Goal: Transaction & Acquisition: Purchase product/service

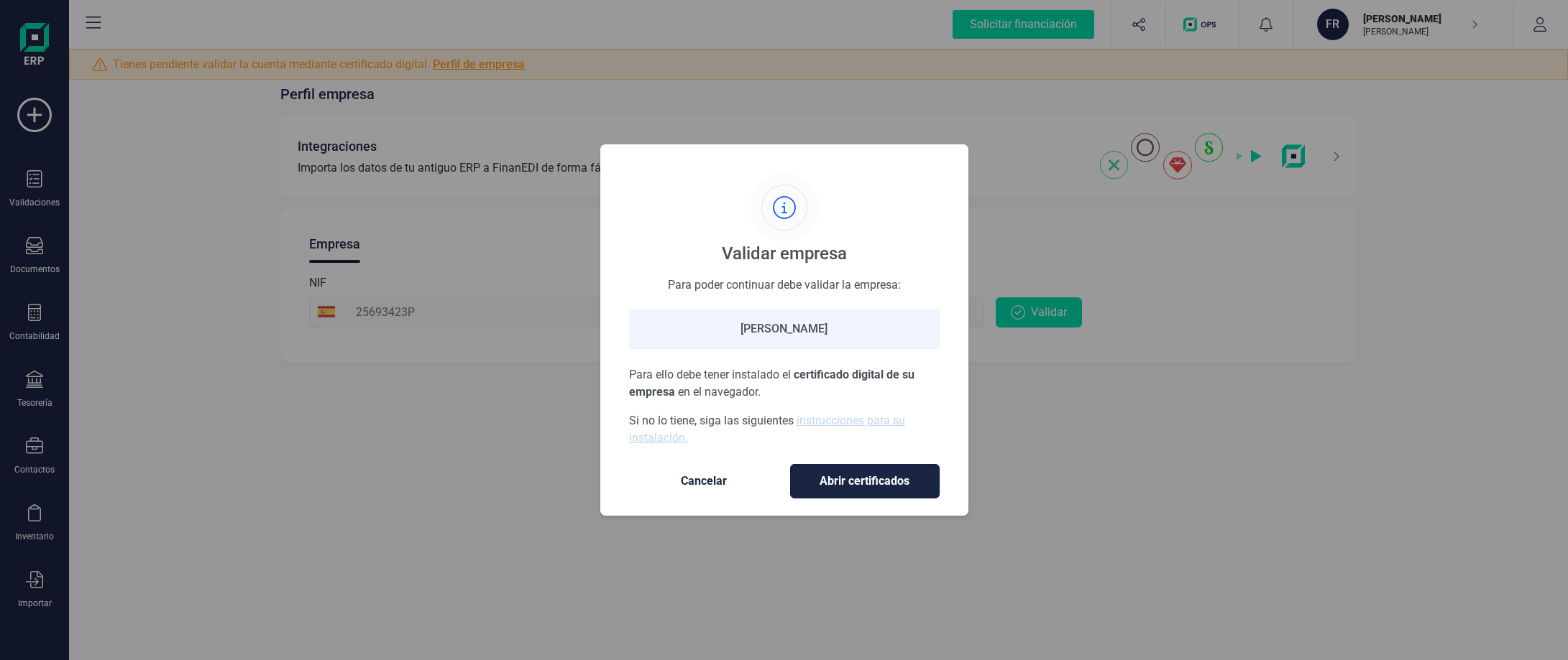
click at [875, 484] on span "Abrir certificados" at bounding box center [865, 482] width 119 height 17
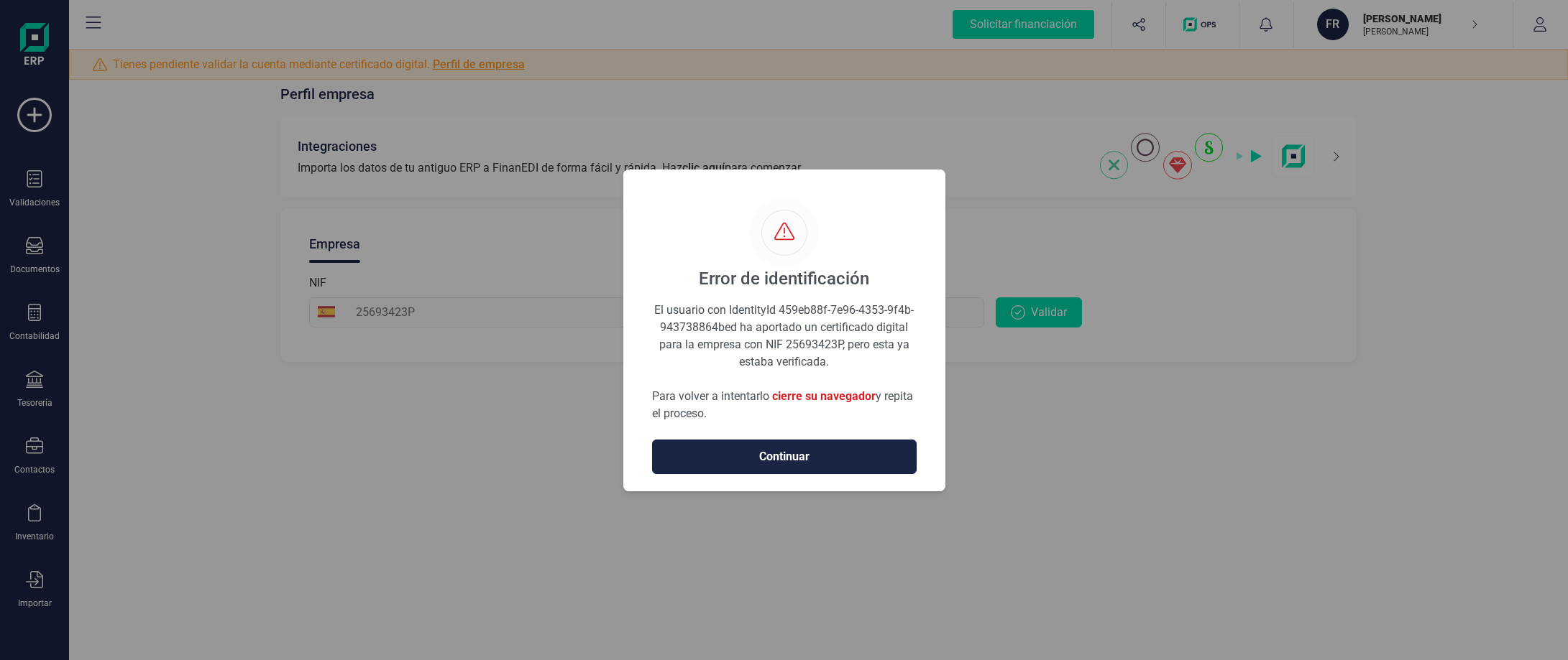
click at [765, 447] on button "Continuar" at bounding box center [784, 456] width 265 height 34
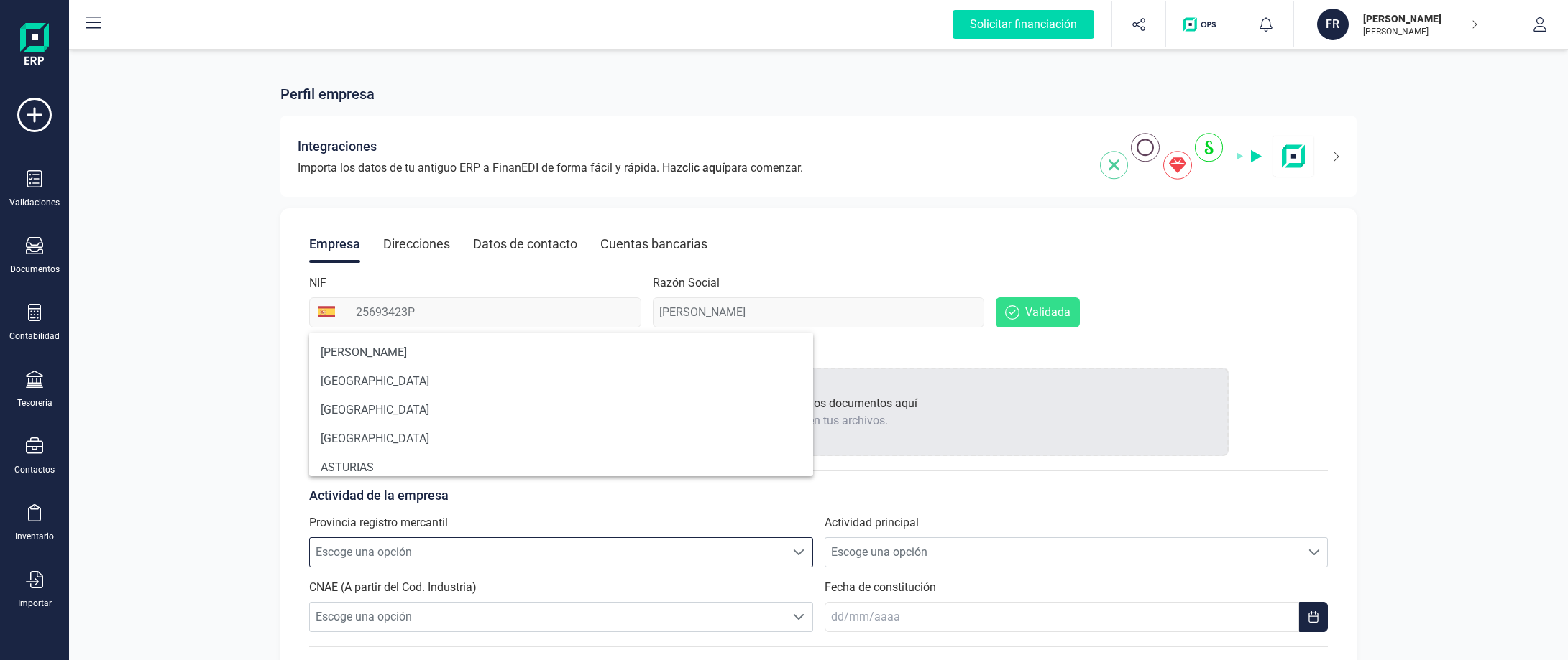
scroll to position [9, 63]
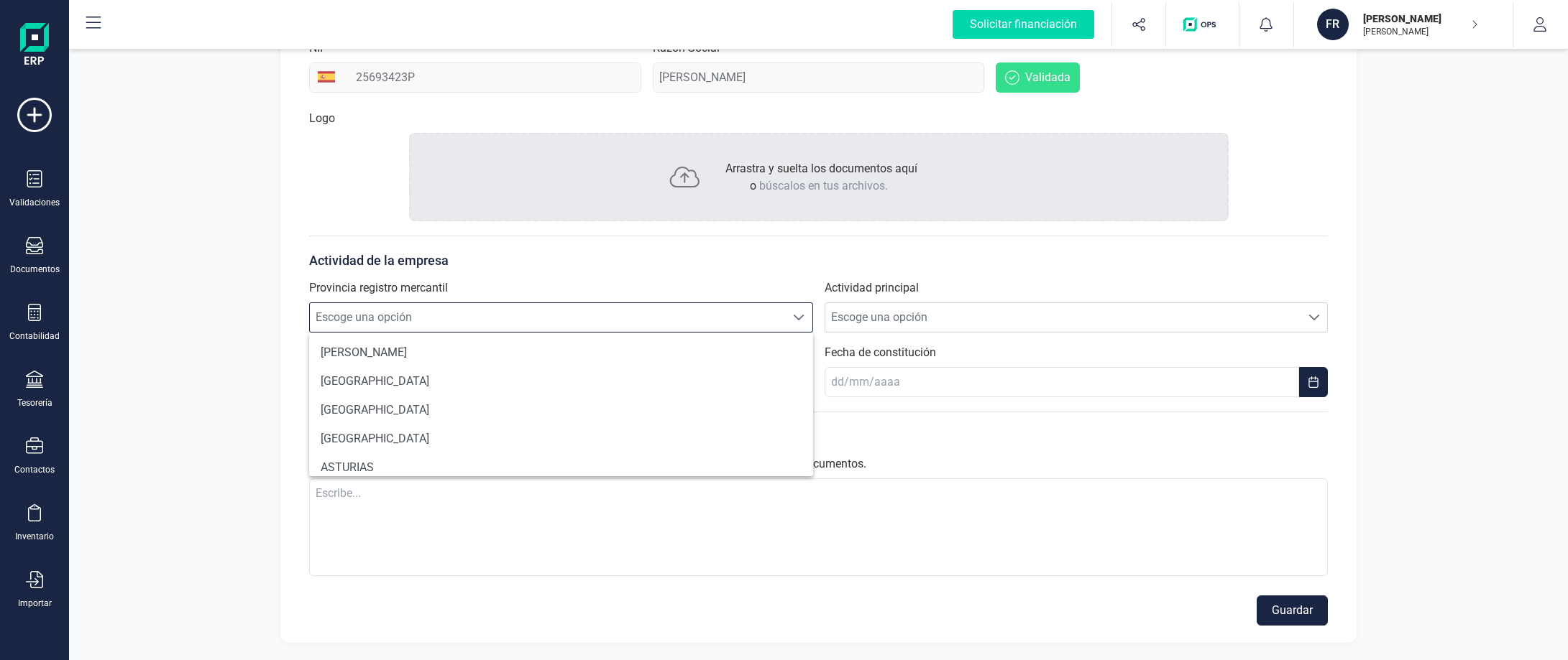
click at [660, 324] on span "Escoge una opción" at bounding box center [547, 317] width 475 height 29
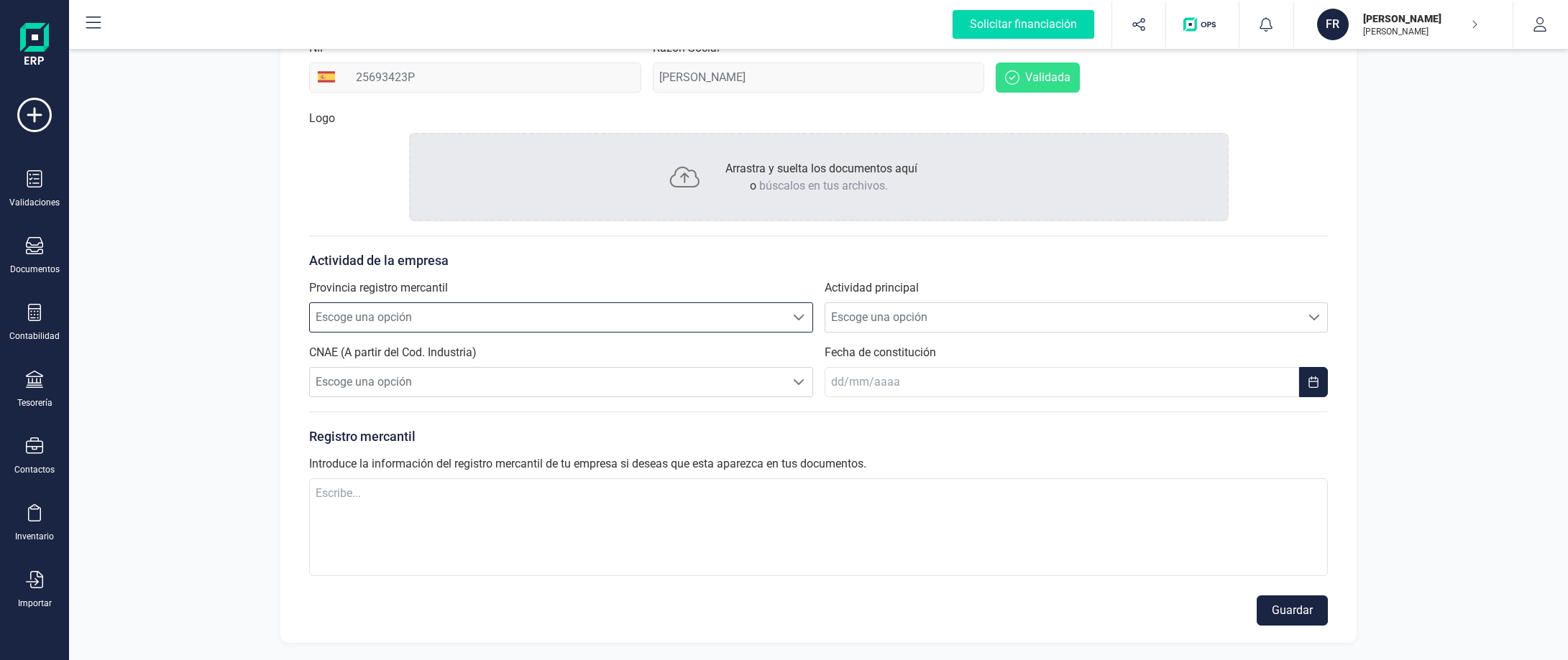
scroll to position [0, 0]
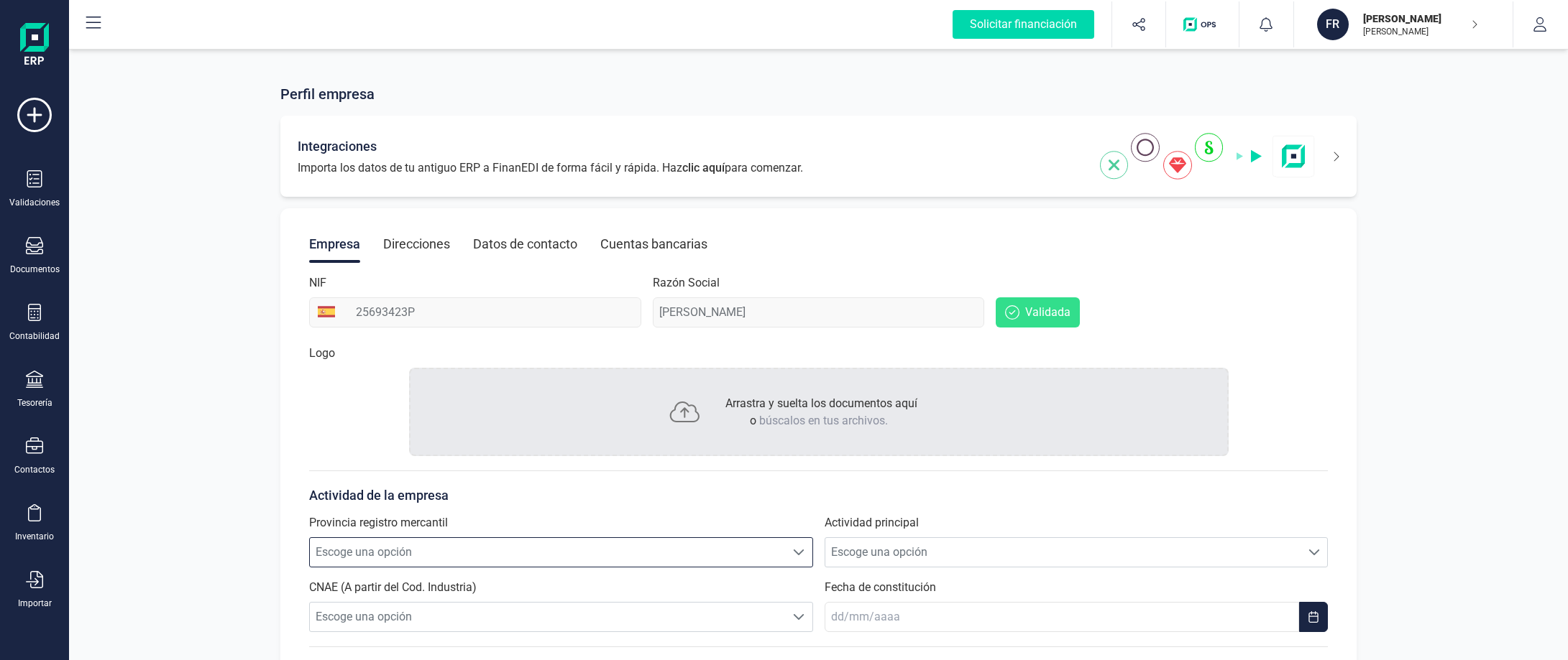
click at [1115, 168] on img at bounding box center [1208, 156] width 215 height 46
click at [1138, 148] on img at bounding box center [1208, 156] width 215 height 46
click at [1174, 162] on img at bounding box center [1208, 156] width 215 height 46
click at [1256, 159] on img at bounding box center [1208, 156] width 215 height 46
click at [1340, 163] on div "Integraciones Importa los datos de tu antiguo ERP a FinanEDI de forma fácil y r…" at bounding box center [819, 156] width 1077 height 81
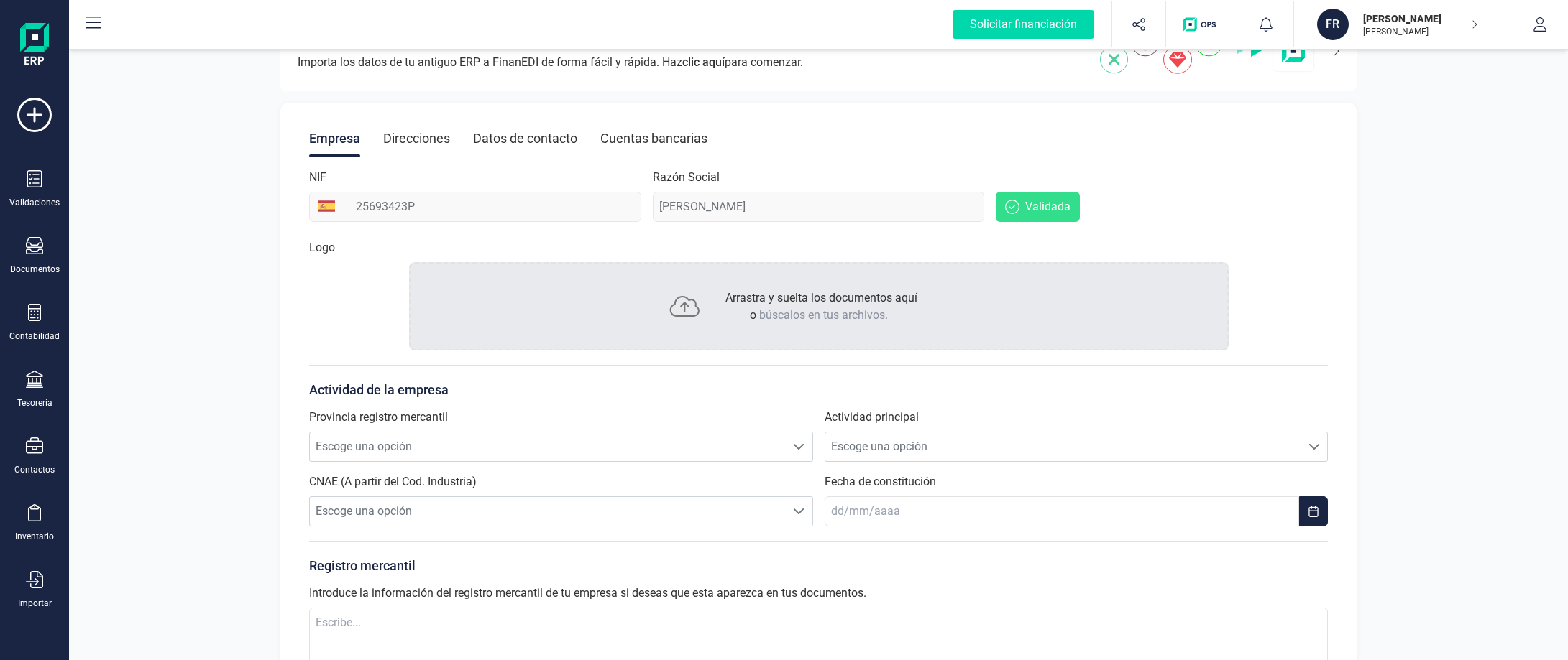
scroll to position [235, 0]
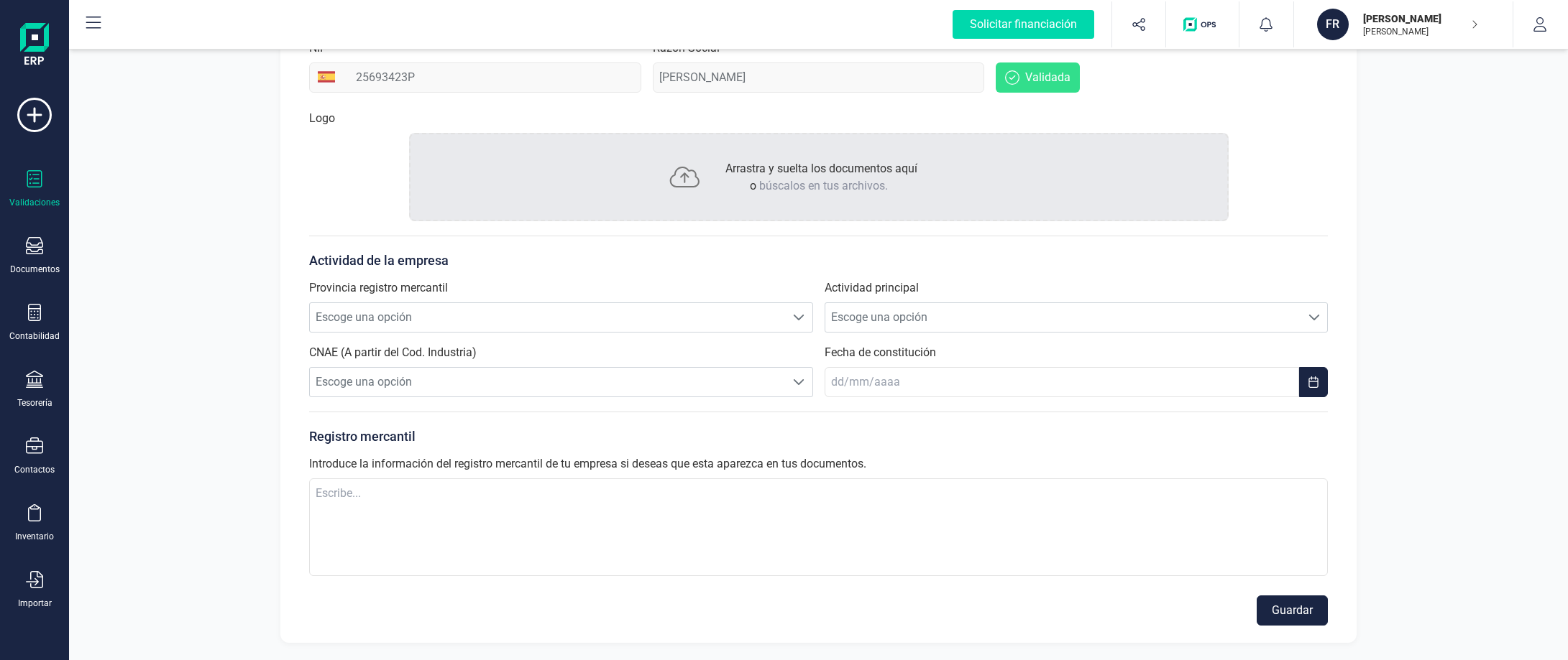
click at [36, 196] on div "Validaciones" at bounding box center [35, 190] width 58 height 38
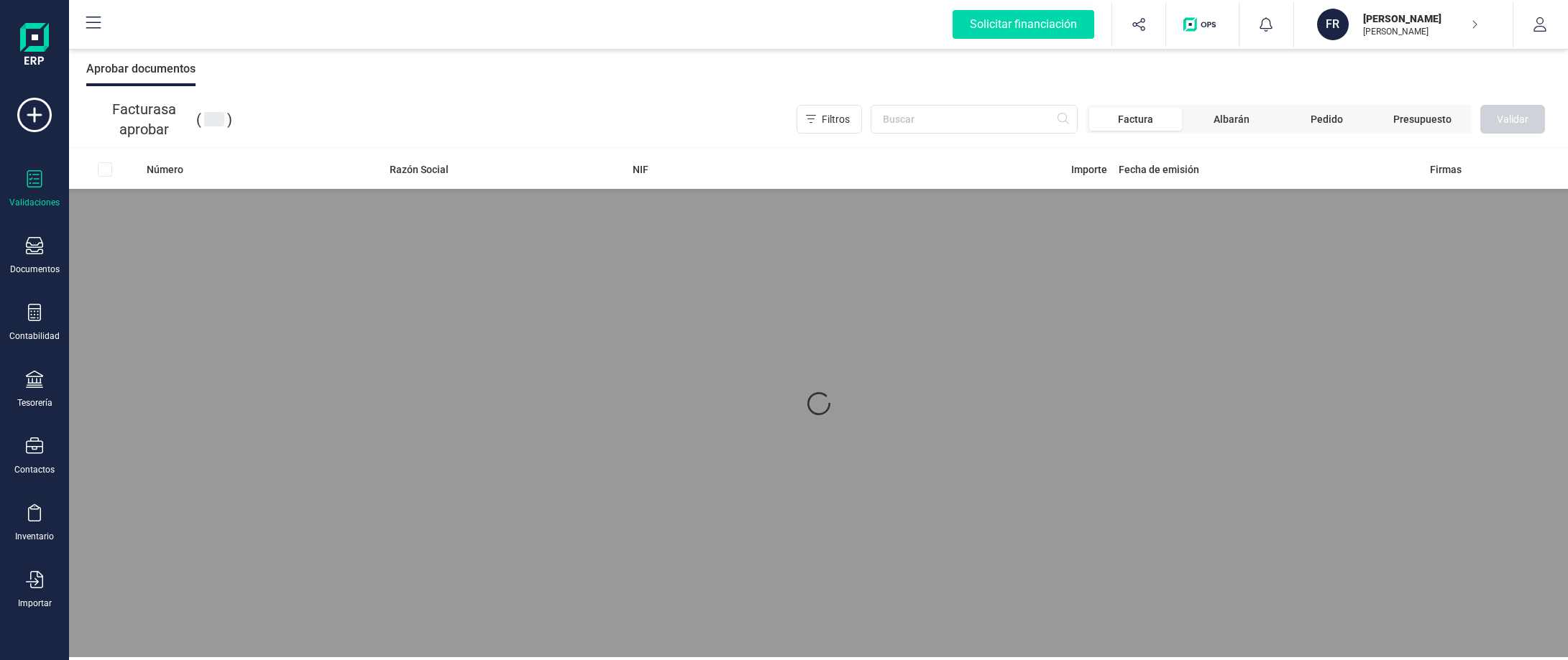
scroll to position [3, 0]
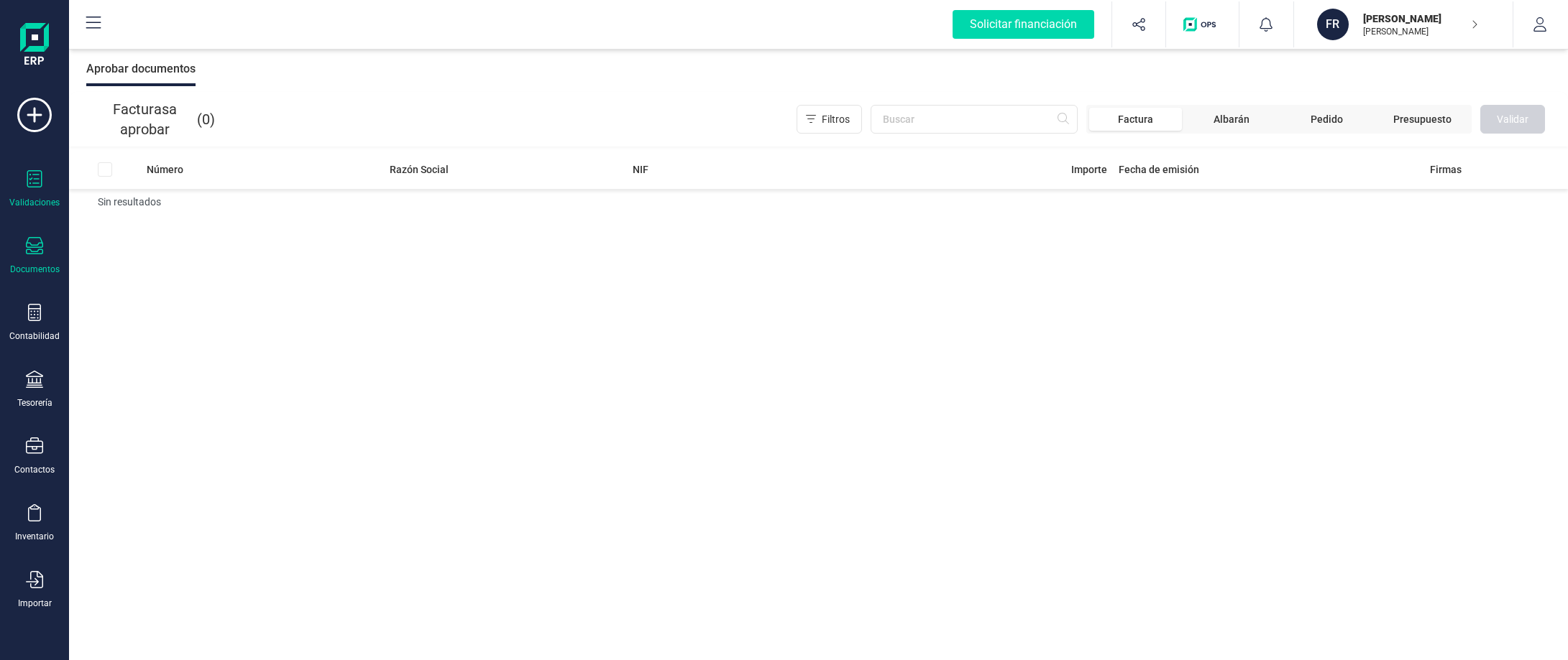
click at [40, 248] on icon at bounding box center [35, 246] width 17 height 17
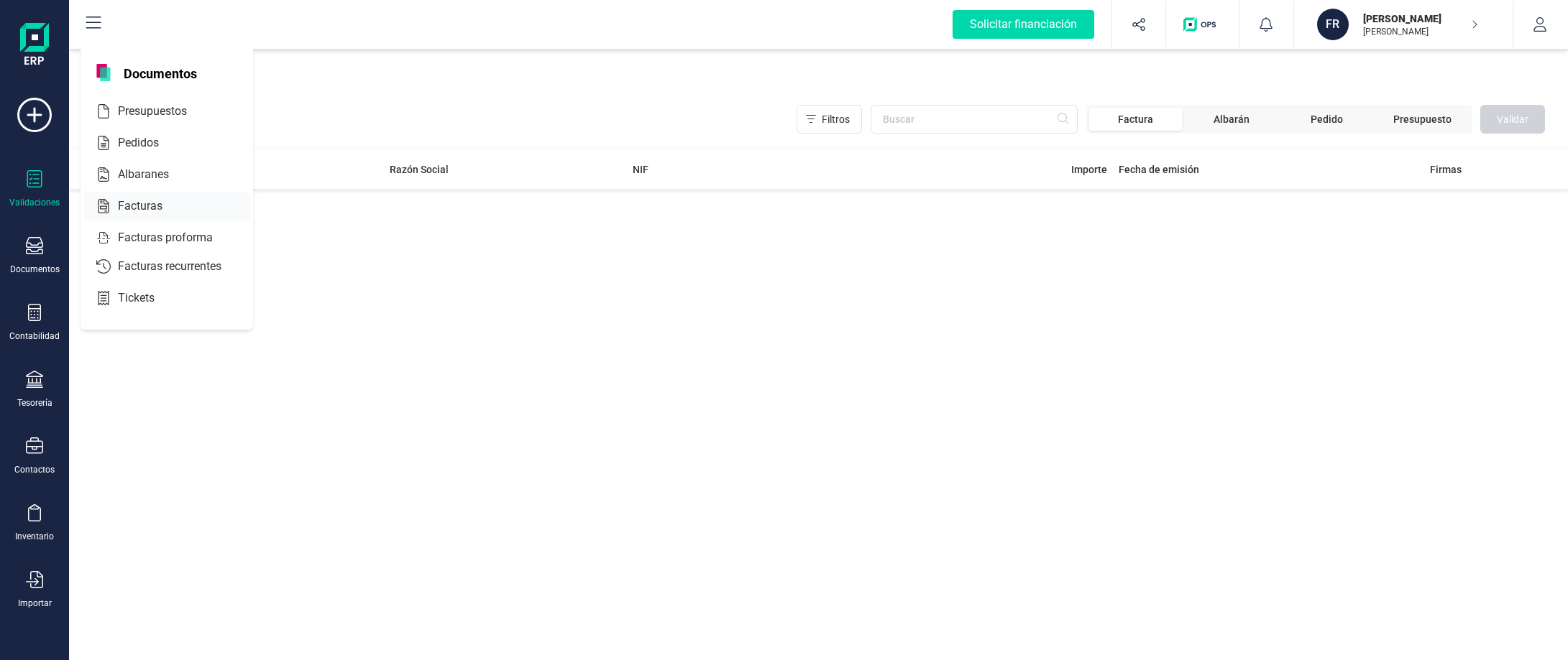
click at [154, 212] on span "Facturas" at bounding box center [150, 206] width 76 height 17
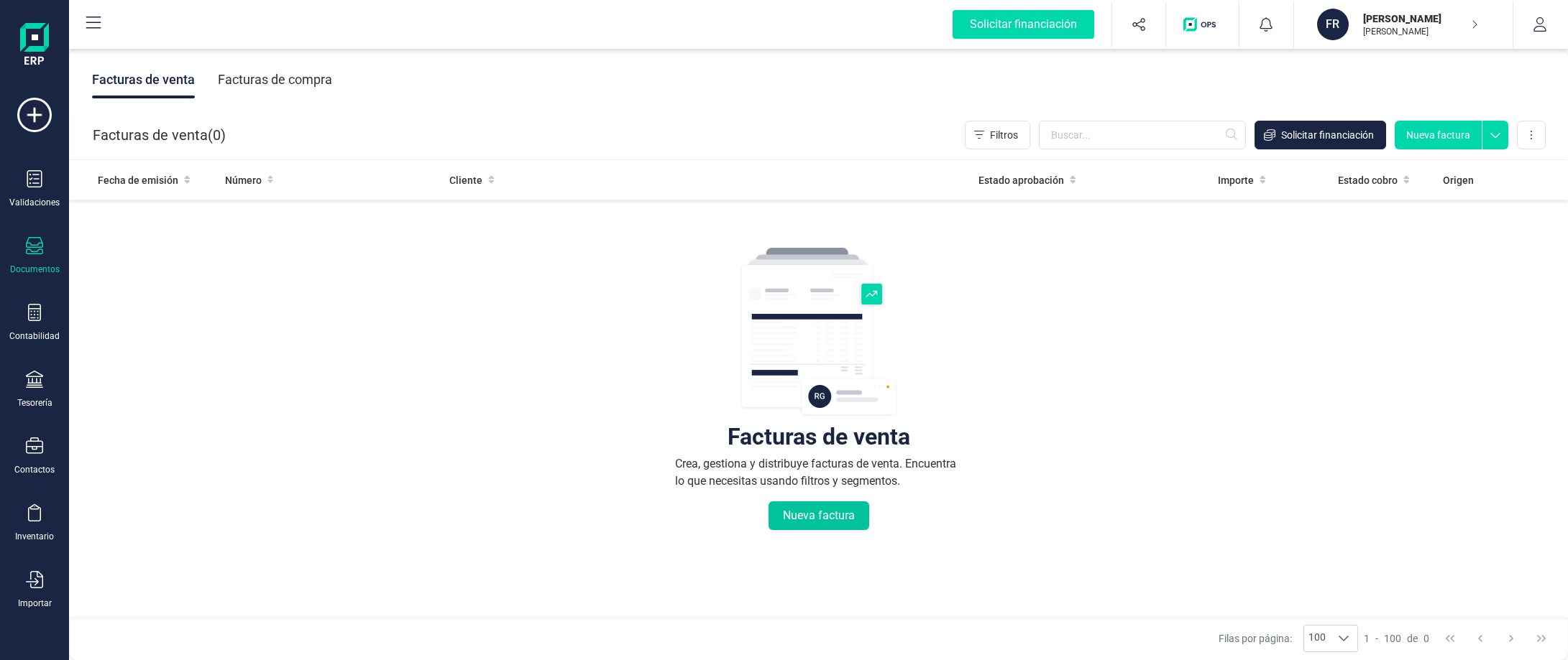
click at [835, 518] on button "Nueva factura" at bounding box center [819, 516] width 101 height 29
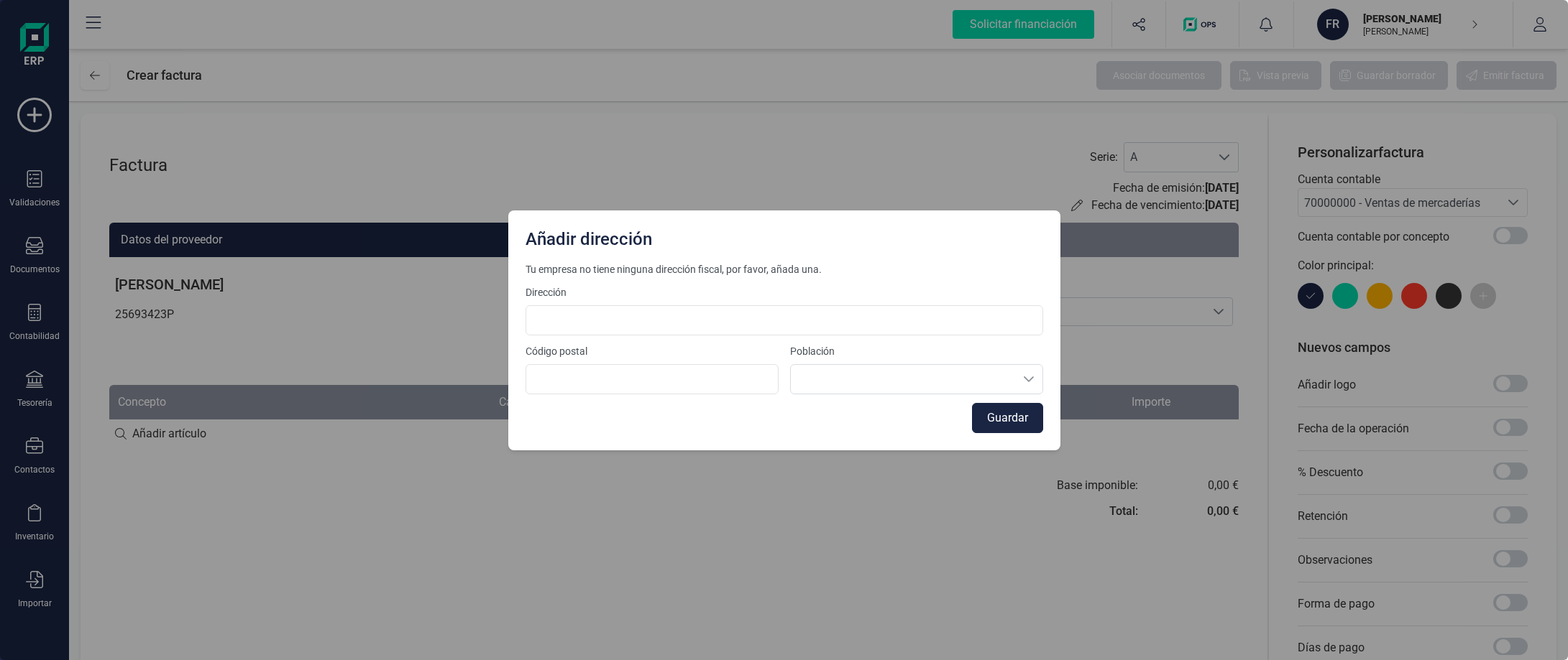
click at [934, 467] on div "Añadir dirección Tu empresa no tiene ninguna dirección fiscal, por favor, añada…" at bounding box center [784, 330] width 1568 height 660
click at [470, 551] on div "Añadir dirección Tu empresa no tiene ninguna dirección fiscal, por favor, añada…" at bounding box center [784, 330] width 1568 height 660
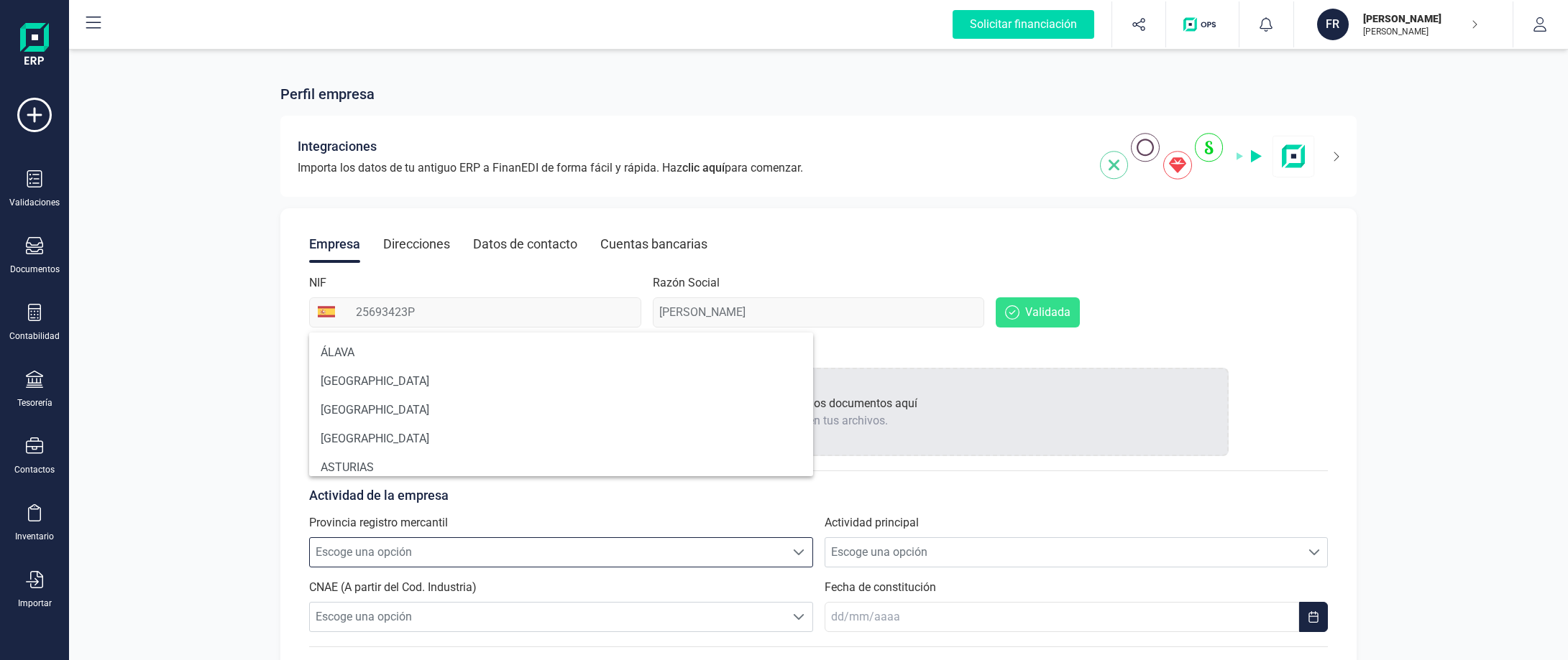
scroll to position [9, 63]
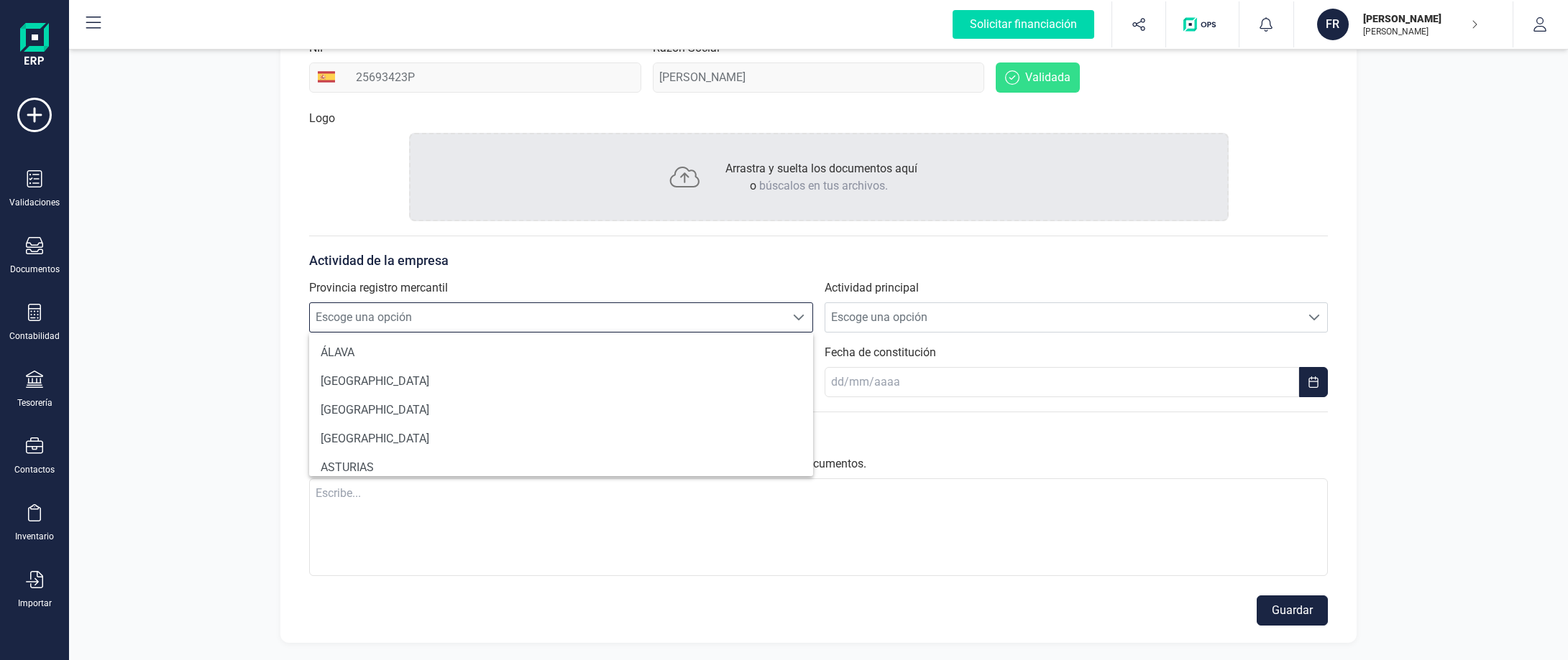
click at [554, 322] on span "Escoge una opción" at bounding box center [547, 317] width 475 height 29
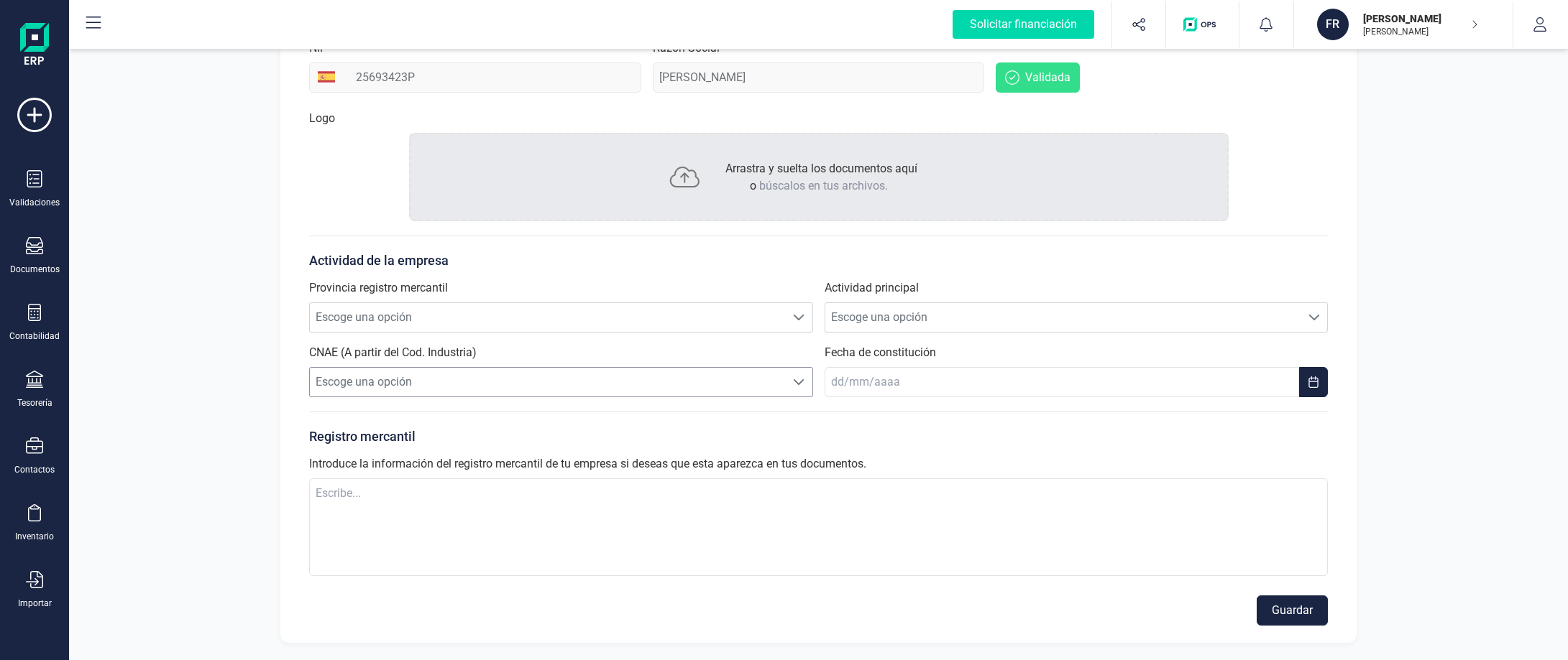
click at [558, 381] on span "Escoge una opción" at bounding box center [547, 382] width 475 height 29
click at [507, 496] on textarea at bounding box center [819, 527] width 1020 height 98
click at [42, 463] on div "Contactos" at bounding box center [35, 457] width 58 height 38
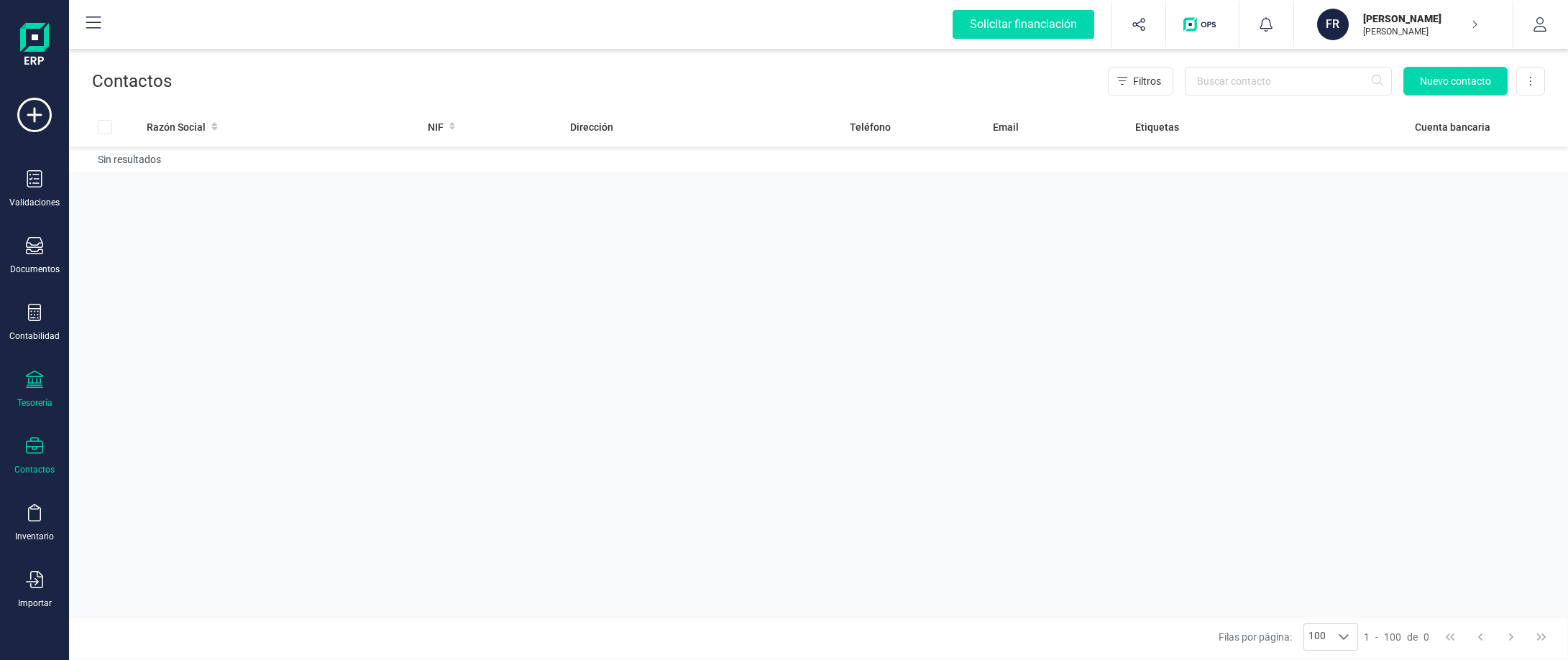
click at [45, 398] on div "Tesorería" at bounding box center [35, 403] width 35 height 11
click at [158, 245] on span "Cuentas bancarias" at bounding box center [175, 245] width 127 height 17
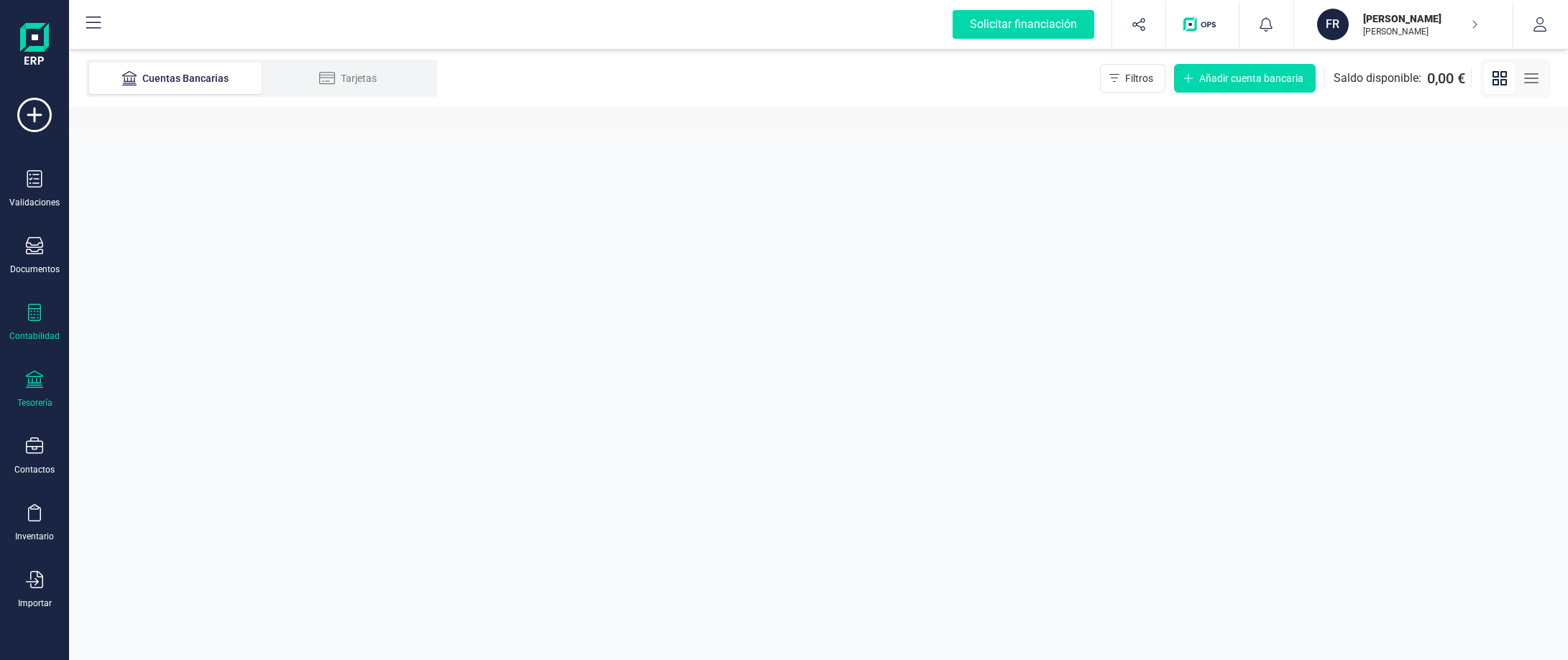
click at [38, 324] on div at bounding box center [35, 315] width 17 height 21
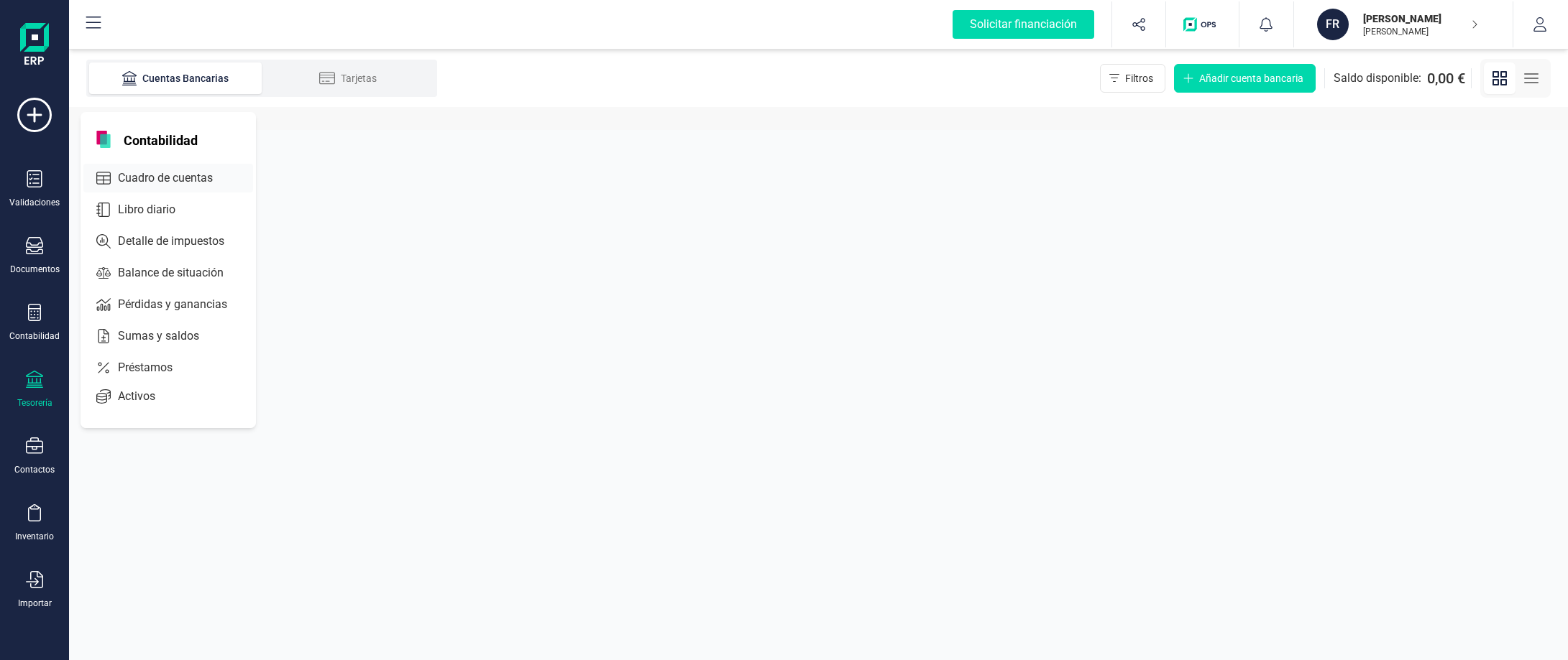
click at [182, 171] on span "Cuadro de cuentas" at bounding box center [175, 178] width 127 height 17
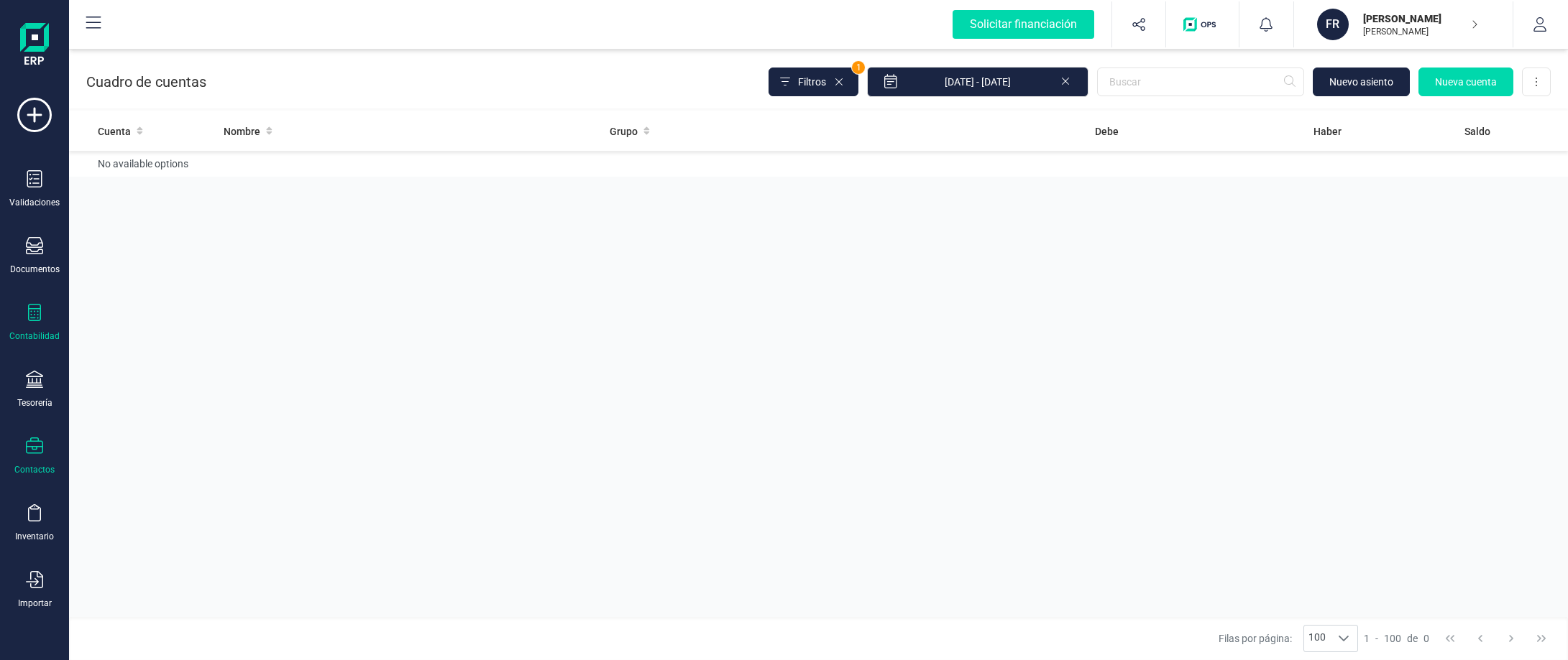
click at [34, 450] on icon at bounding box center [35, 446] width 17 height 17
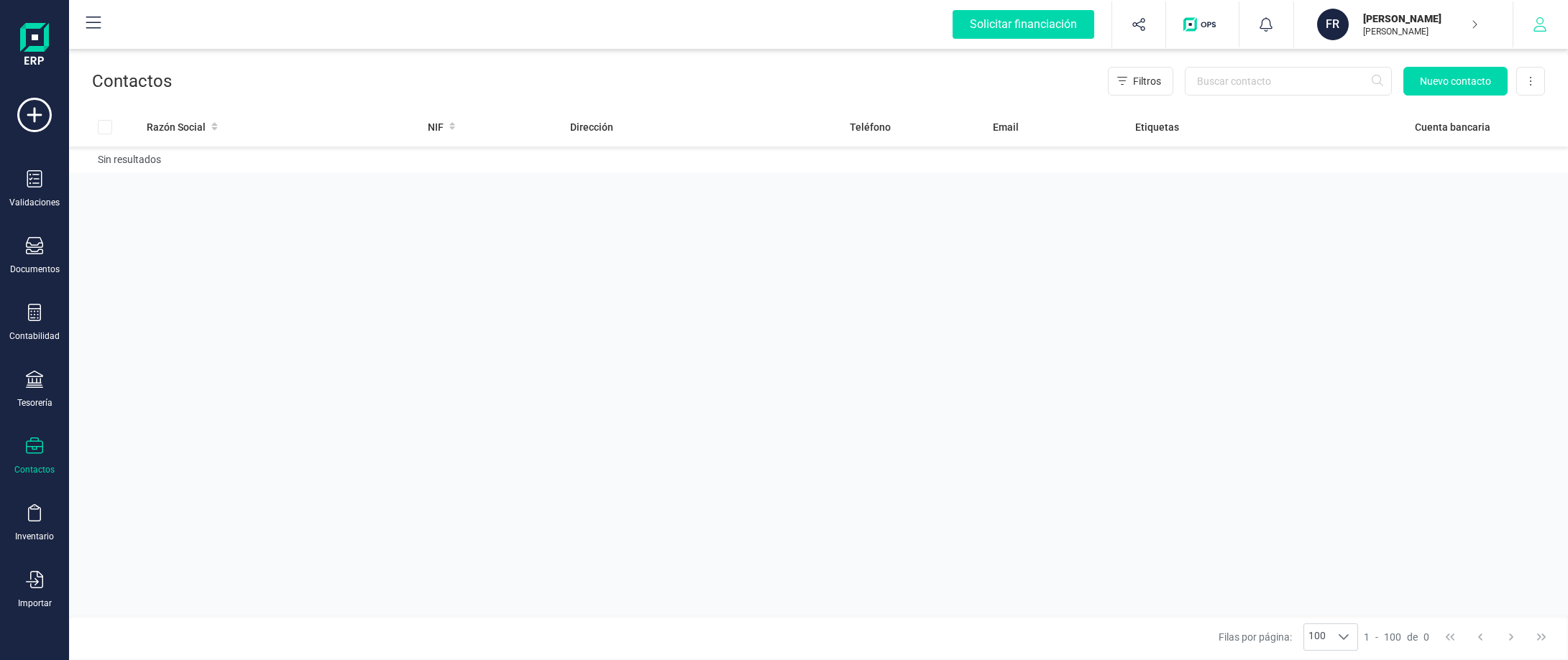
click at [1543, 24] on icon "button" at bounding box center [1540, 24] width 14 height 14
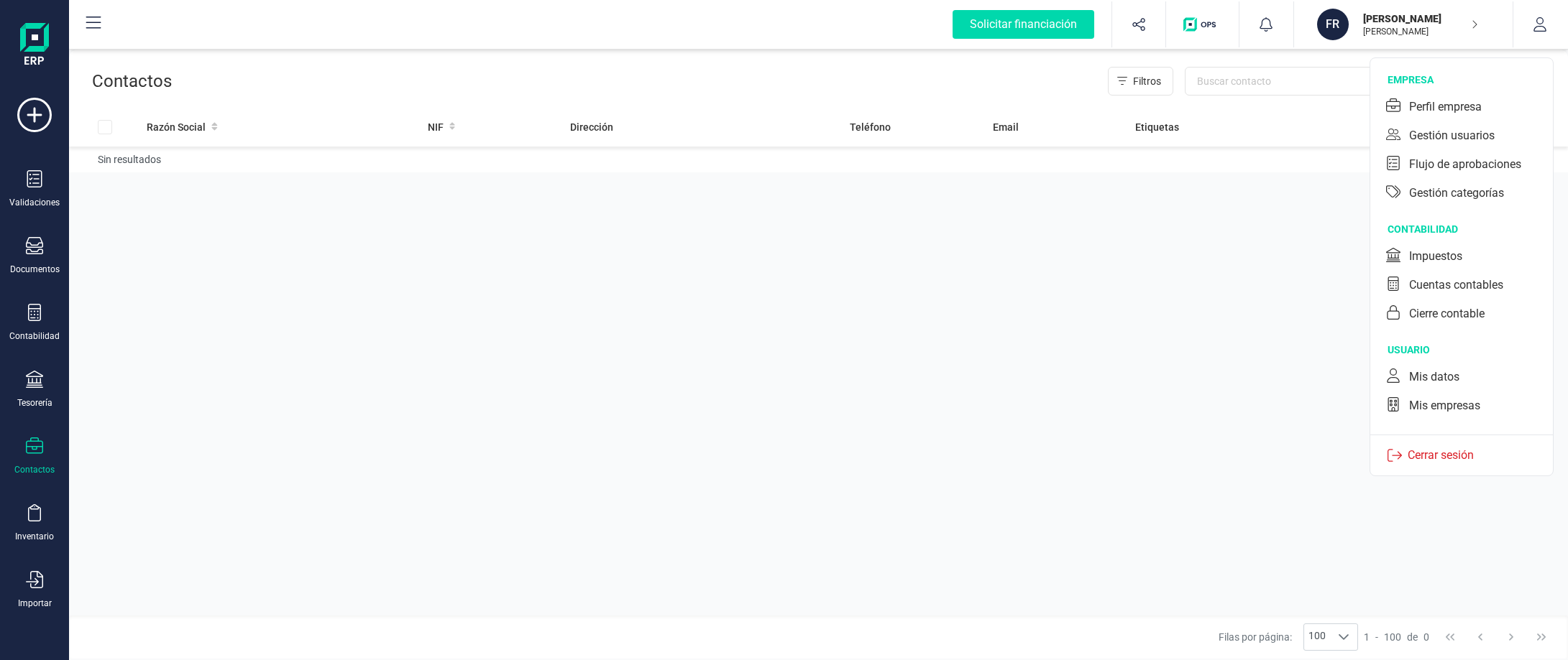
click at [1255, 316] on div "Razón Social NIF Dirección Teléfono Email Etiquetas Cuenta bancaria Sin resulta…" at bounding box center [819, 361] width 1499 height 509
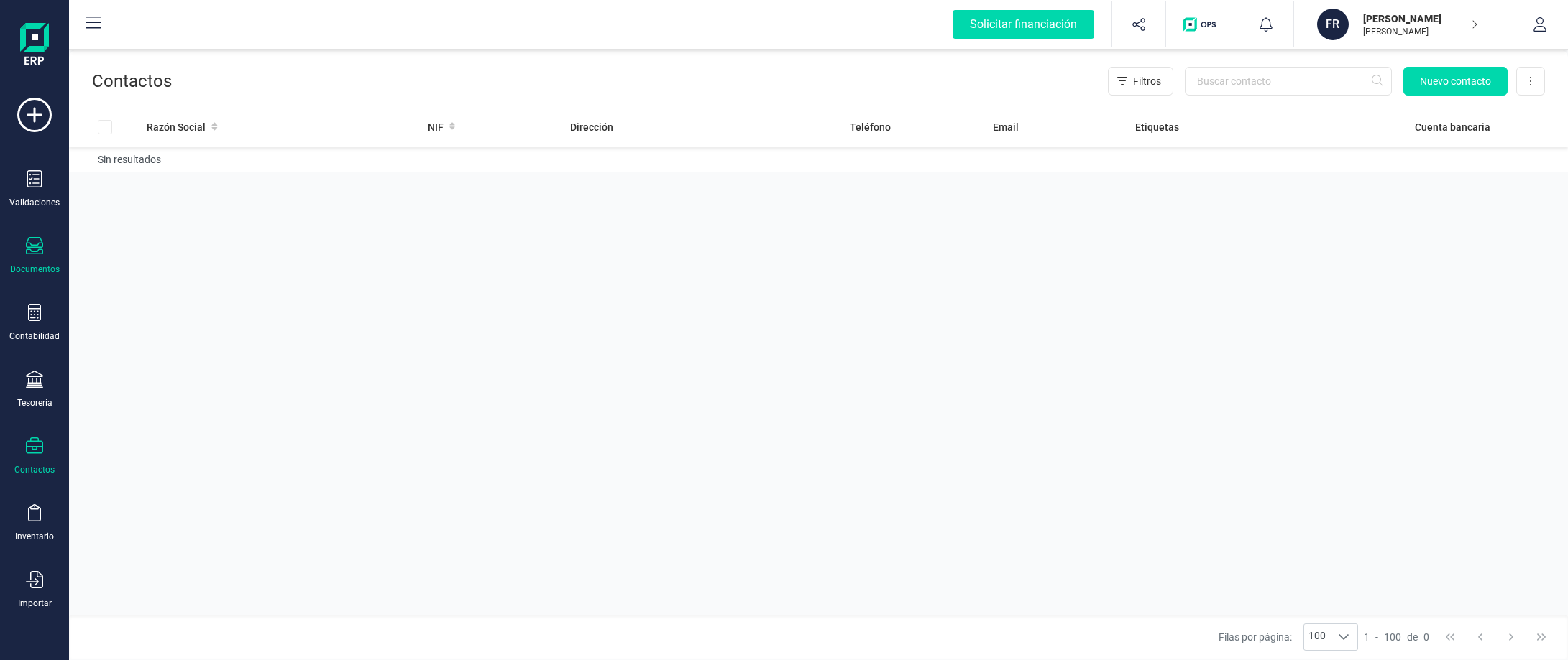
click at [44, 268] on div "Documentos" at bounding box center [35, 269] width 50 height 11
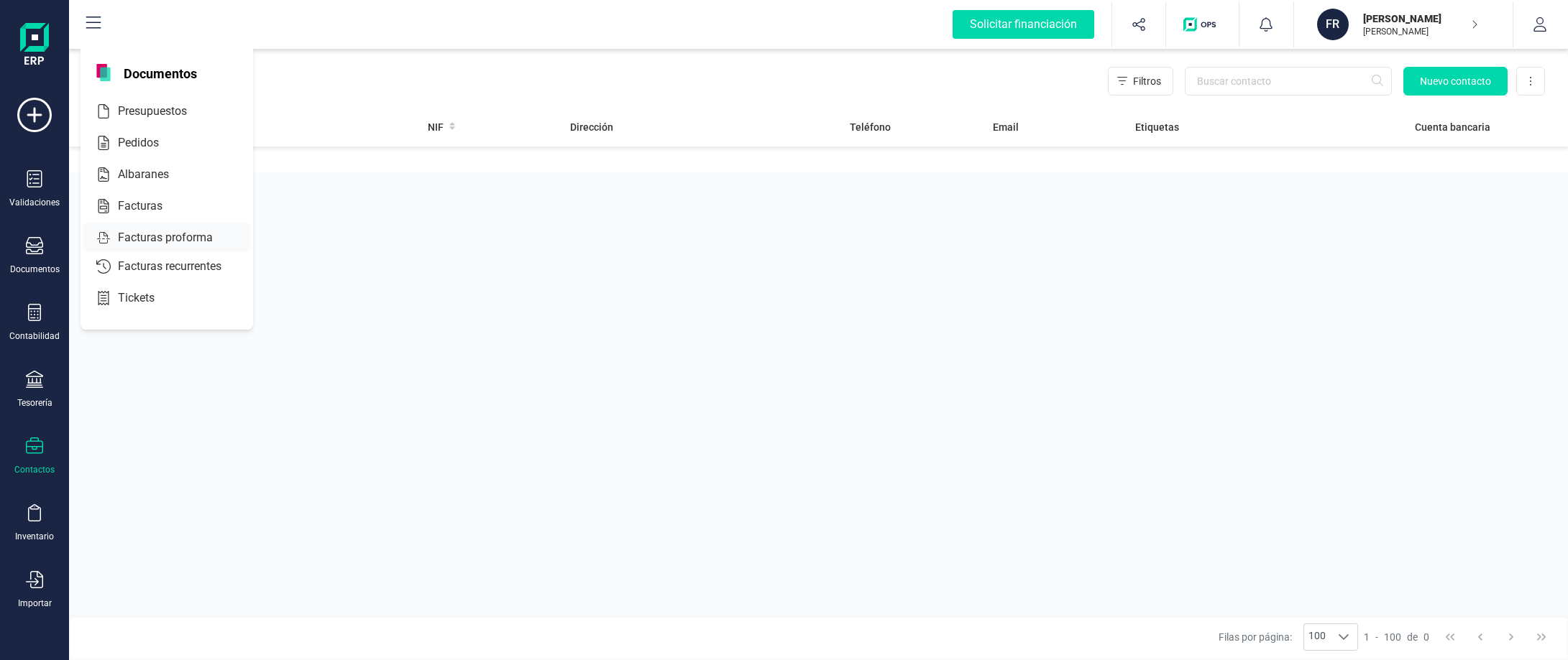
click at [176, 240] on span "Facturas proforma" at bounding box center [175, 238] width 127 height 17
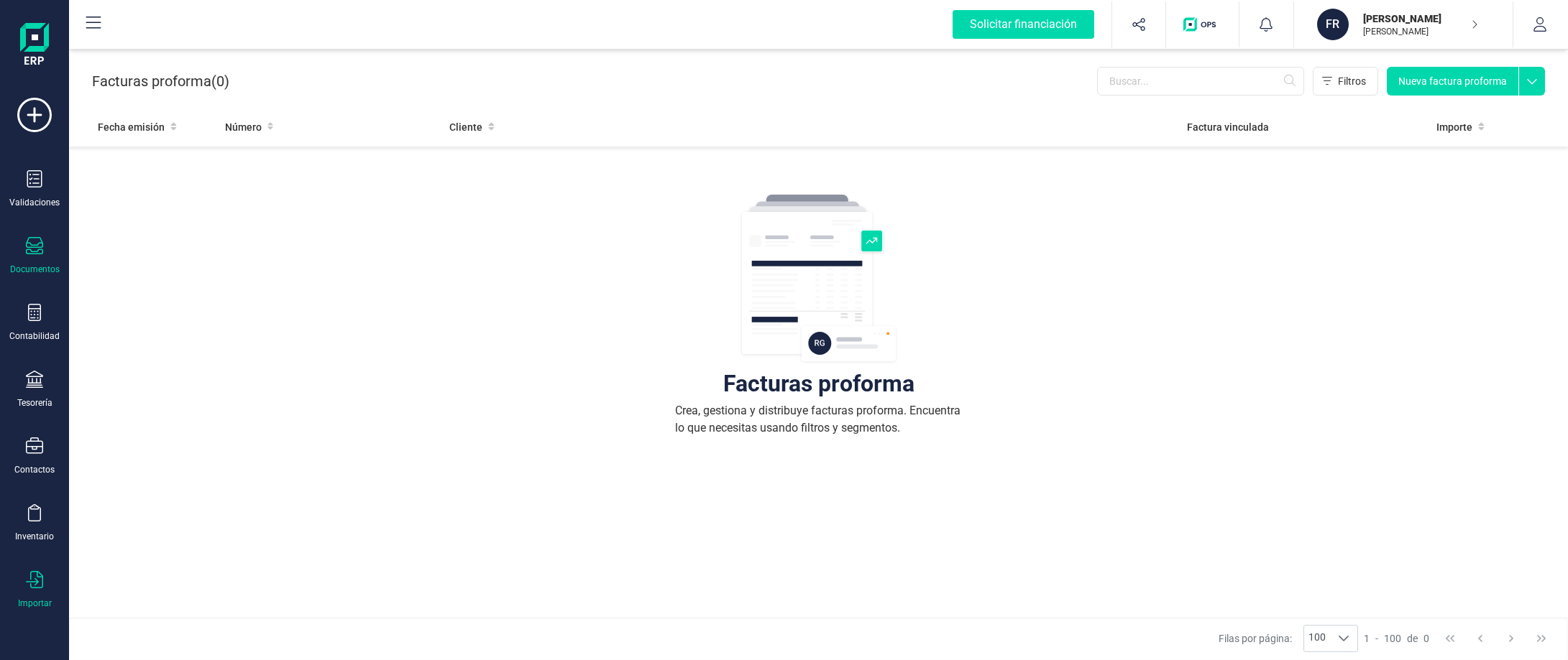
click at [36, 583] on icon at bounding box center [35, 580] width 17 height 17
click at [136, 537] on span "Activos" at bounding box center [146, 540] width 69 height 17
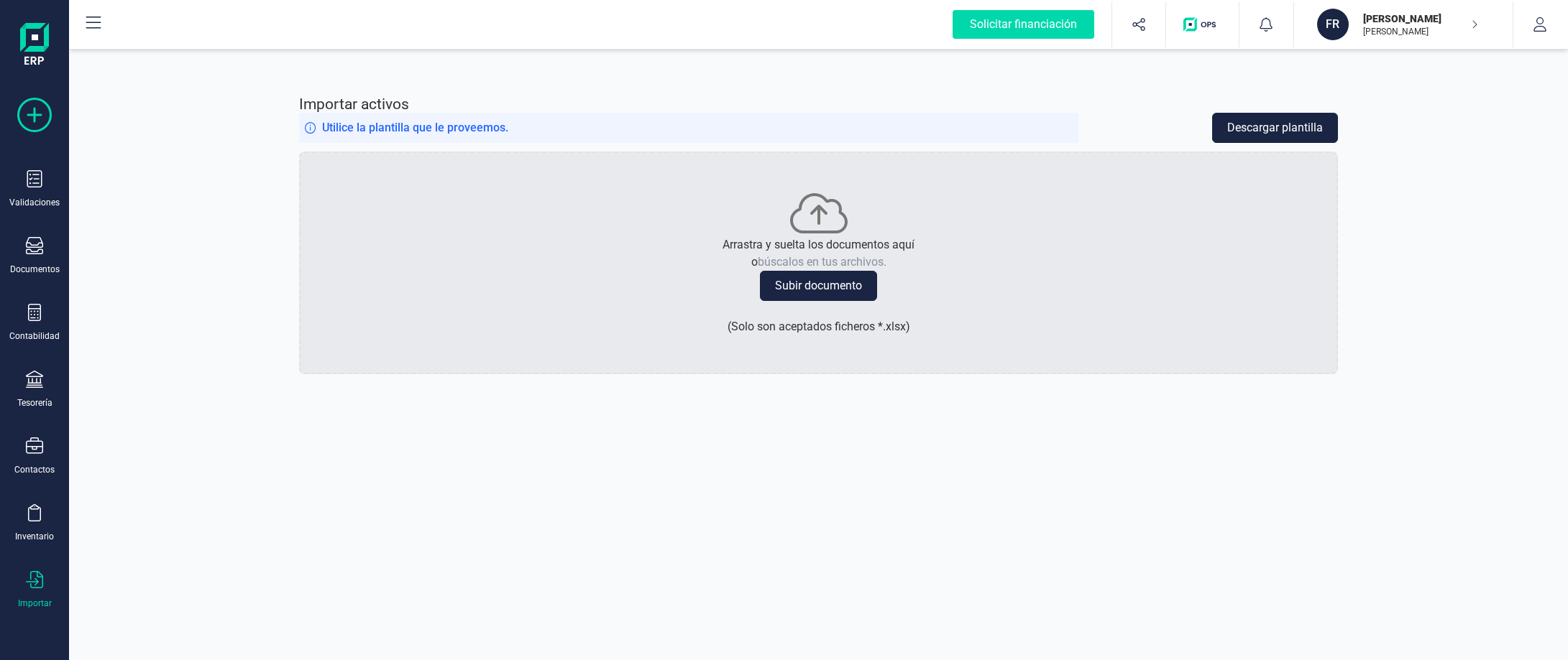
click at [34, 127] on icon at bounding box center [34, 115] width 34 height 34
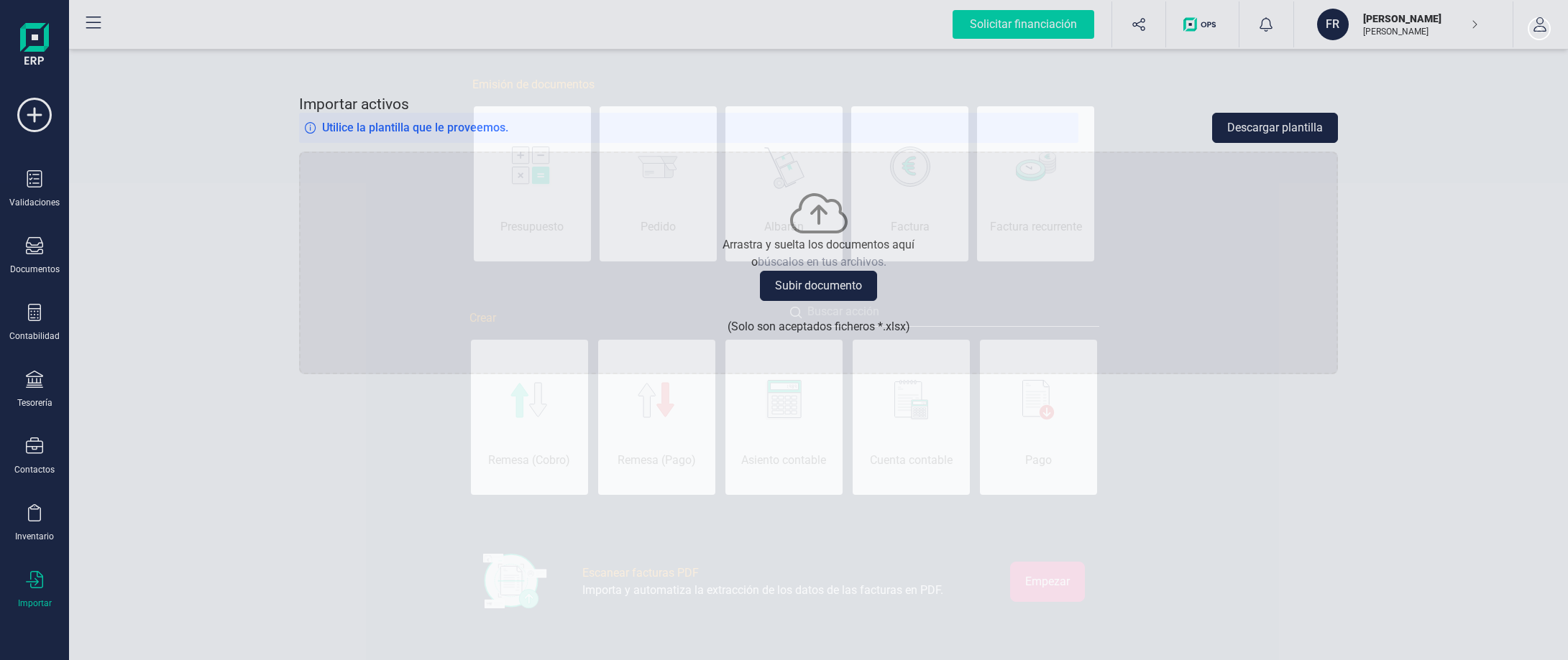
scroll to position [0, 72]
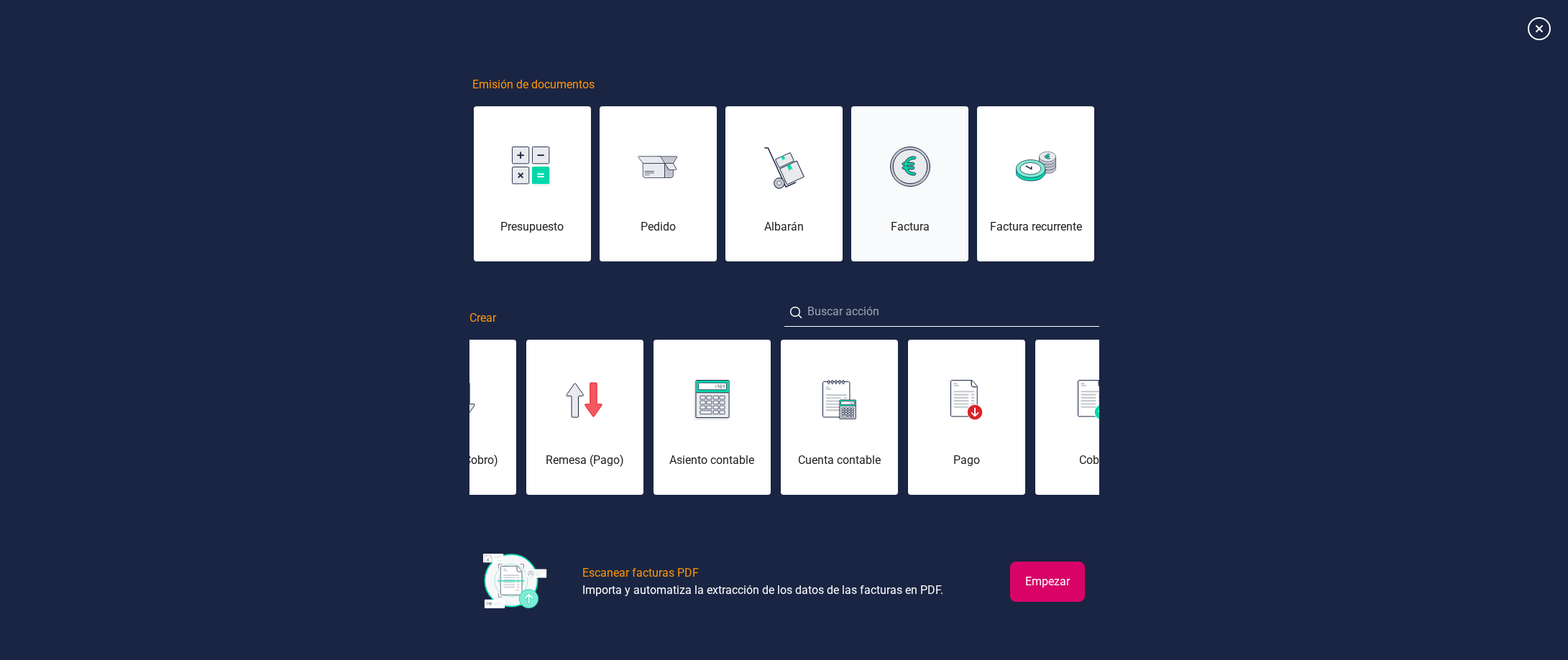
click at [923, 197] on div "Factura" at bounding box center [909, 192] width 117 height 87
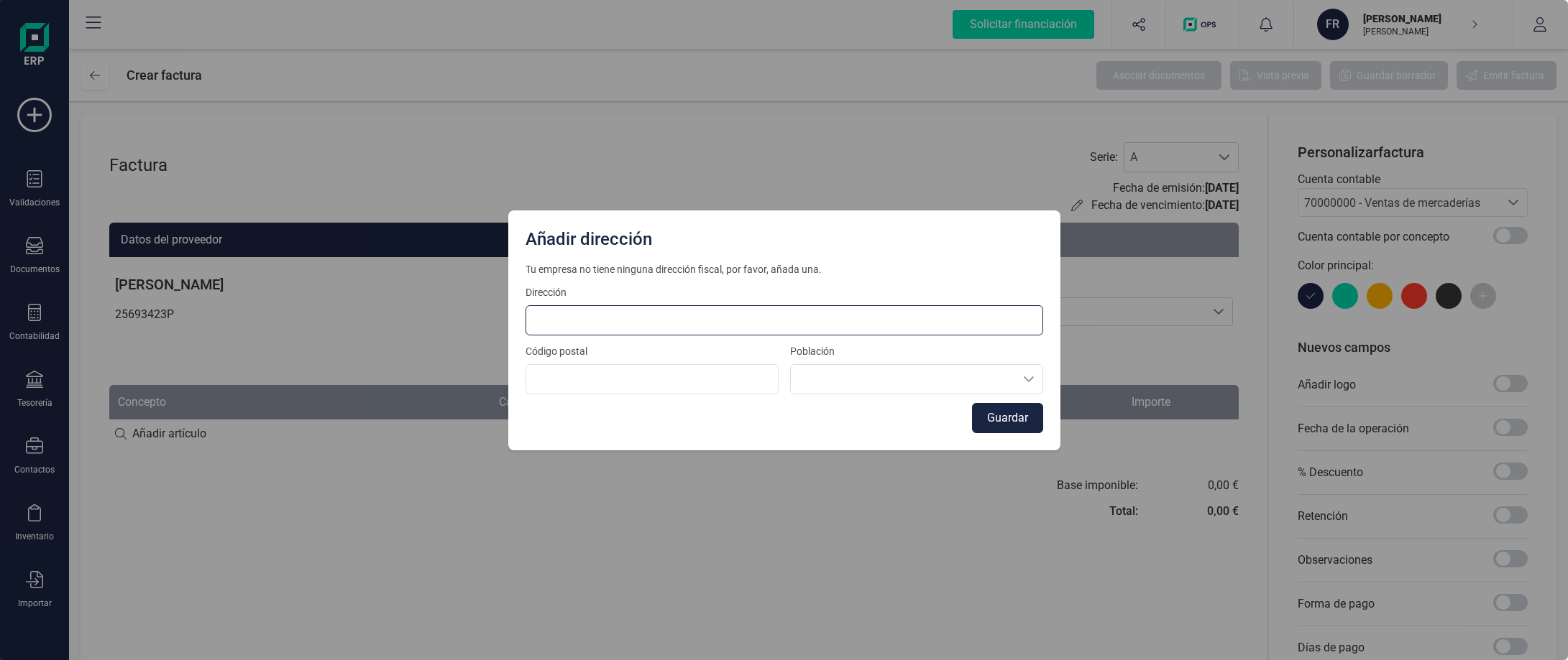
click at [805, 309] on input at bounding box center [784, 320] width 518 height 31
type input "Paseo del Limonar 11, Portal 2, 3º A"
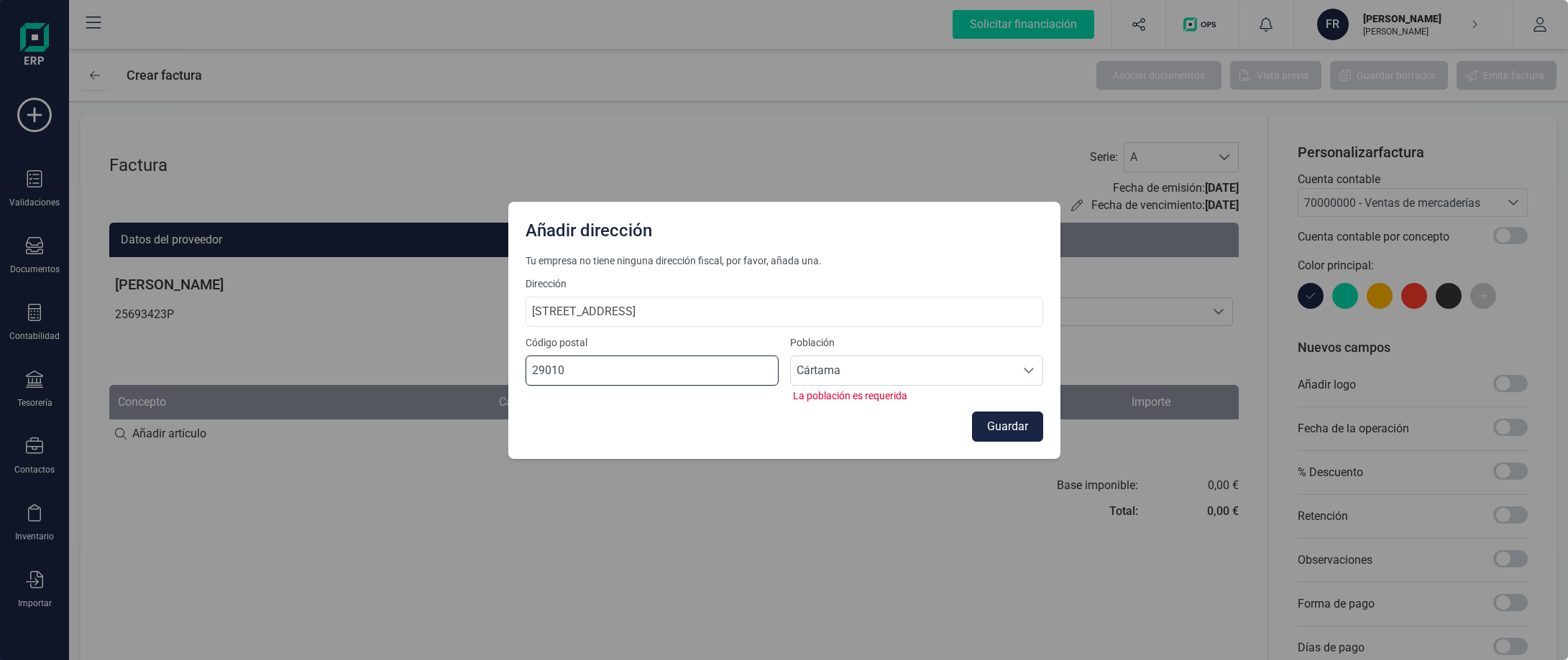
click at [652, 378] on input "29010" at bounding box center [652, 371] width 253 height 31
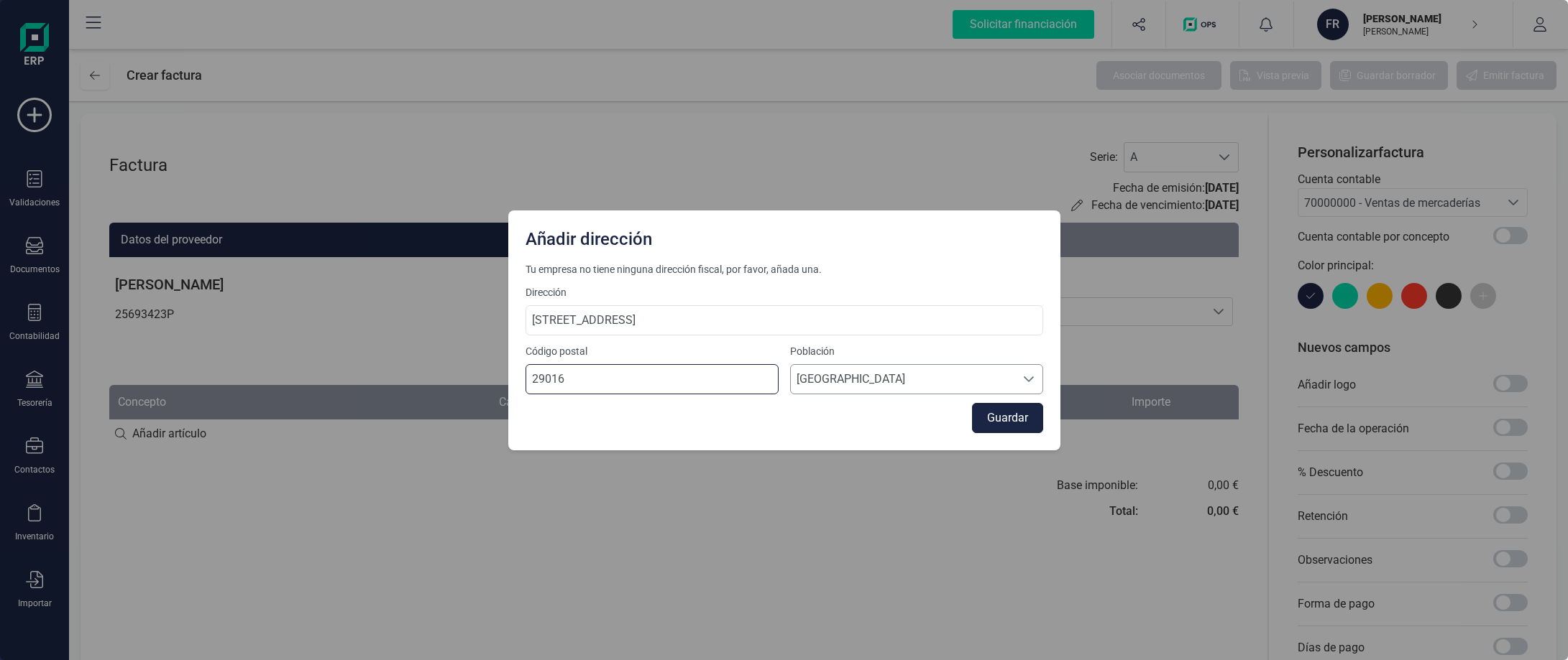
type input "29016"
click at [881, 388] on span "Málaga" at bounding box center [902, 379] width 224 height 29
click at [882, 388] on span "Málaga" at bounding box center [902, 379] width 224 height 29
click at [994, 419] on button "Guardar" at bounding box center [1007, 418] width 71 height 31
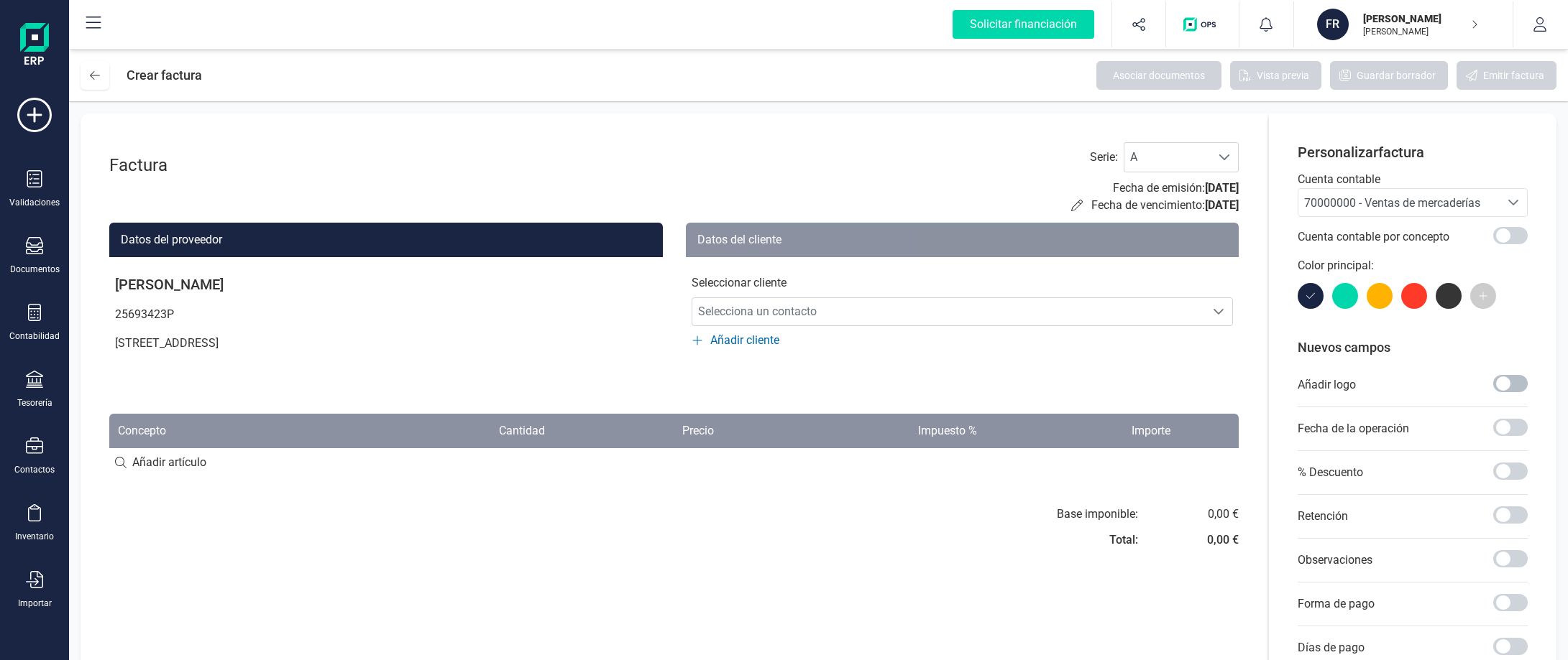
click at [1505, 388] on span at bounding box center [1509, 384] width 34 height 17
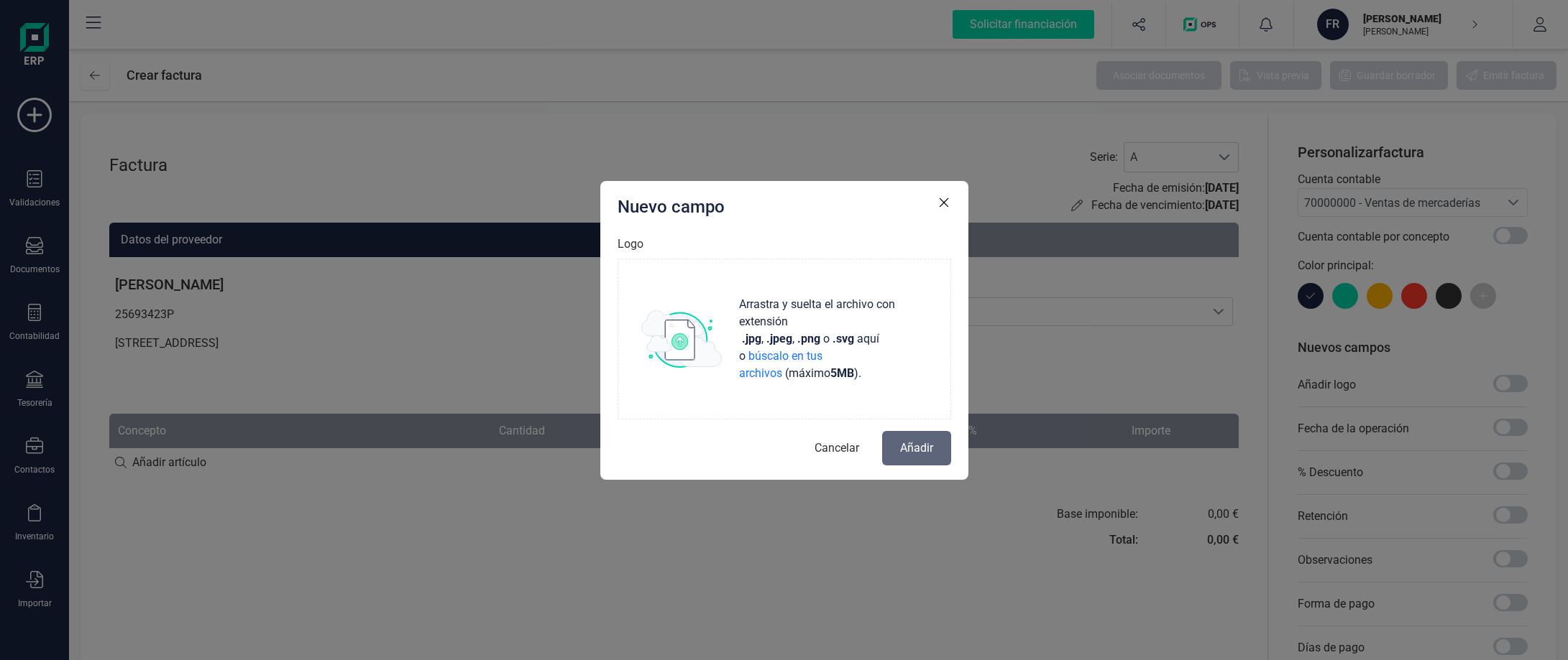
click at [942, 201] on icon "button" at bounding box center [944, 203] width 14 height 14
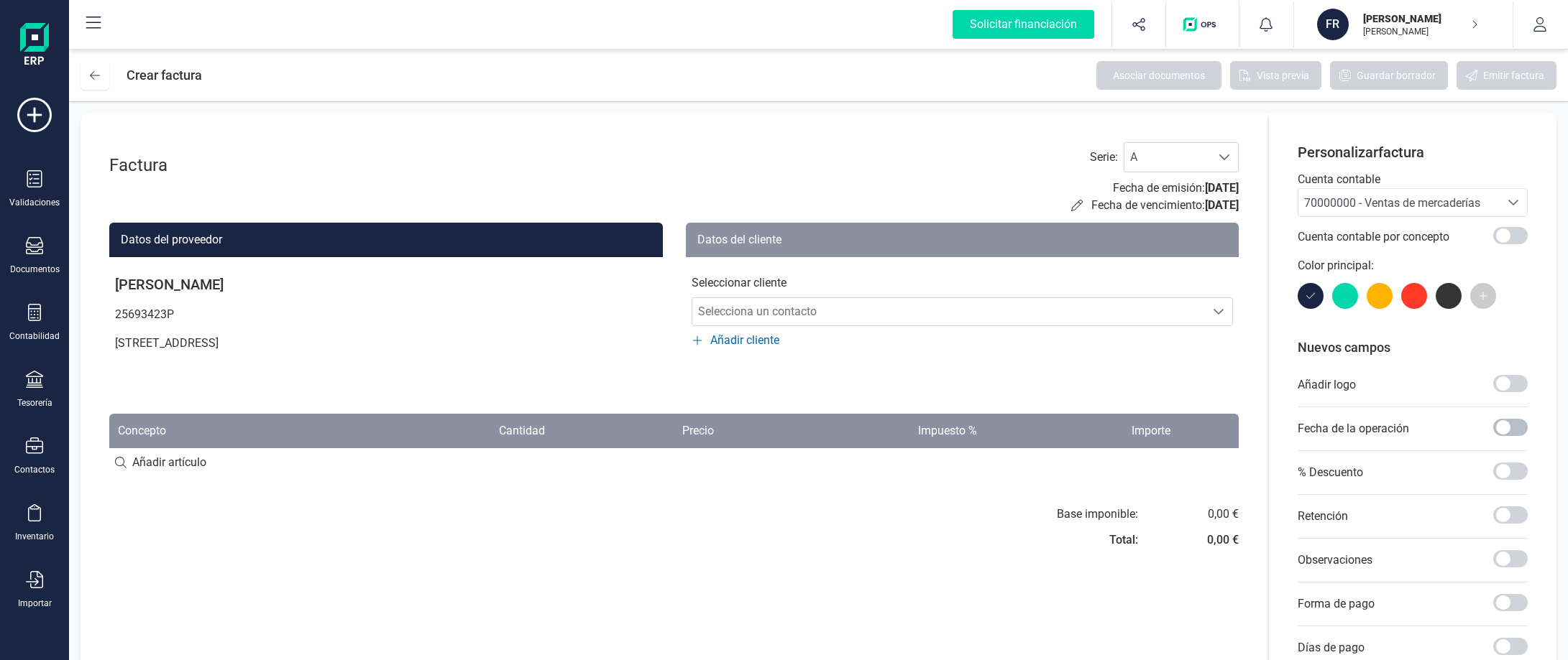
click at [1505, 422] on span at bounding box center [1509, 427] width 34 height 17
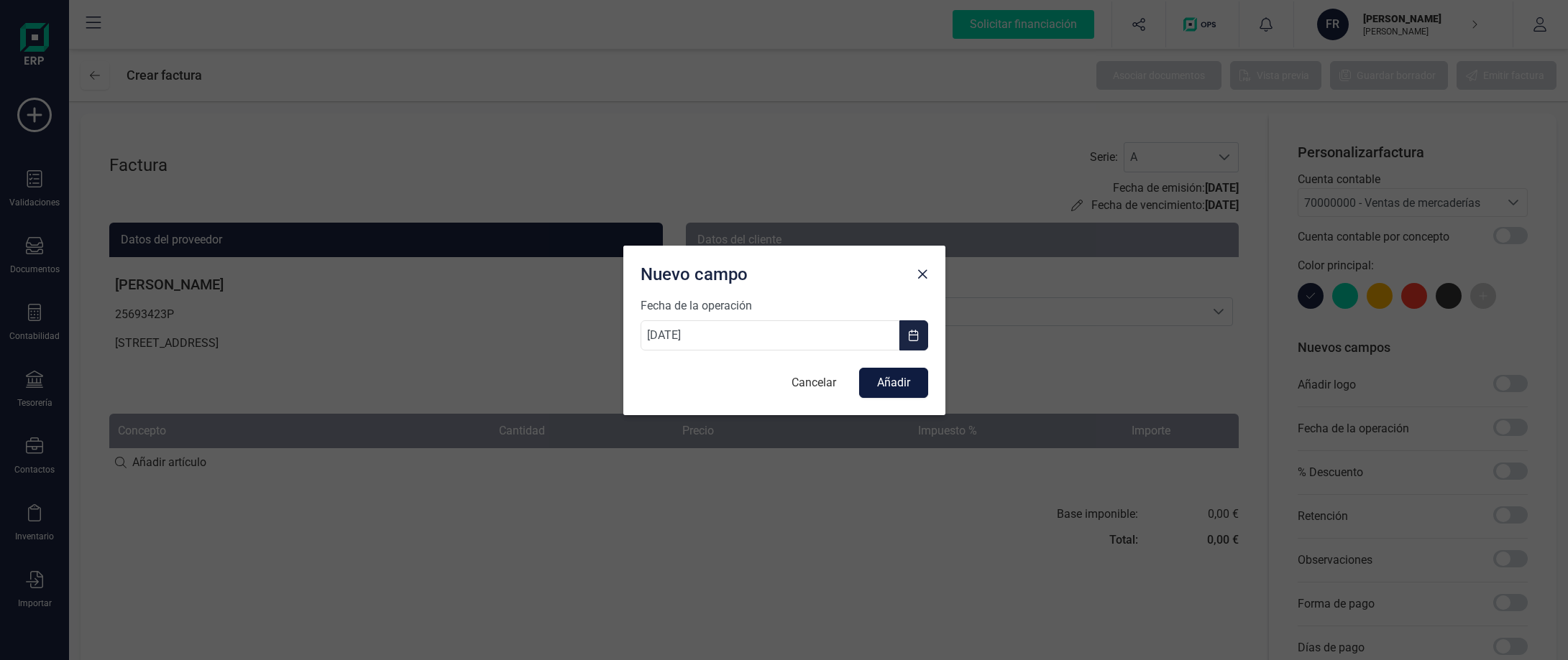
click at [893, 382] on button "Añadir" at bounding box center [893, 383] width 69 height 31
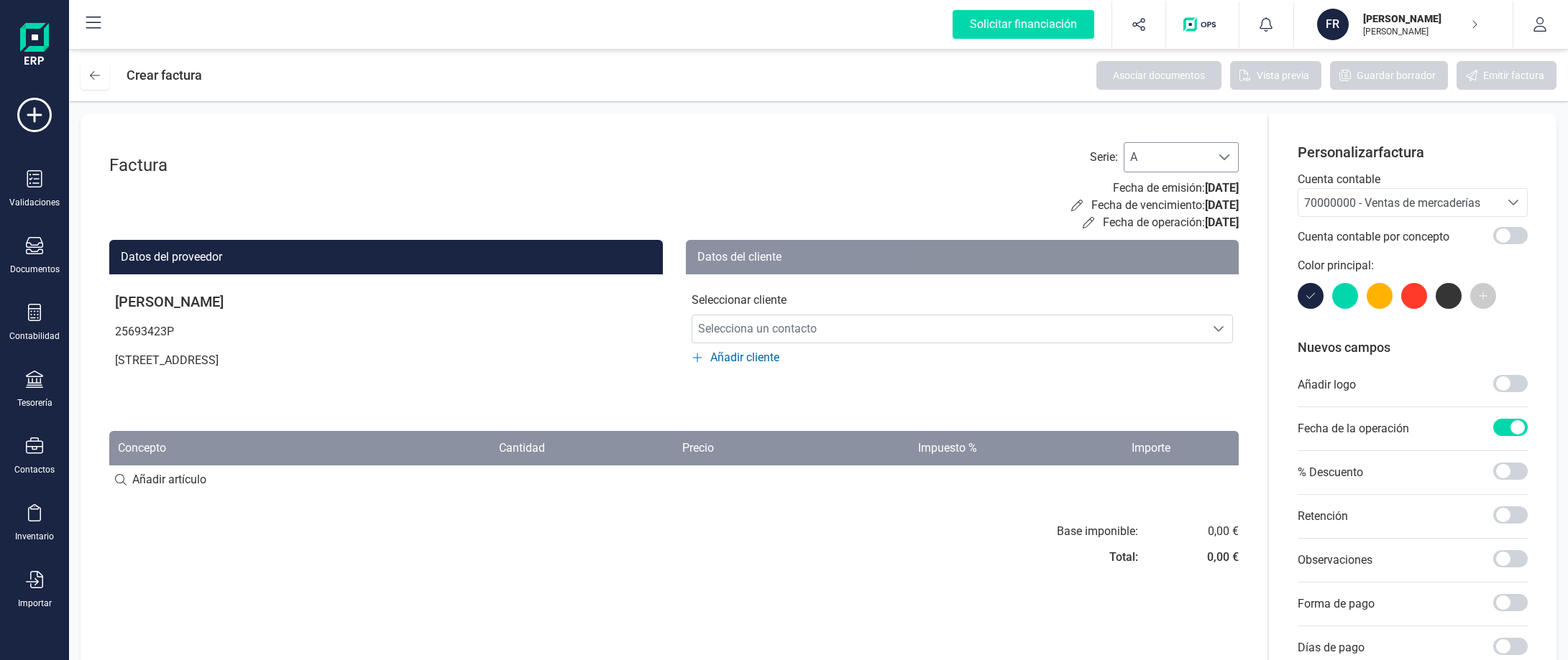
click at [1225, 156] on span at bounding box center [1223, 156] width 11 height 11
click at [1180, 199] on li "A" at bounding box center [1181, 192] width 115 height 29
click at [1227, 158] on span at bounding box center [1223, 156] width 11 height 11
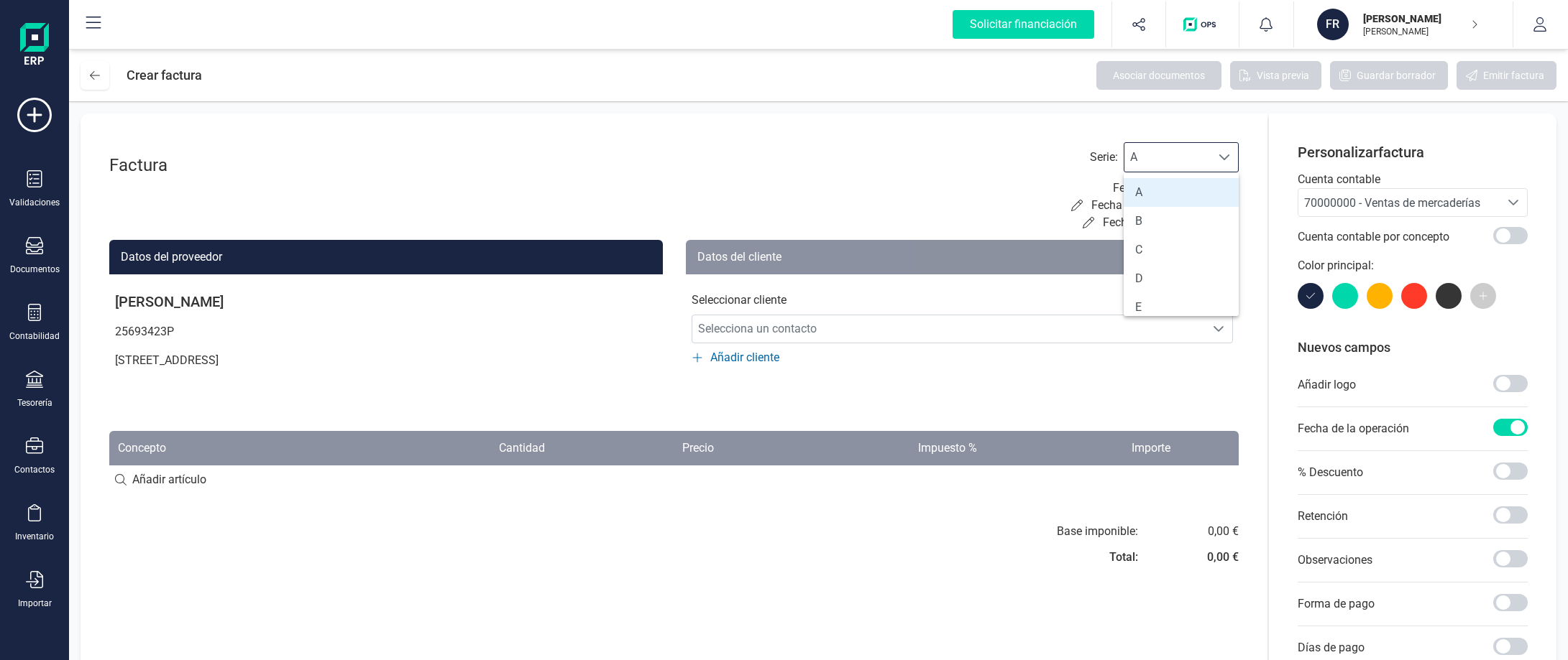
click at [1179, 158] on span "A" at bounding box center [1167, 157] width 87 height 29
click at [1213, 156] on div at bounding box center [1223, 157] width 27 height 29
click at [1197, 190] on li "A" at bounding box center [1181, 192] width 115 height 29
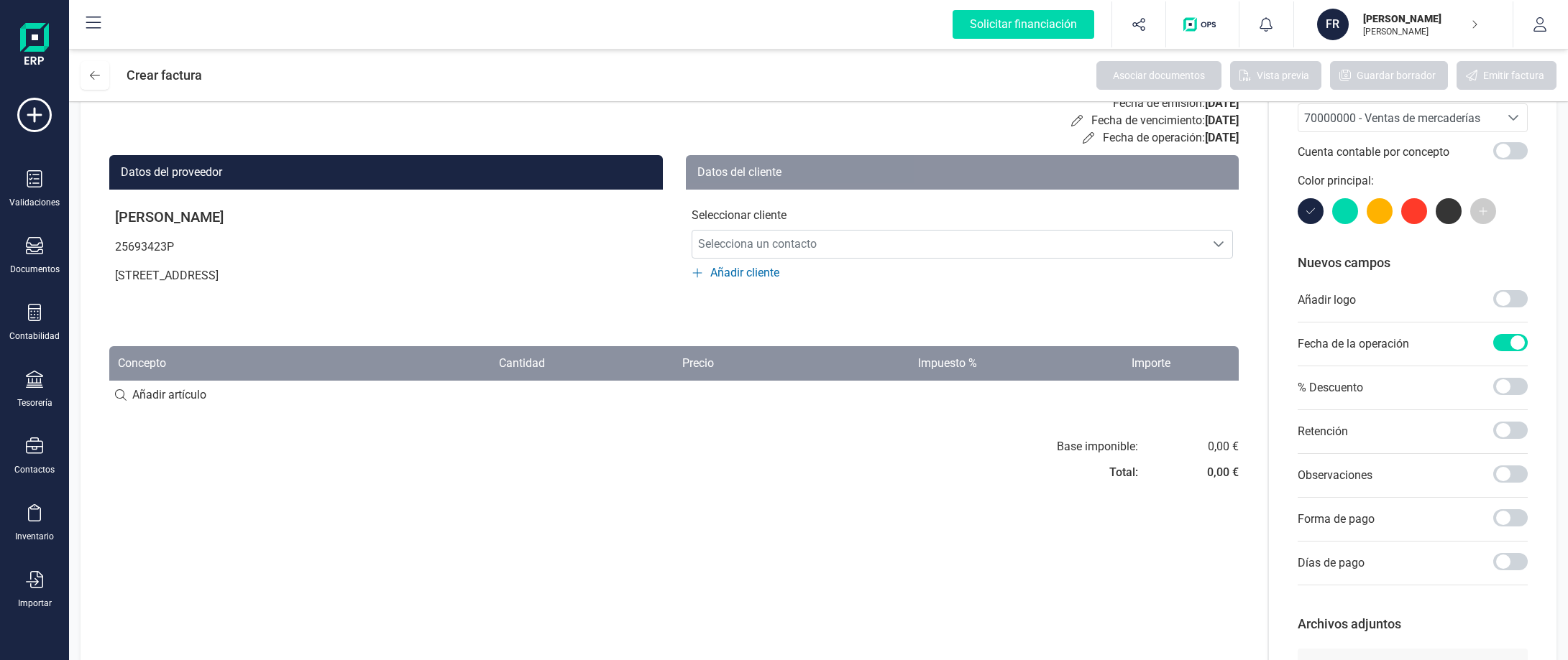
scroll to position [120, 0]
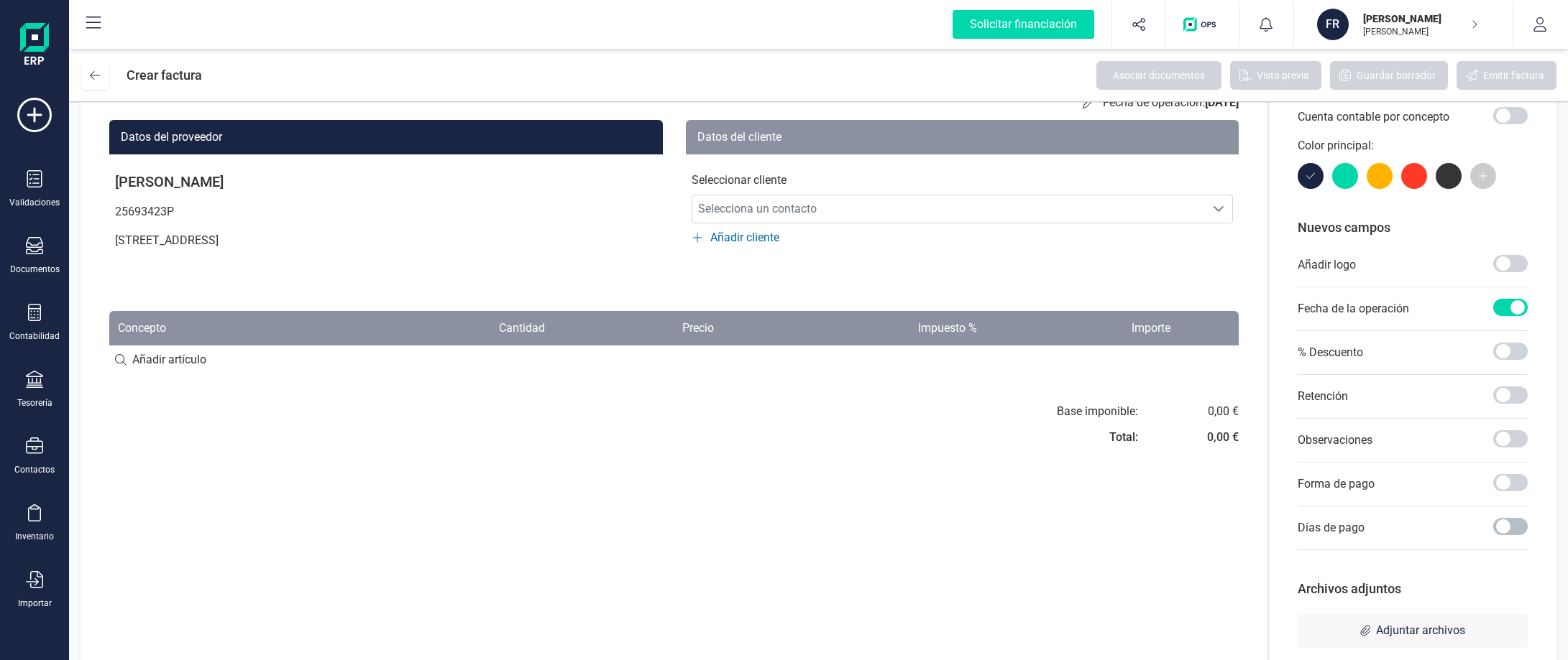
click at [1504, 531] on span at bounding box center [1509, 527] width 34 height 17
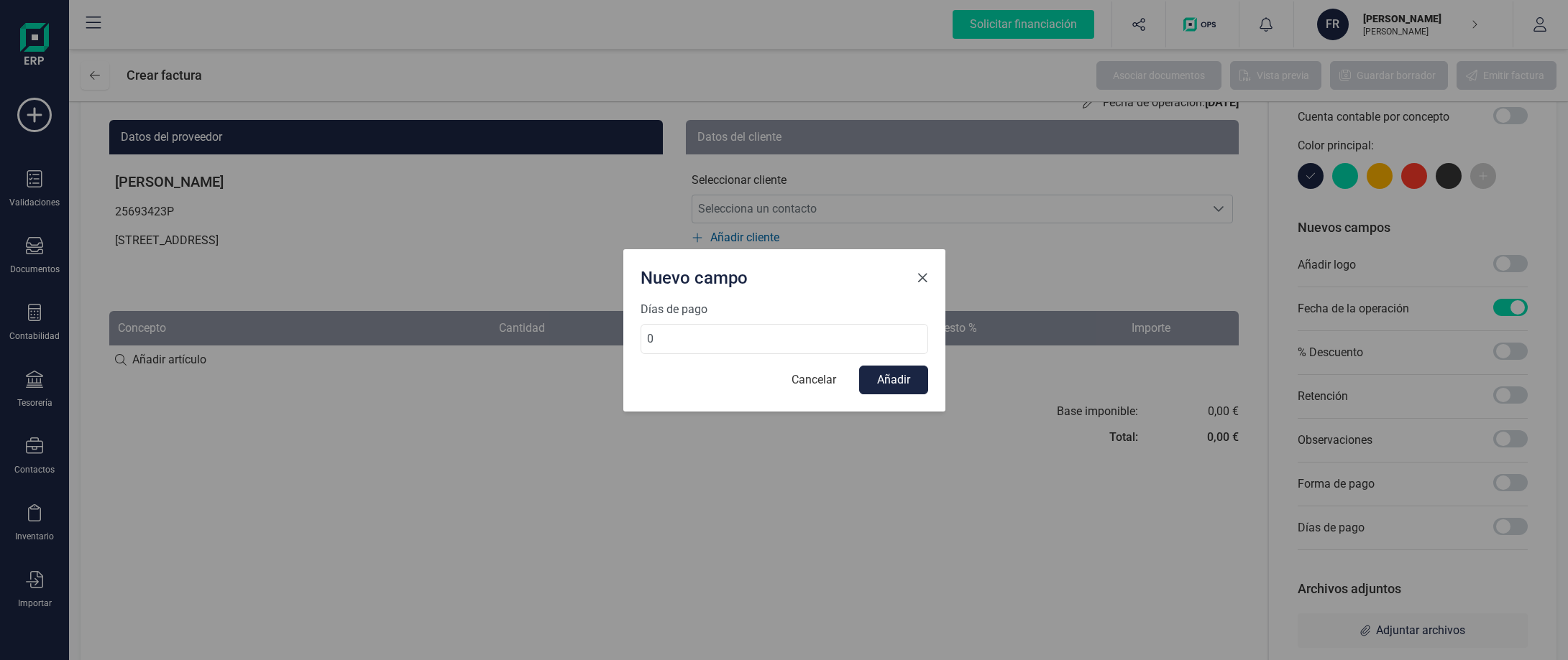
click at [922, 278] on span "Close" at bounding box center [922, 278] width 11 height 11
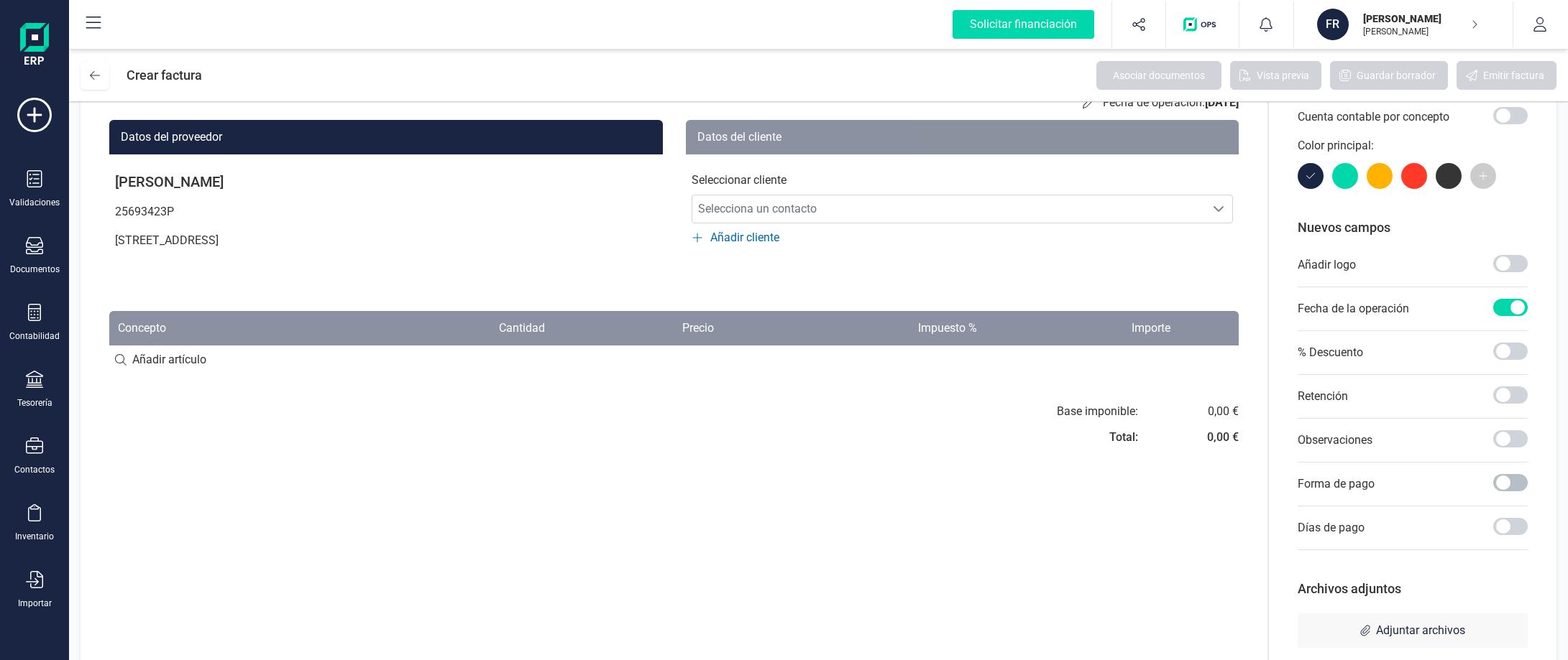
click at [1497, 487] on span at bounding box center [1509, 483] width 34 height 17
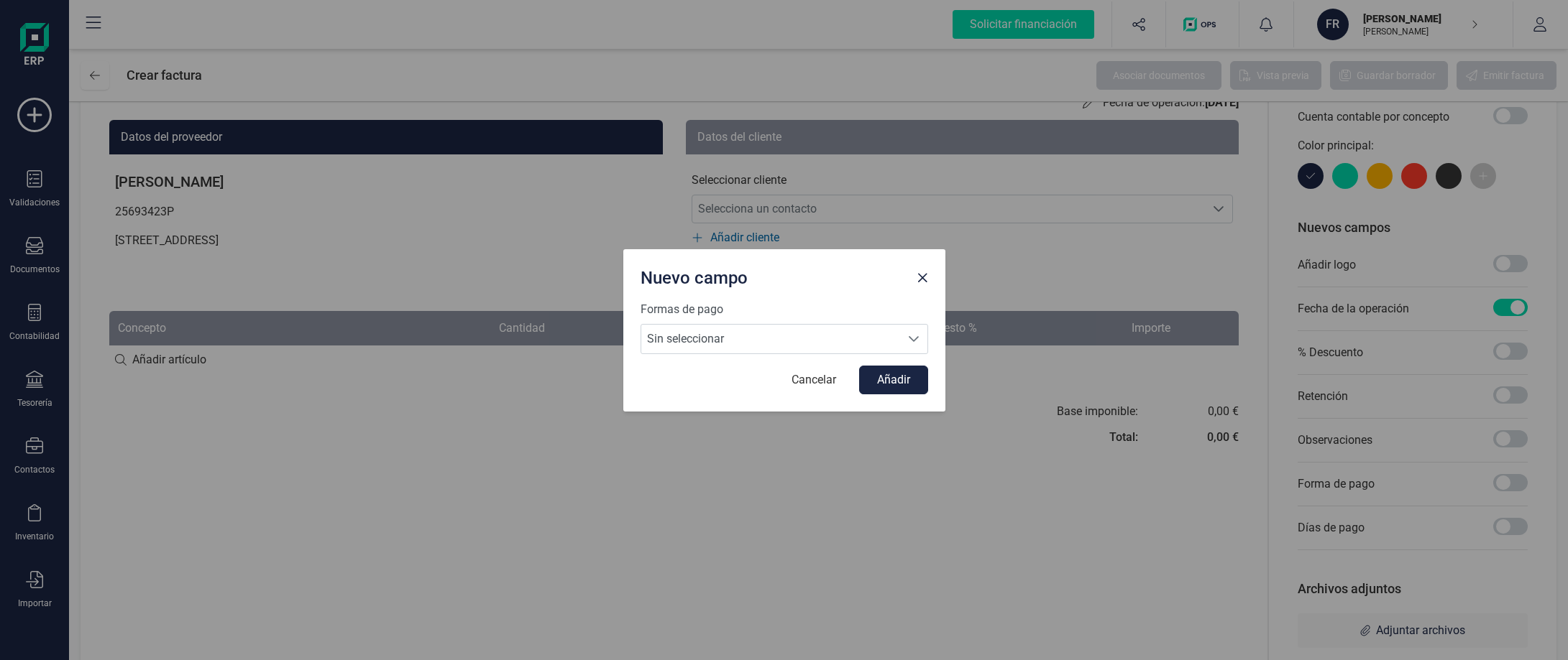
click at [822, 354] on form "Formas de pago Sin seleccionar Sin seleccionar Sin seleccionar Cancelar Añadir" at bounding box center [784, 347] width 288 height 94
click at [819, 343] on span "Sin seleccionar" at bounding box center [770, 339] width 259 height 29
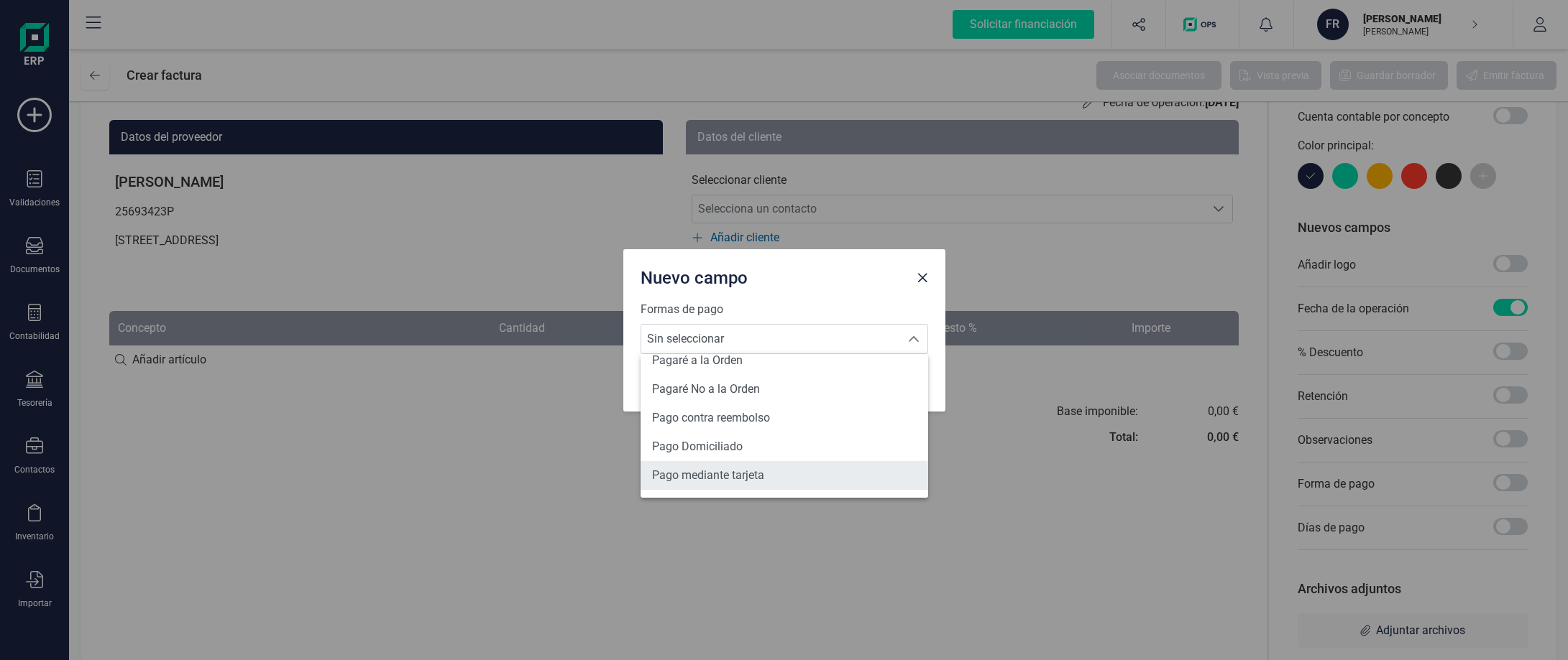
scroll to position [529, 0]
click at [757, 478] on li "Transferencia" at bounding box center [784, 477] width 288 height 29
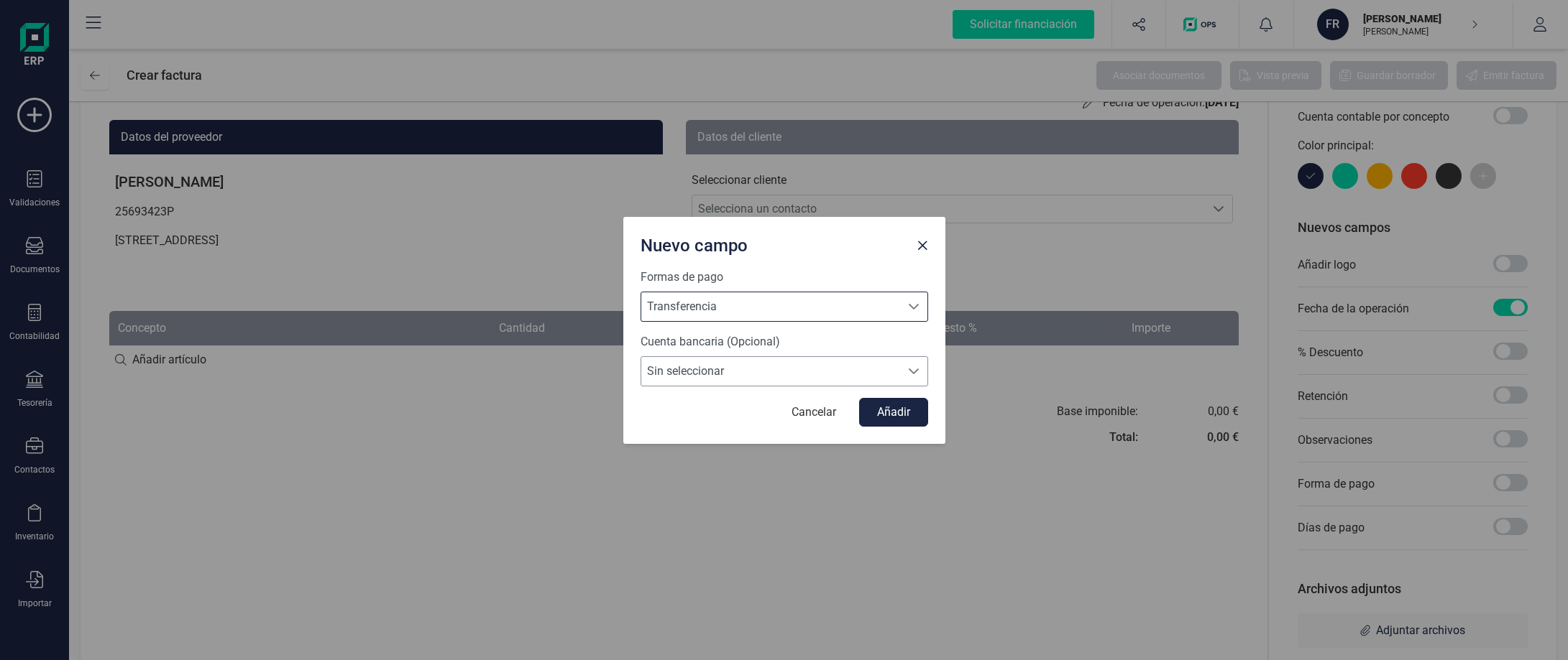
click at [823, 364] on span "Sin seleccionar" at bounding box center [770, 372] width 259 height 29
click at [826, 368] on span "Sin seleccionar" at bounding box center [770, 372] width 259 height 29
click at [808, 406] on button "Cancelar" at bounding box center [814, 412] width 73 height 29
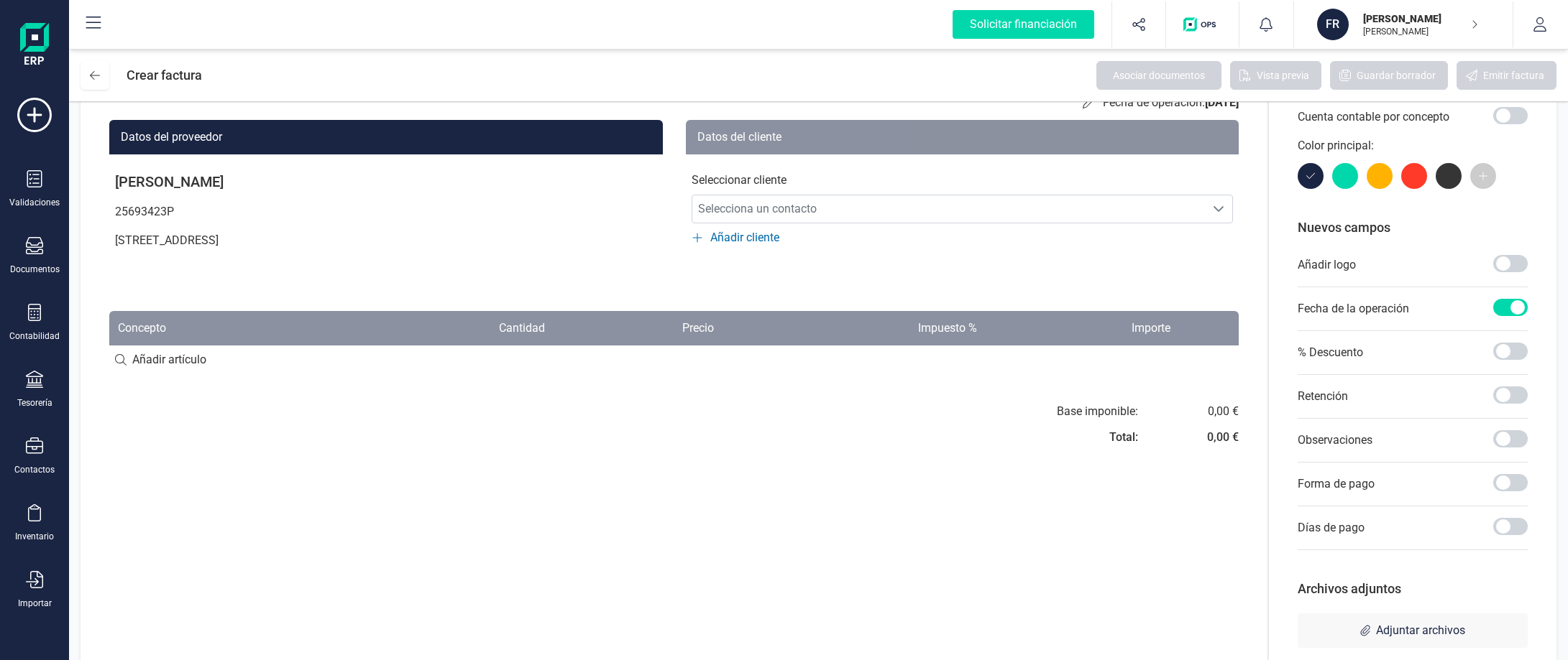
click at [1408, 178] on div at bounding box center [1414, 177] width 26 height 26
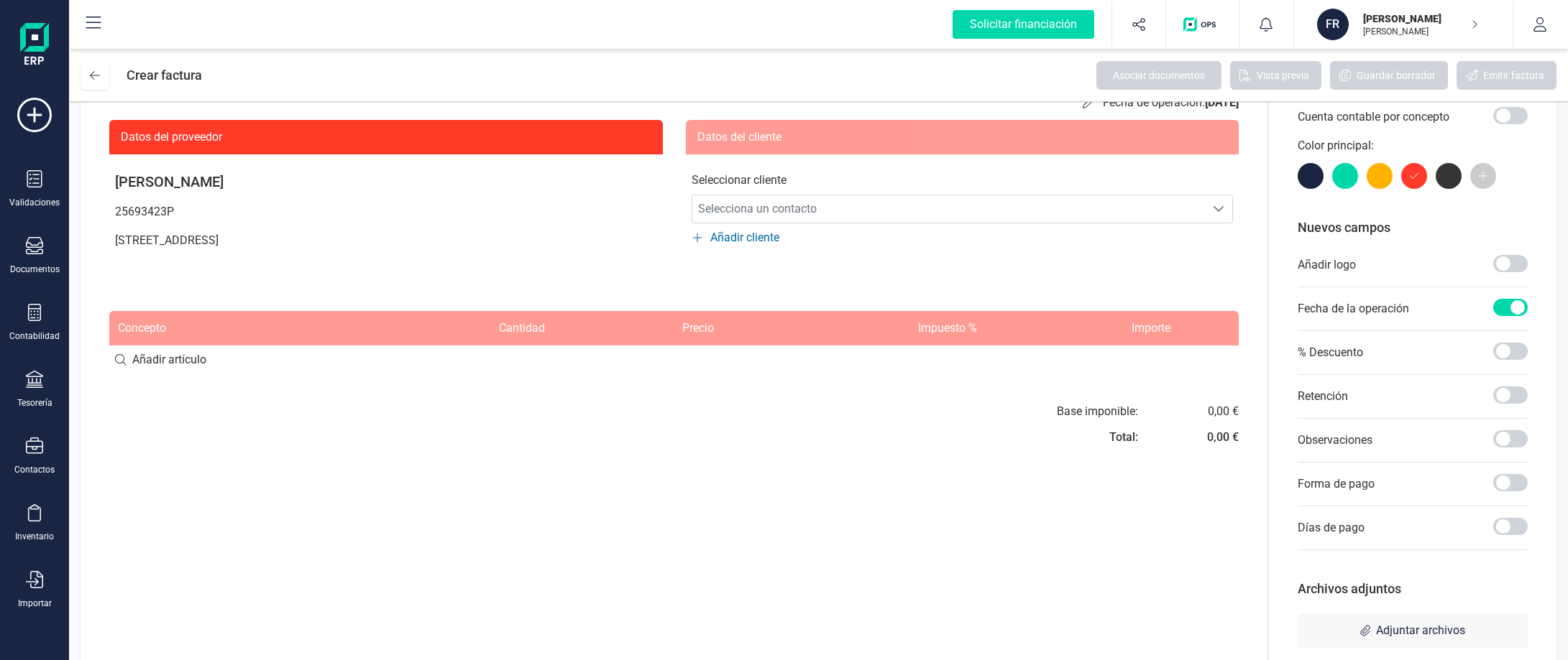
click at [1344, 177] on div at bounding box center [1345, 177] width 26 height 26
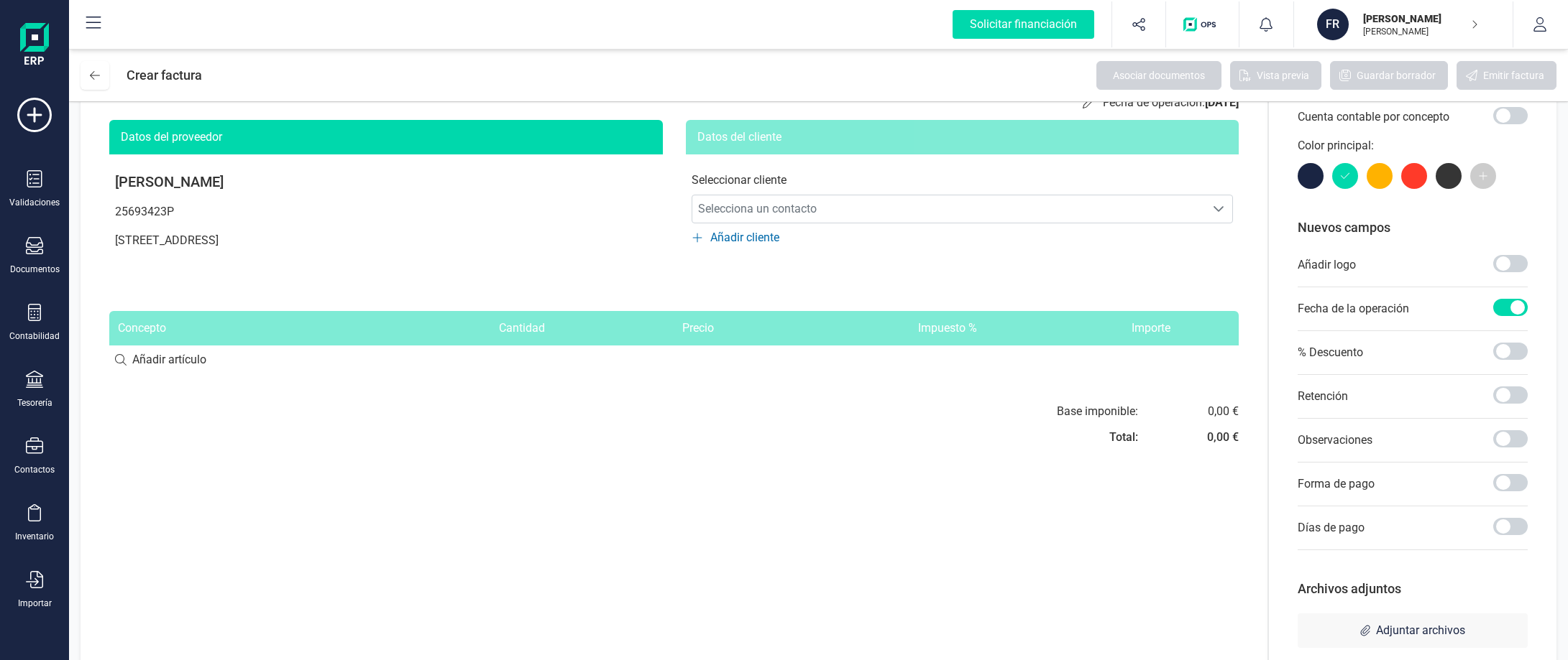
scroll to position [0, 0]
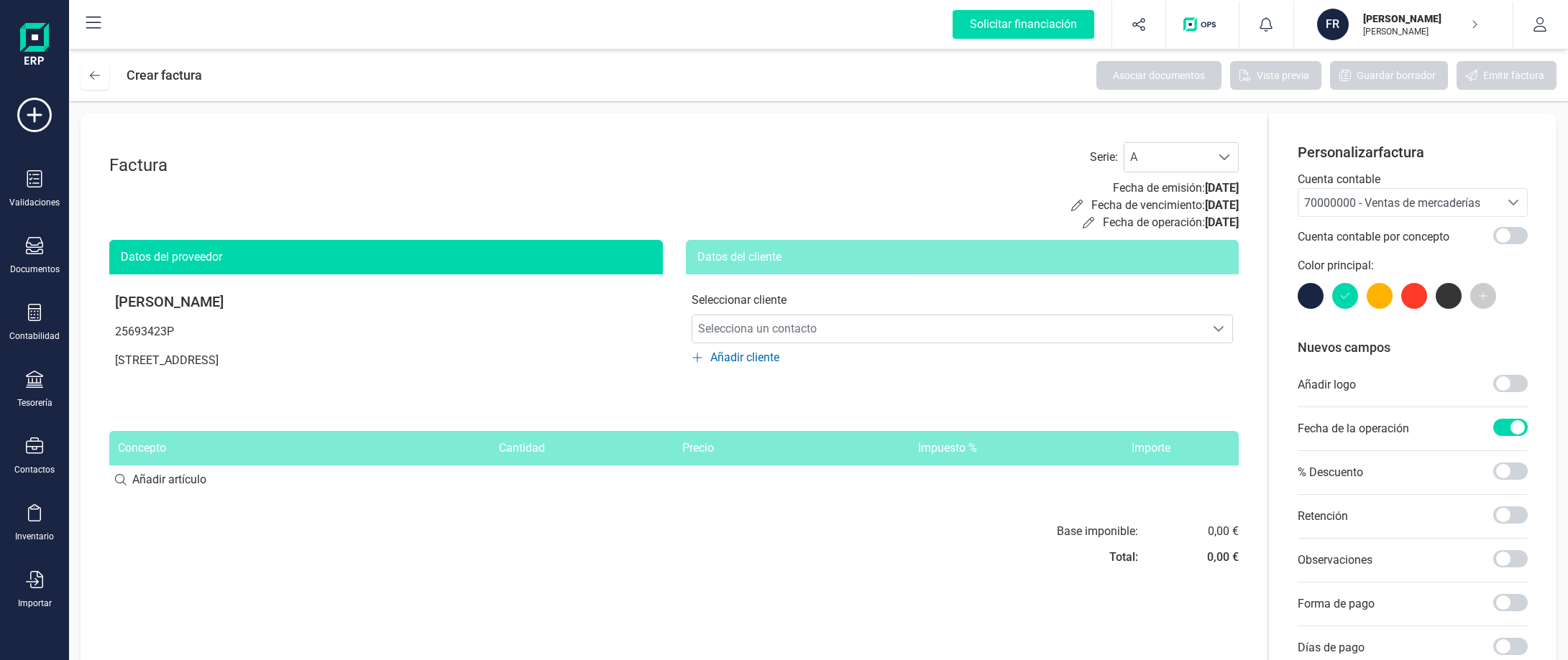
click at [1311, 298] on div at bounding box center [1311, 296] width 26 height 26
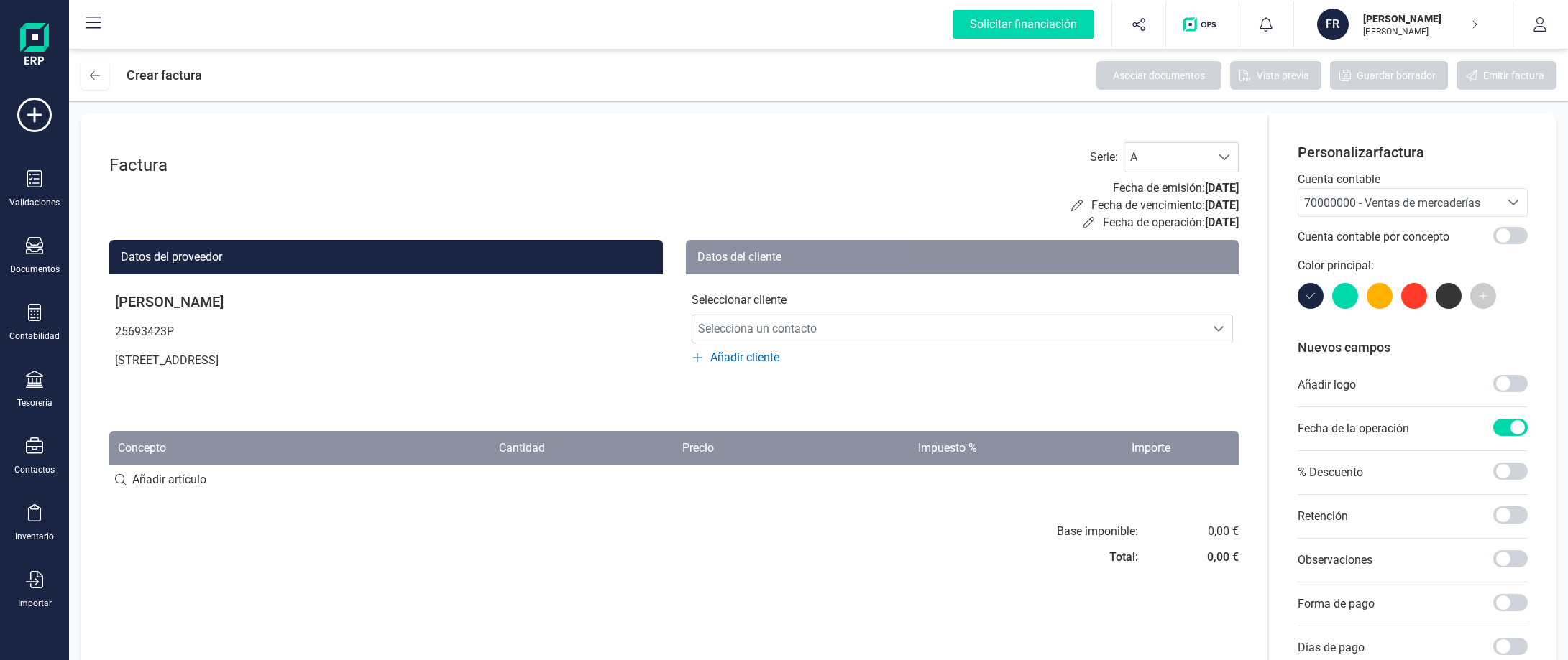
click at [1347, 300] on div at bounding box center [1345, 296] width 26 height 26
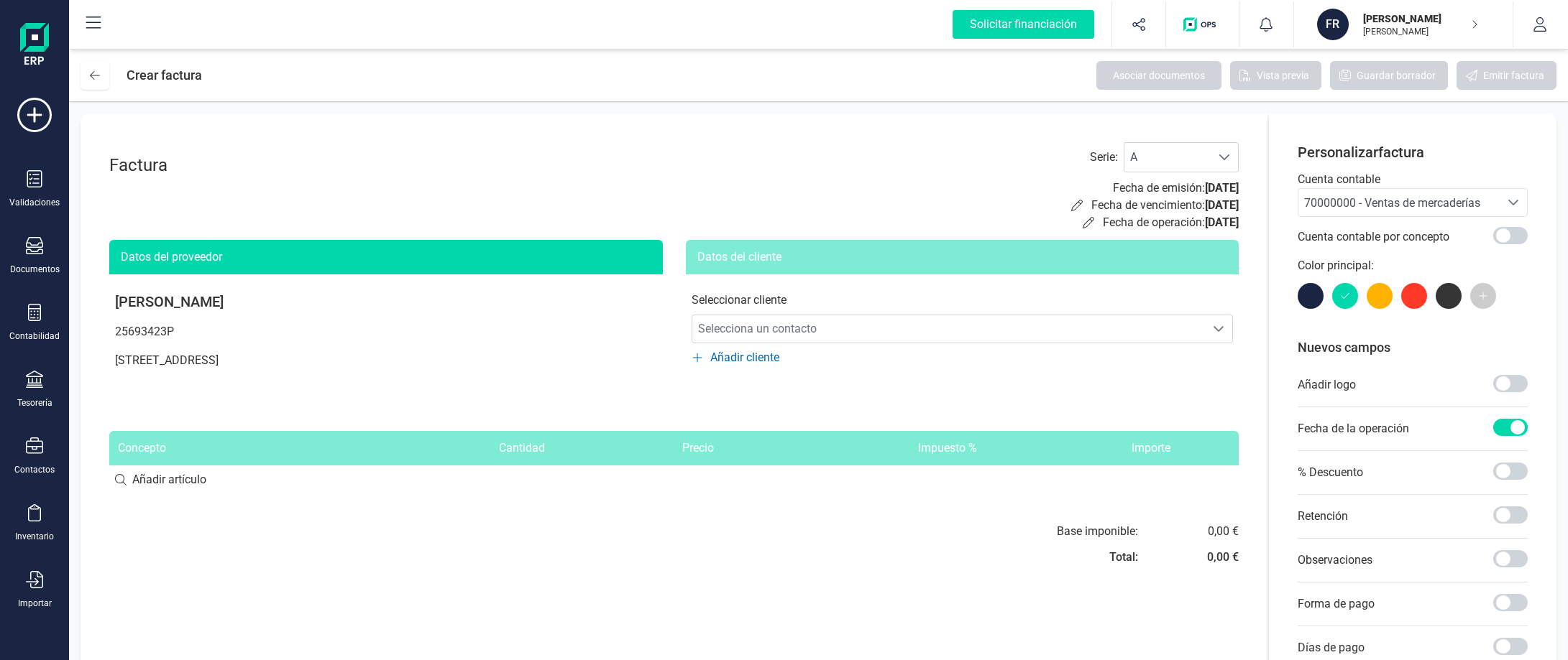
click at [1472, 293] on span at bounding box center [1483, 296] width 26 height 26
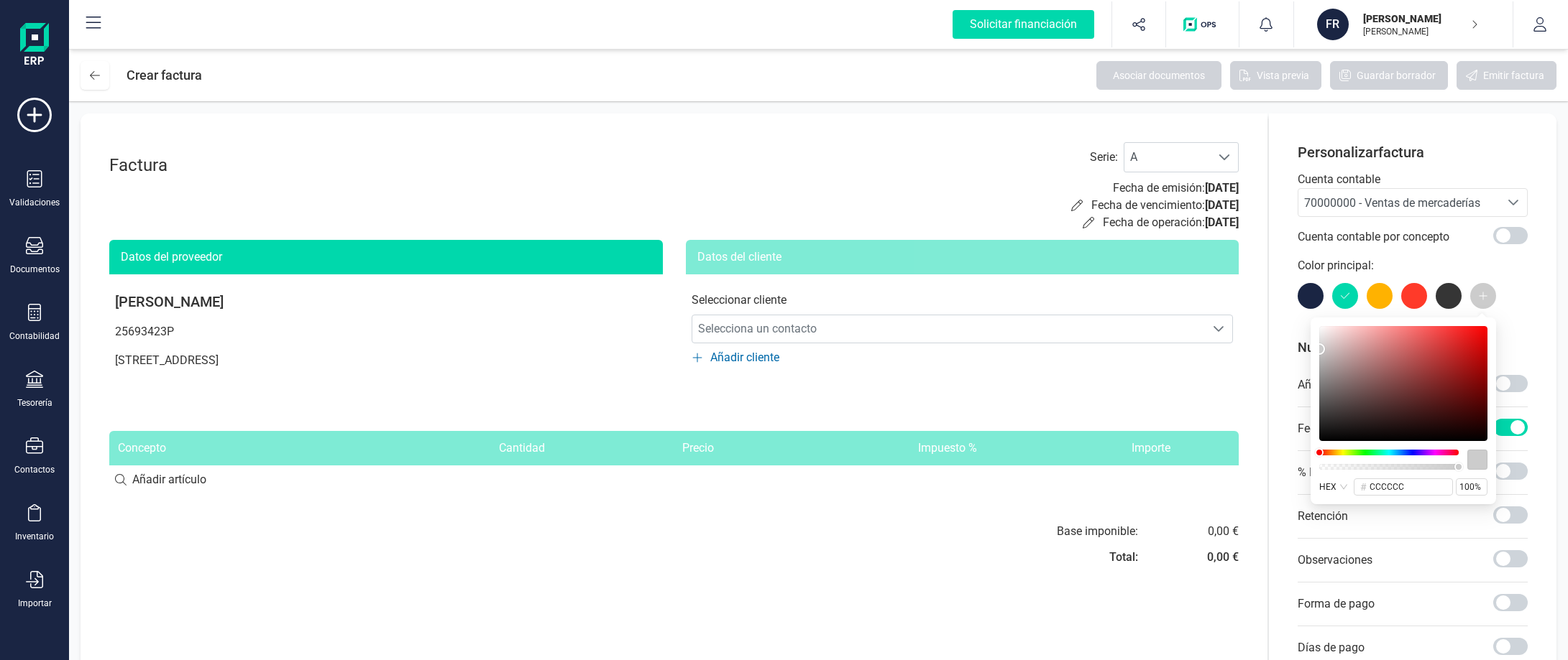
click at [1479, 293] on icon at bounding box center [1483, 296] width 10 height 10
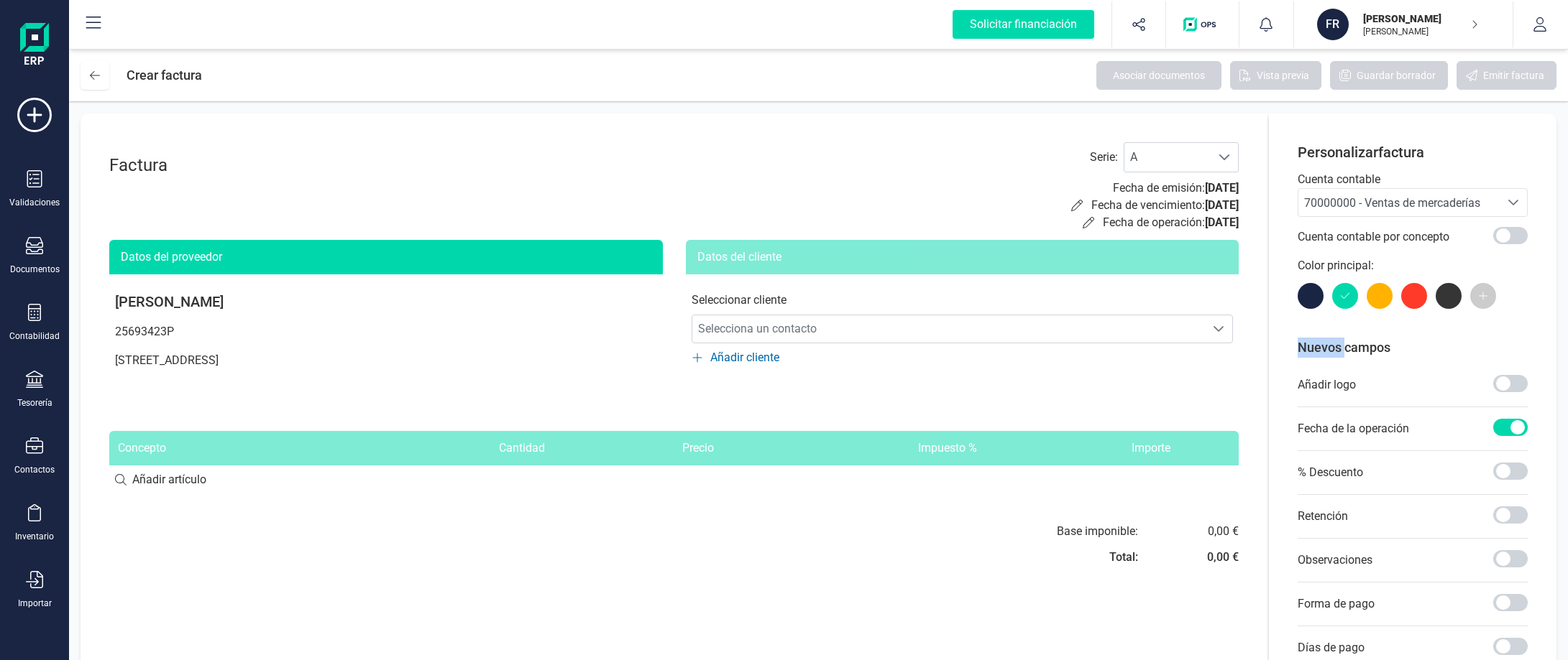
click at [1479, 293] on icon at bounding box center [1483, 296] width 10 height 10
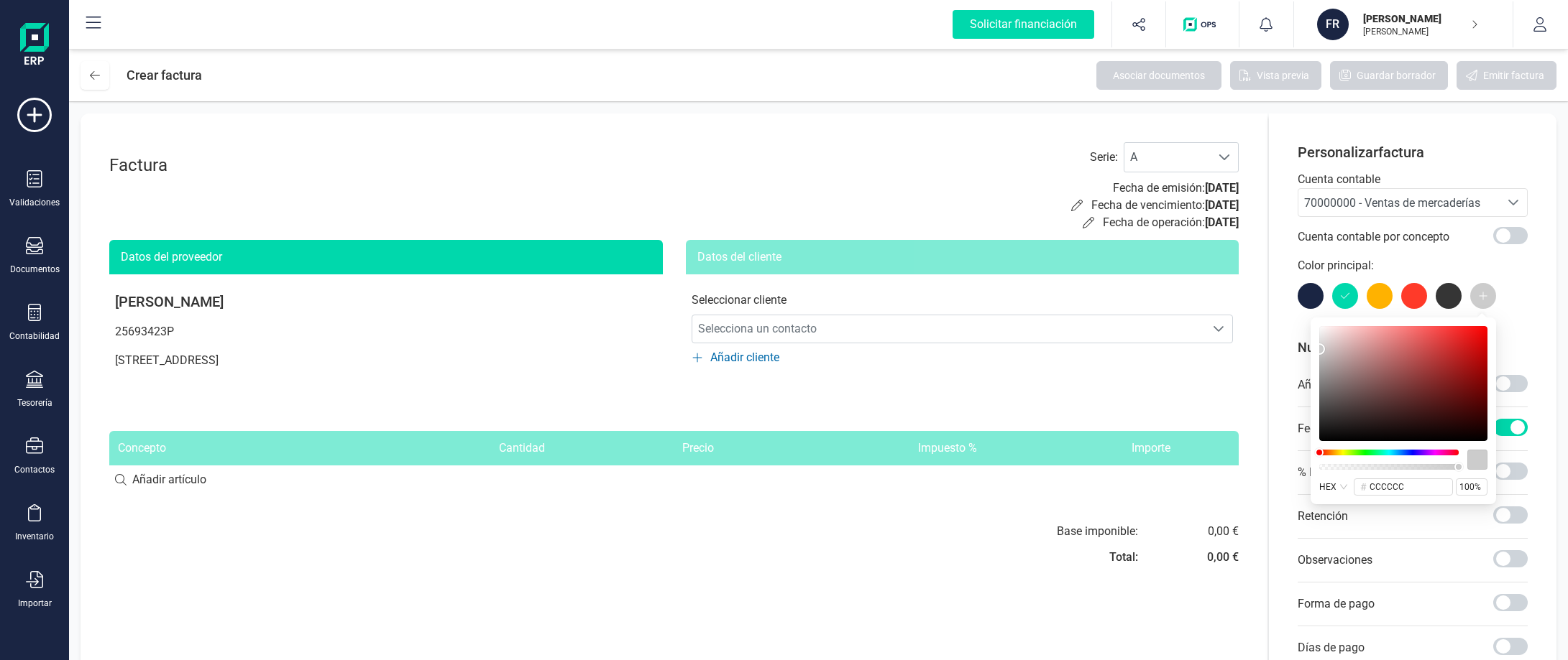
click at [1350, 299] on div at bounding box center [1345, 296] width 26 height 26
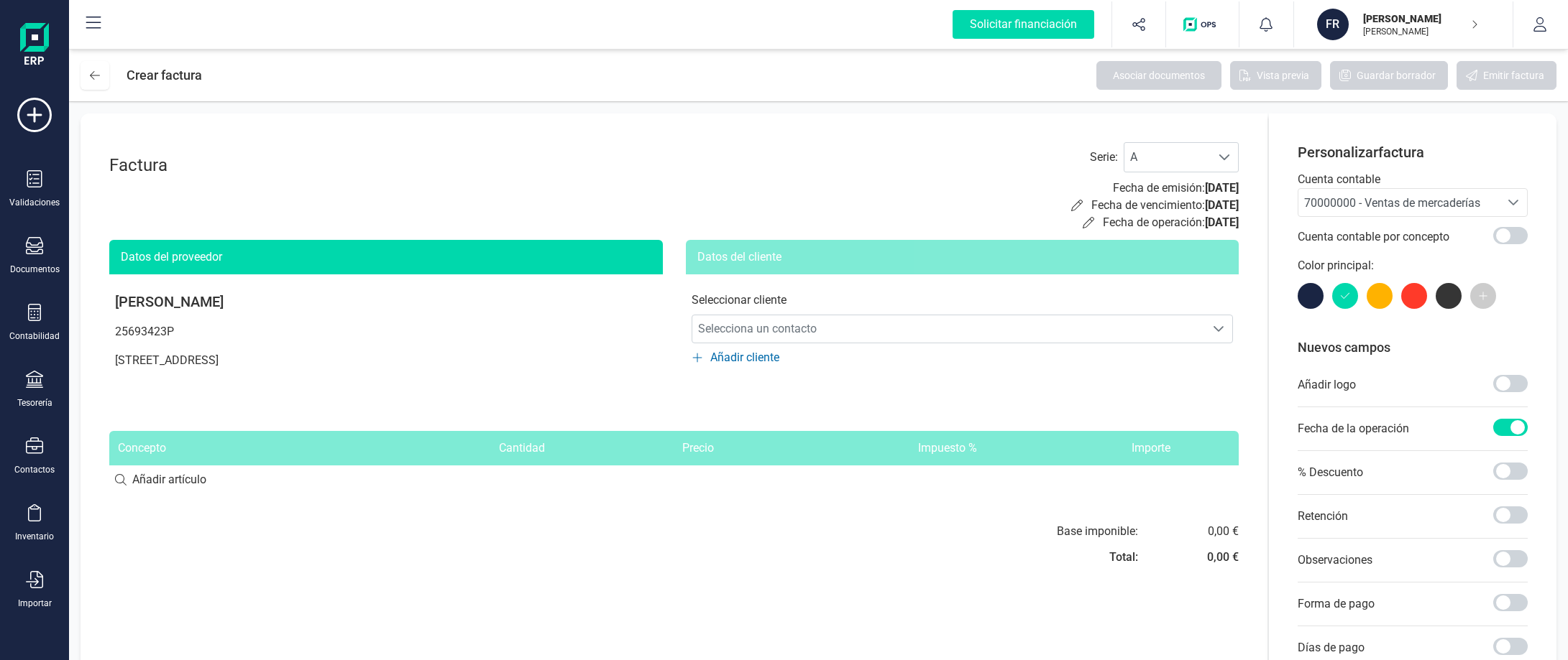
click at [1311, 302] on div at bounding box center [1311, 296] width 26 height 26
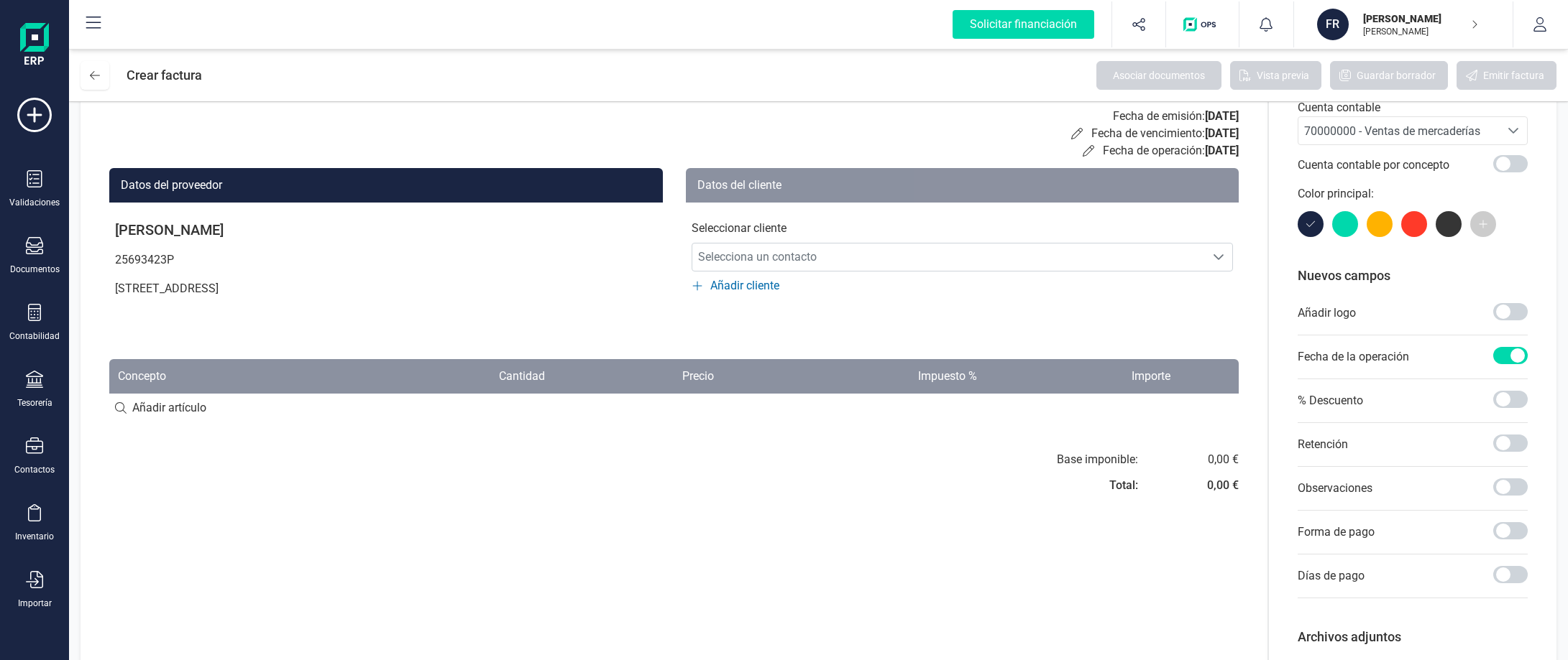
scroll to position [120, 0]
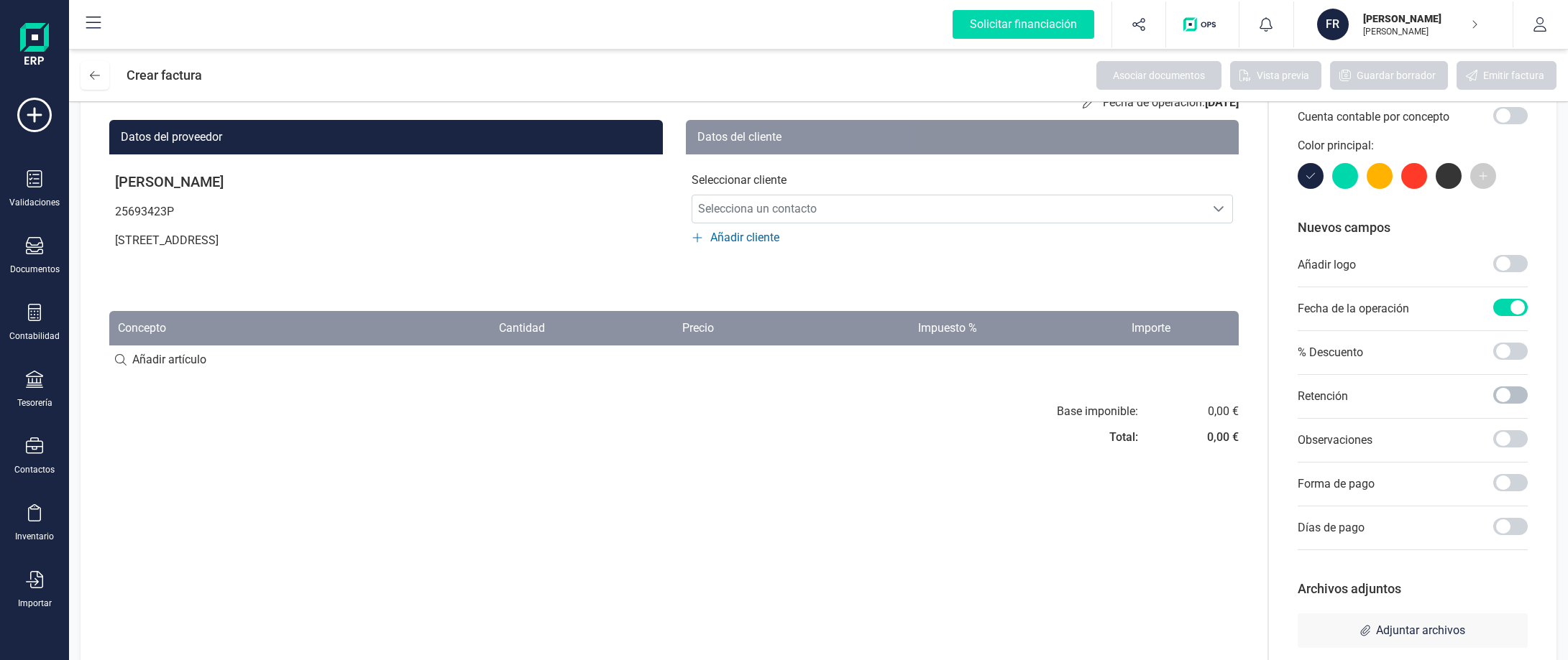
click at [1501, 393] on span at bounding box center [1509, 395] width 34 height 17
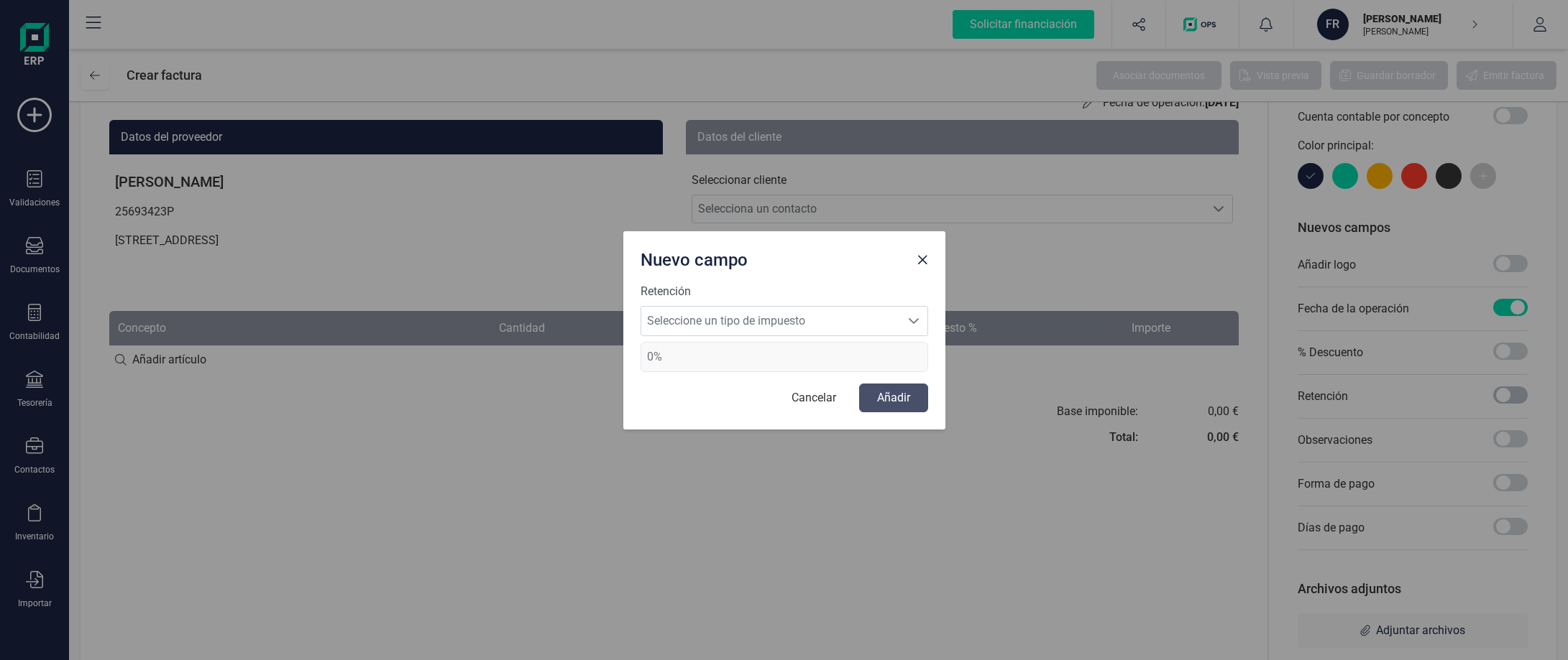
scroll to position [8, 5]
click at [826, 323] on span "Seleccione un tipo de impuesto" at bounding box center [770, 321] width 259 height 29
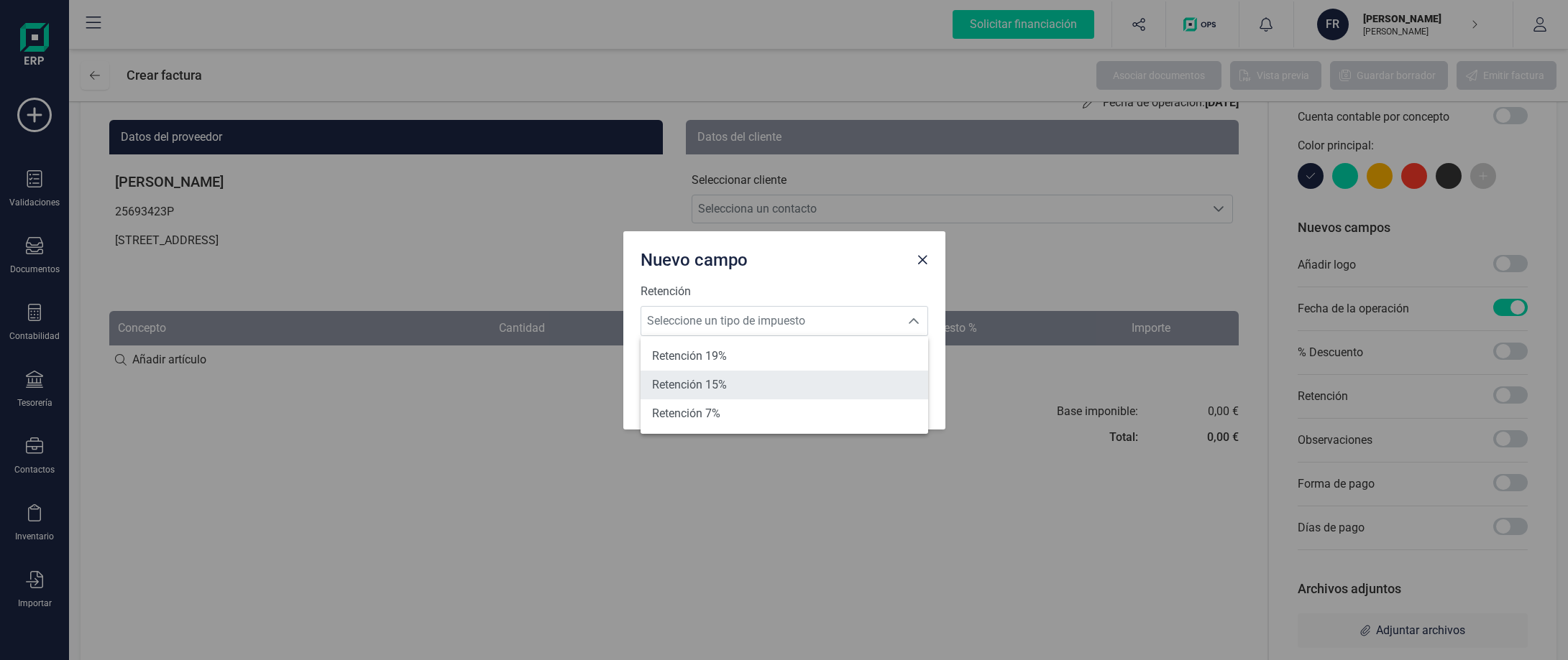
click at [779, 378] on li "Retención 15%" at bounding box center [784, 385] width 288 height 29
type input "15%"
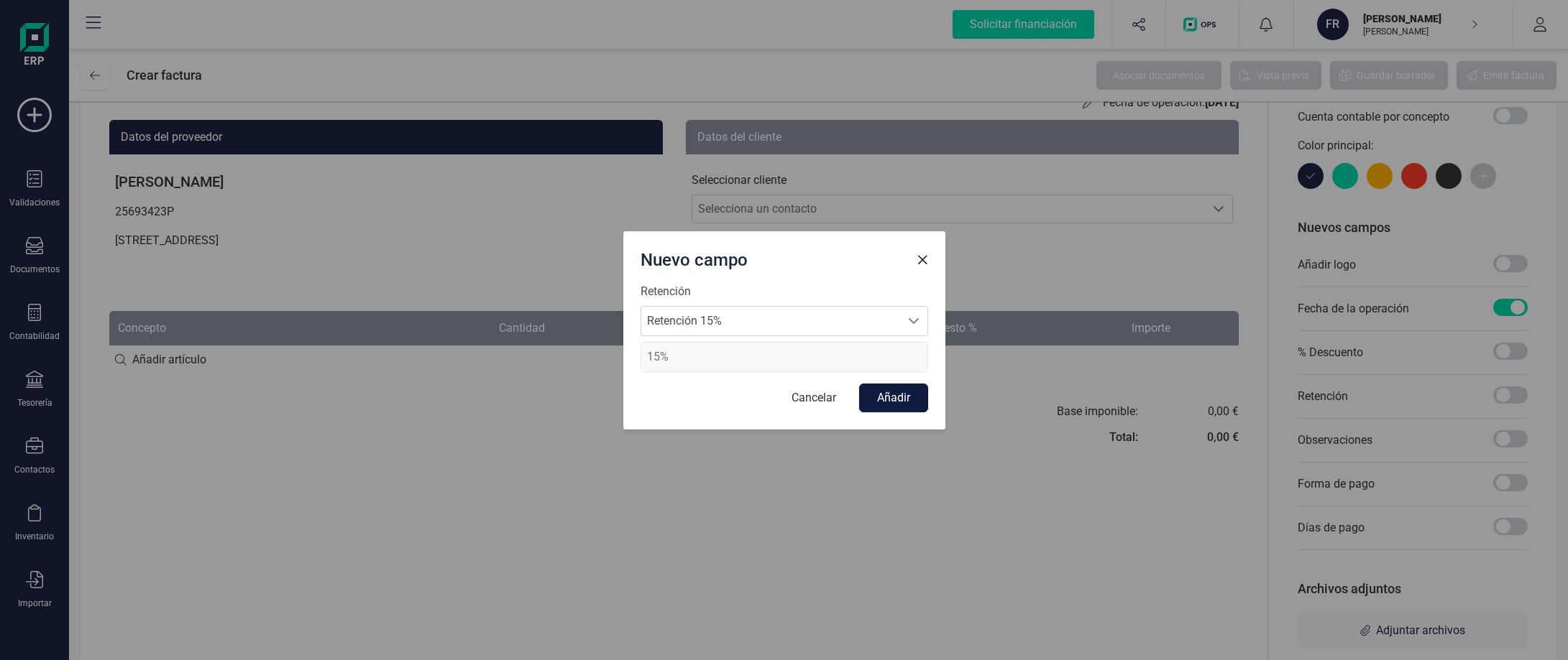
click at [888, 398] on button "Añadir" at bounding box center [893, 398] width 69 height 29
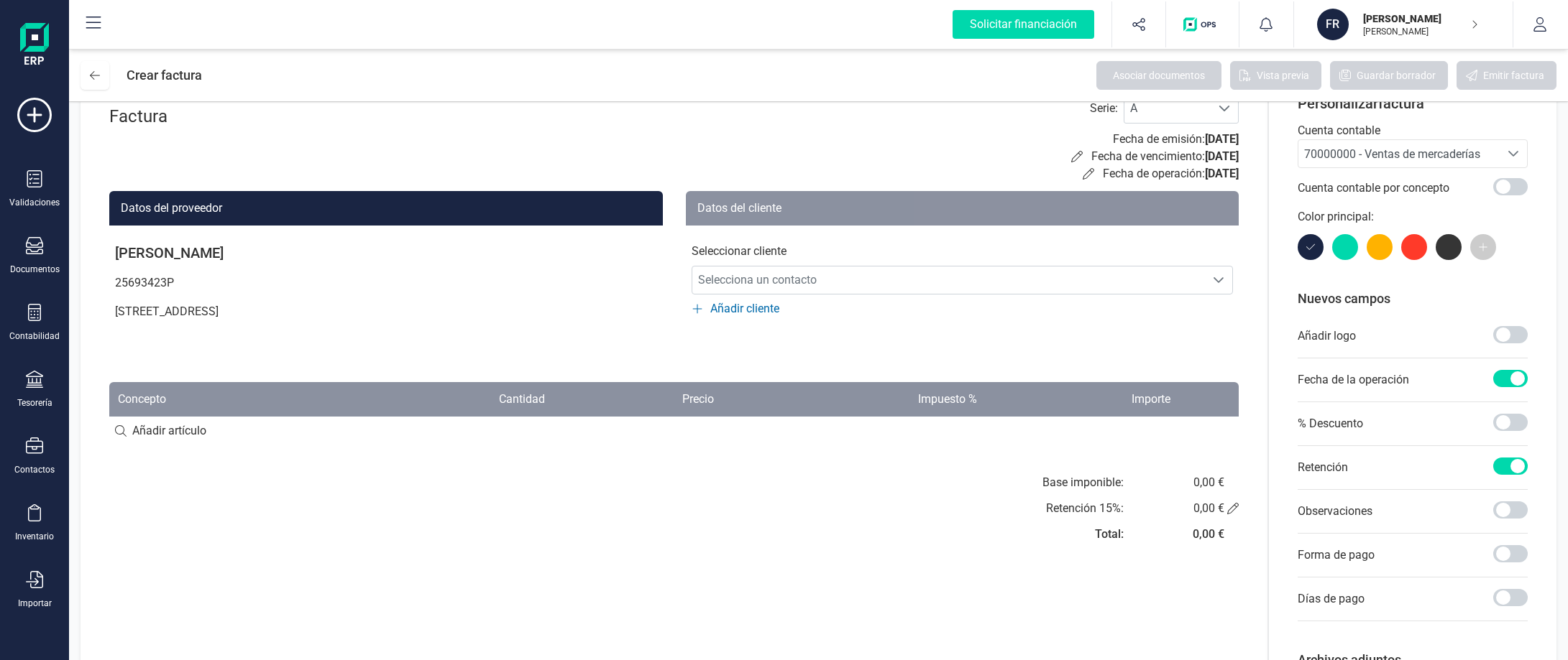
scroll to position [0, 0]
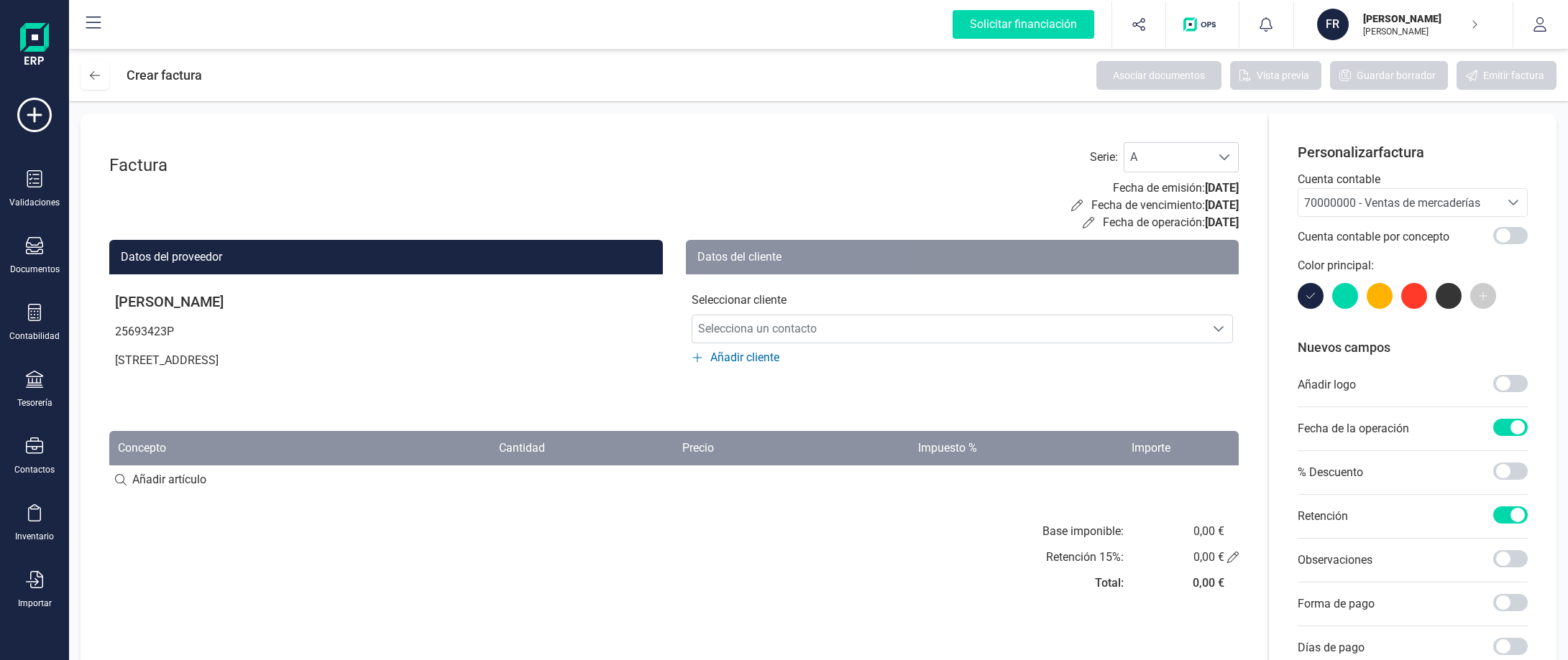
click at [1208, 535] on div "0,00 €" at bounding box center [1209, 531] width 31 height 17
click at [1209, 531] on div "0,00 €" at bounding box center [1209, 531] width 31 height 17
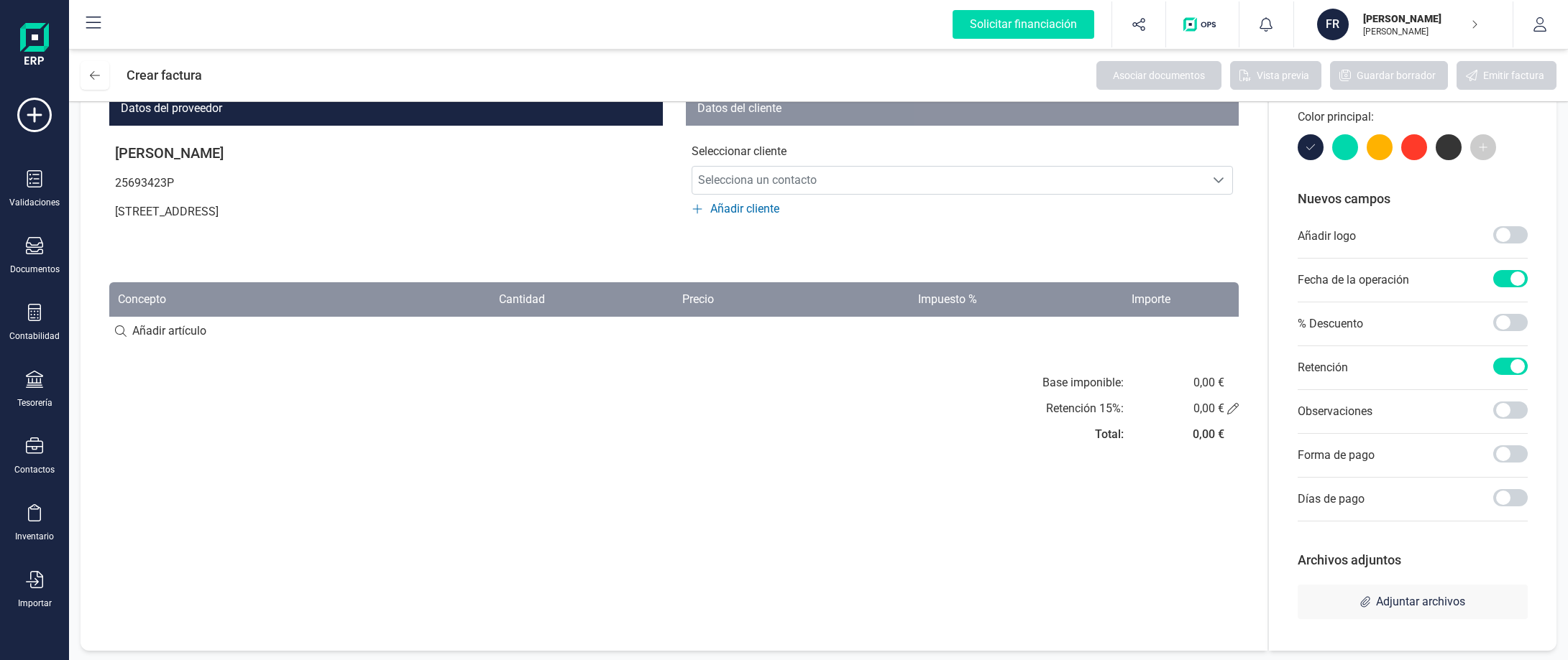
scroll to position [151, 0]
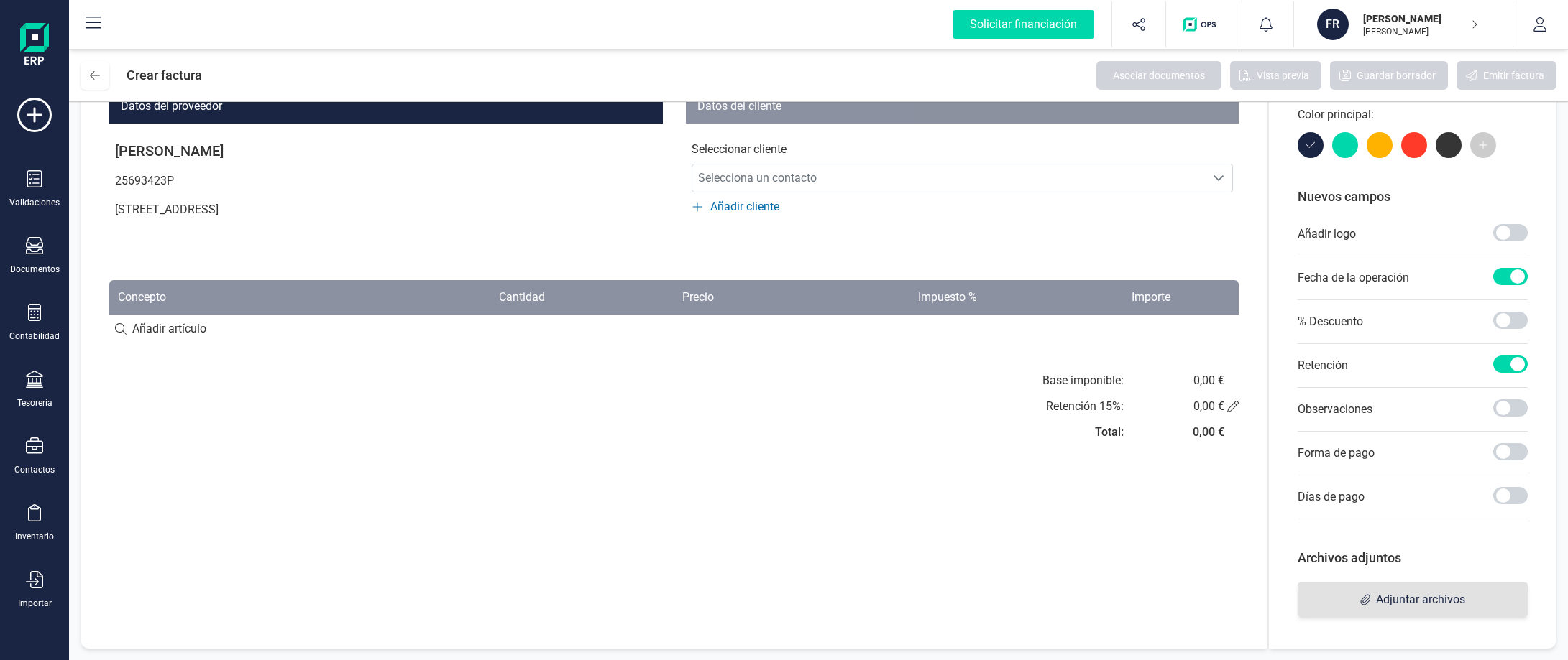
click at [1393, 594] on span "Adjuntar archivos" at bounding box center [1420, 601] width 89 height 17
click at [167, 328] on input at bounding box center [673, 329] width 1129 height 29
type input "aaaa"
click at [244, 329] on div "+ Añadir artículo : aaaa" at bounding box center [673, 328] width 1129 height 31
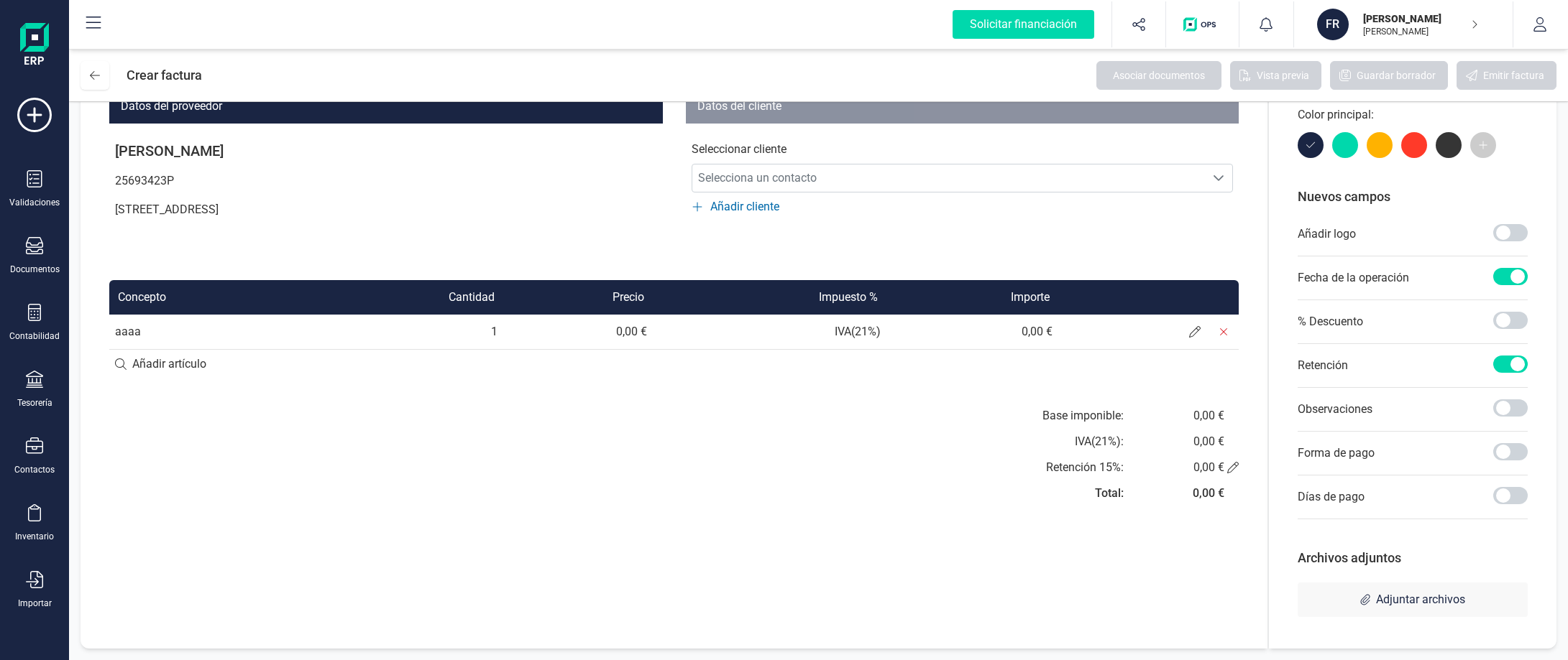
click at [1024, 329] on td "0,00 €" at bounding box center [972, 331] width 171 height 34
click at [637, 329] on td "0,00 €" at bounding box center [577, 331] width 150 height 34
click at [128, 333] on td "aaaa" at bounding box center [209, 331] width 200 height 34
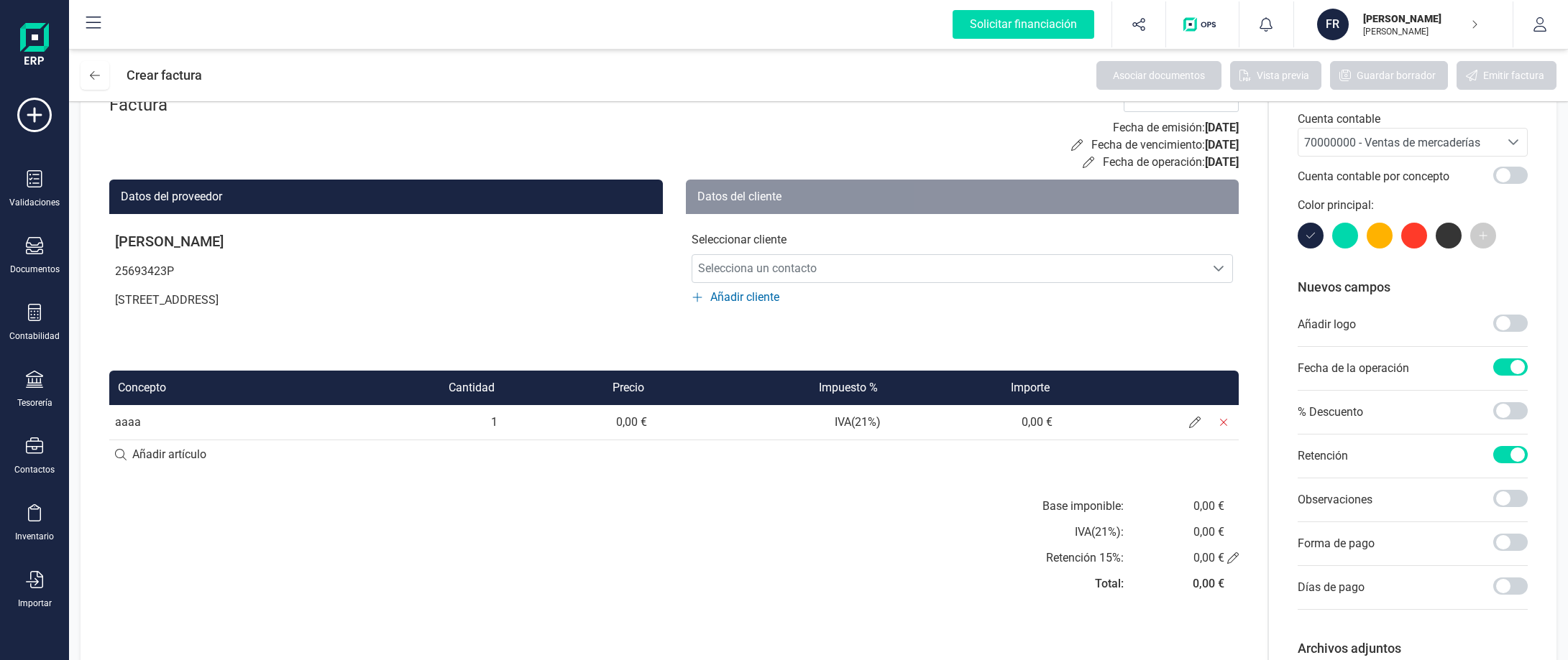
scroll to position [0, 0]
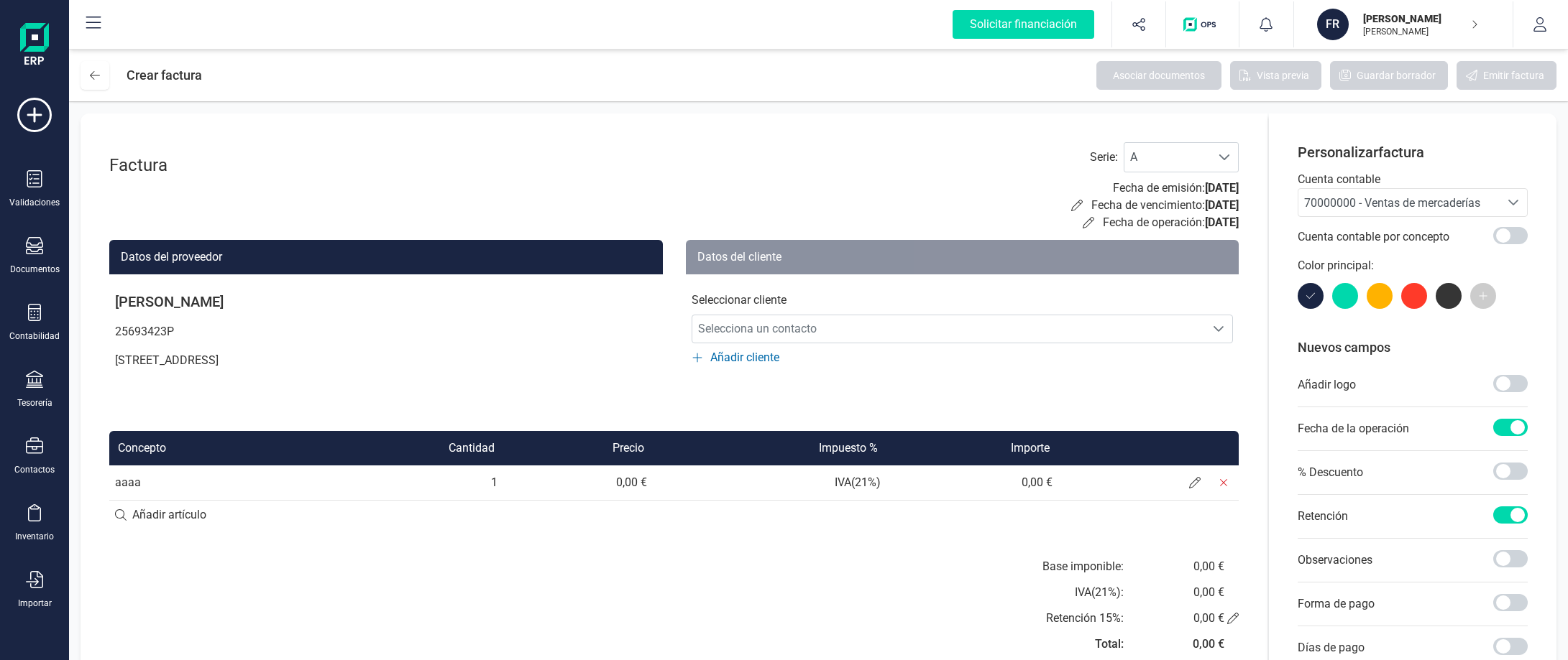
click at [118, 480] on td "aaaa" at bounding box center [209, 483] width 200 height 34
click at [220, 520] on input at bounding box center [673, 515] width 1129 height 29
click at [615, 477] on td "0,00 €" at bounding box center [577, 483] width 150 height 34
click at [763, 355] on span "Añadir cliente" at bounding box center [744, 358] width 69 height 17
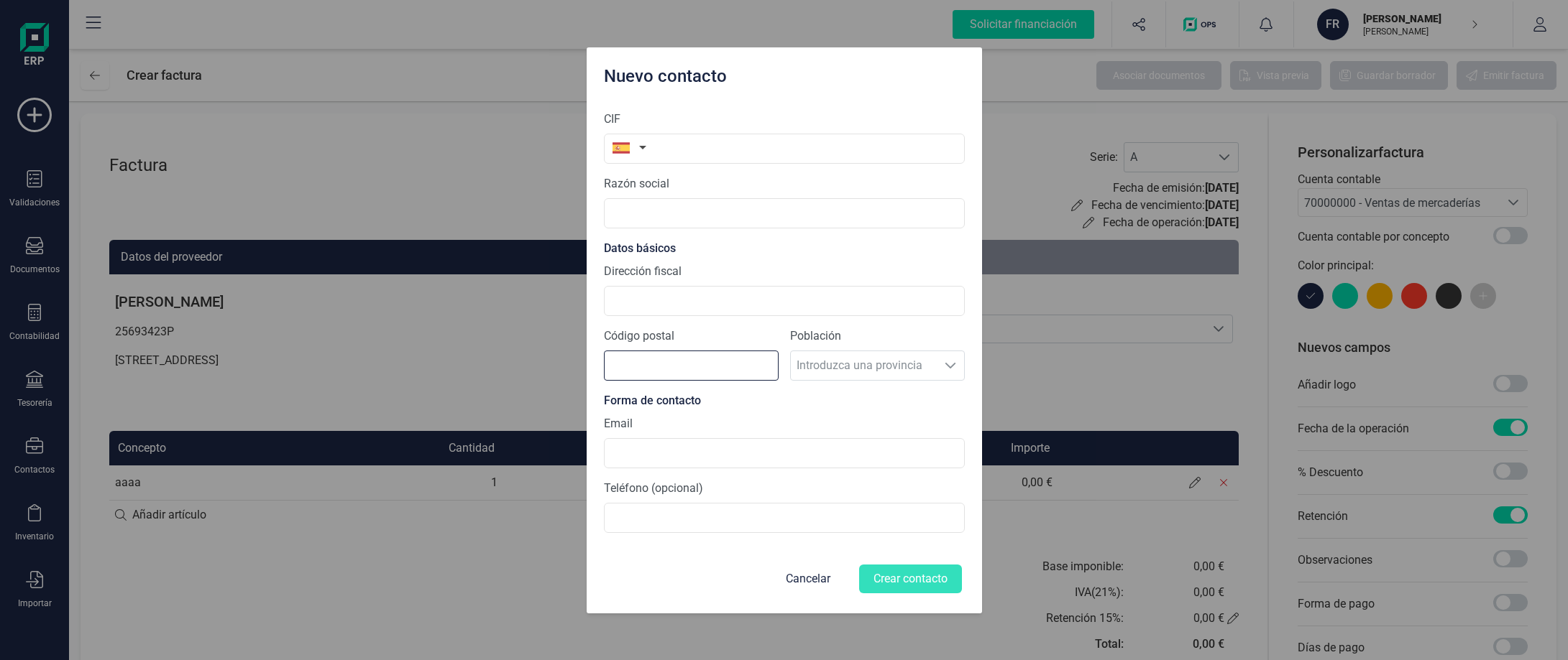
click at [739, 369] on input "Código postal" at bounding box center [692, 365] width 175 height 31
drag, startPoint x: 941, startPoint y: 416, endPoint x: 946, endPoint y: 378, distance: 38.3
click at [941, 416] on section "CIF Razón social Datos básicos Dirección fiscal Código postal Población Introdu…" at bounding box center [784, 322] width 361 height 446
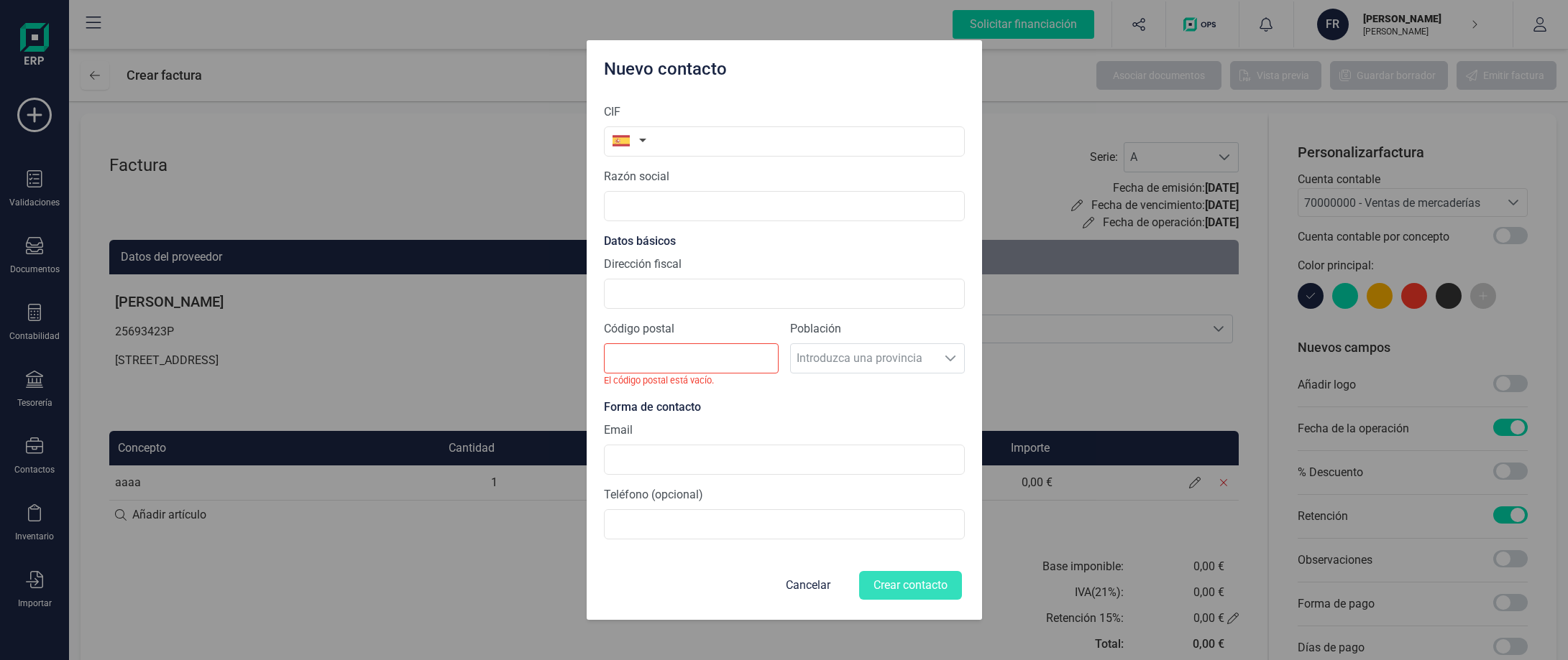
click at [578, 17] on div "Nuevo contacto CIF Razón social Datos básicos Dirección fiscal Código postal El…" at bounding box center [784, 330] width 1568 height 660
click at [794, 593] on button "Cancelar" at bounding box center [808, 585] width 79 height 34
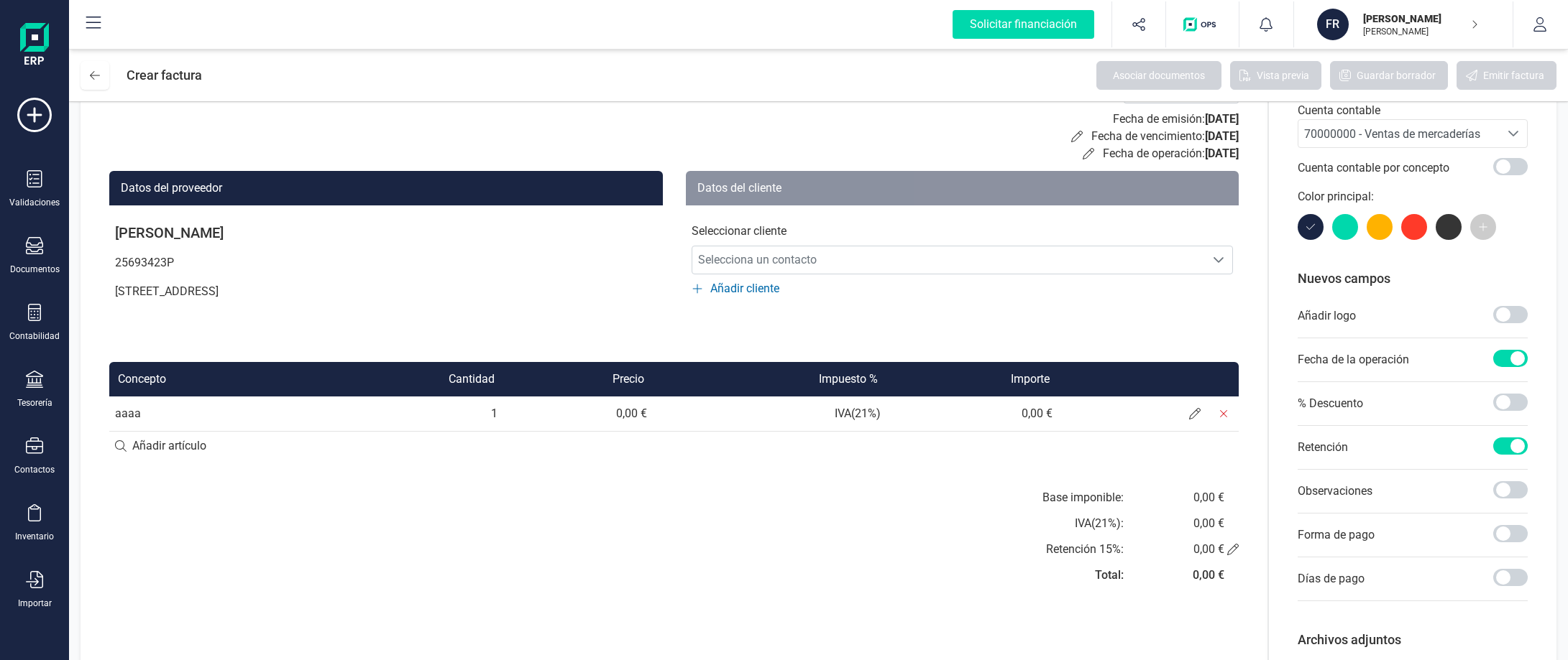
scroll to position [151, 0]
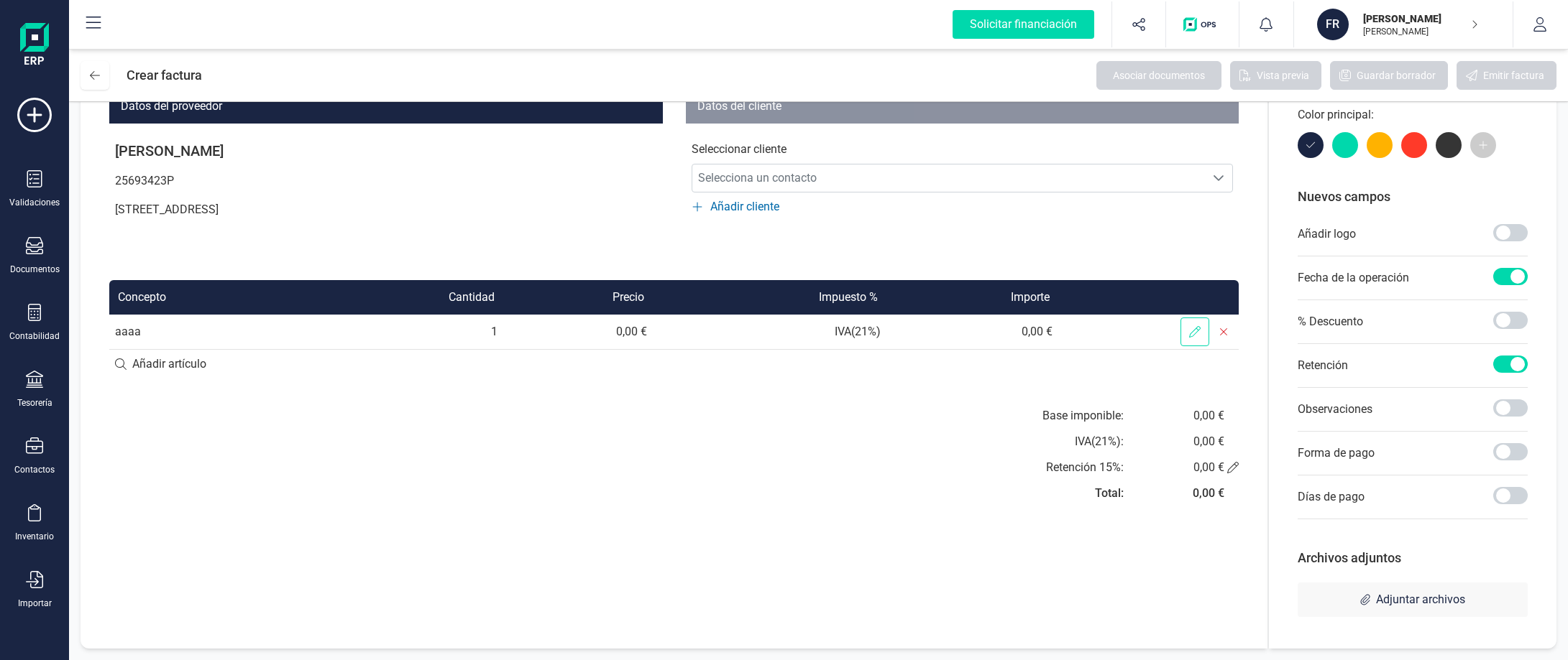
click at [1195, 339] on span at bounding box center [1195, 331] width 29 height 29
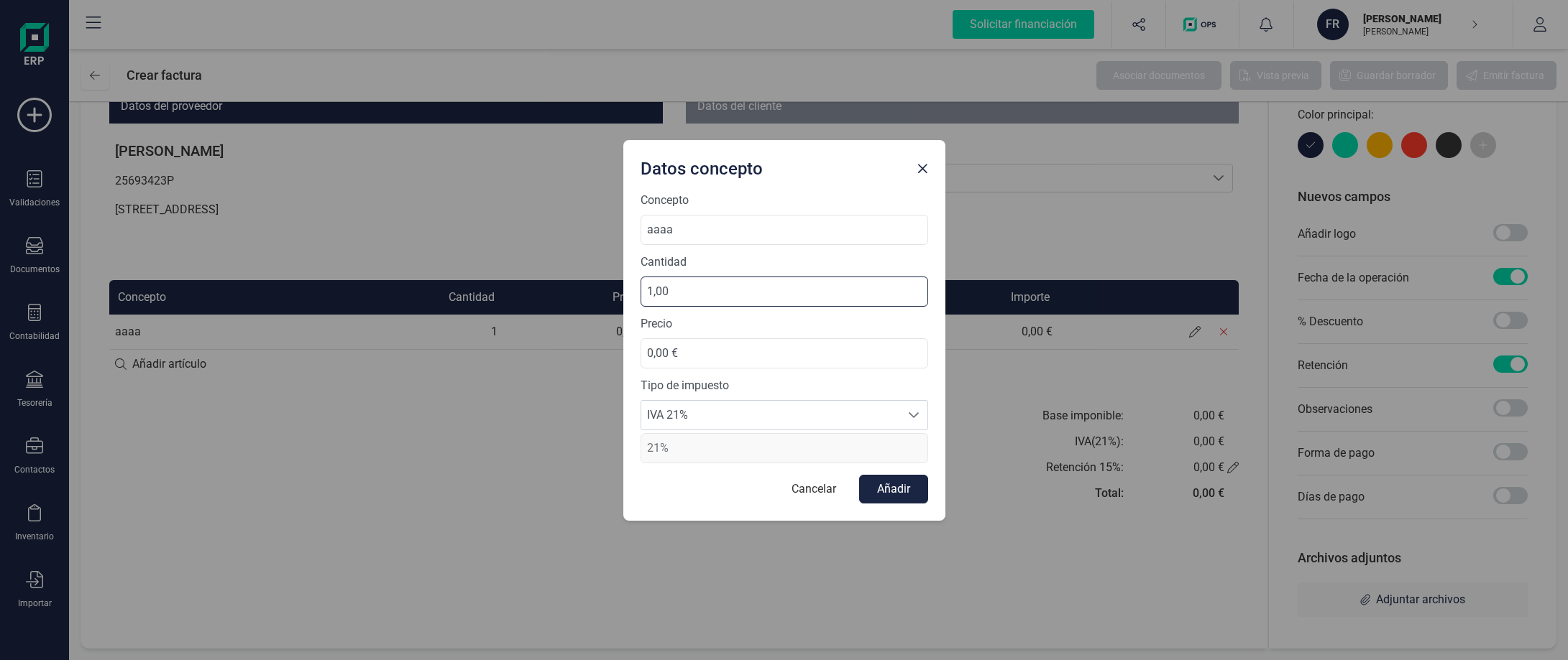
click at [765, 297] on input "1,00" at bounding box center [784, 291] width 288 height 31
click at [742, 351] on input "0,00 €" at bounding box center [784, 353] width 288 height 31
click at [714, 233] on input "aaaa" at bounding box center [784, 230] width 288 height 31
drag, startPoint x: 730, startPoint y: 226, endPoint x: 568, endPoint y: 228, distance: 162.0
click at [568, 228] on div "Datos concepto Concepto aaaa Cantidad 1,00 Precio 0,00 € Tipo de impuesto IVA 2…" at bounding box center [784, 330] width 1568 height 660
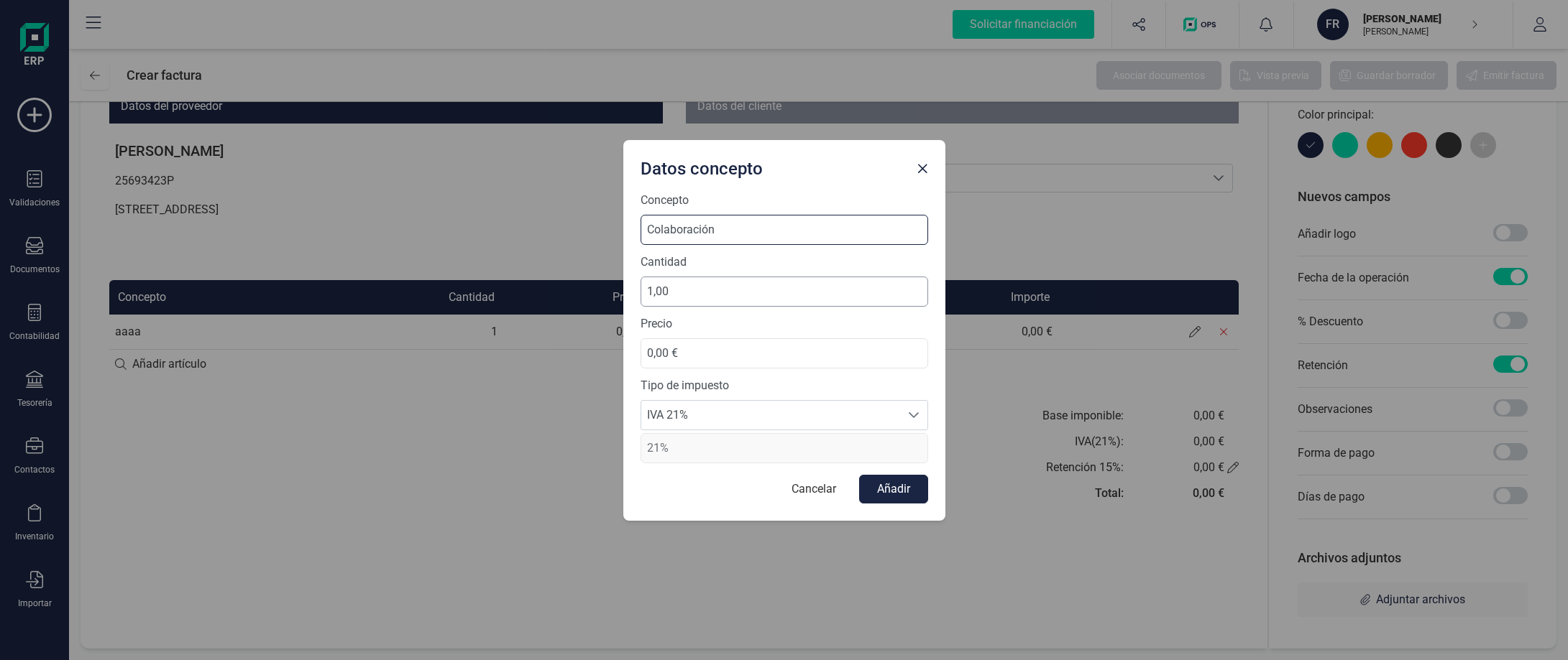
type input "Colaboración"
click at [729, 282] on input "1,00" at bounding box center [784, 291] width 288 height 31
click at [780, 353] on input "0,00 €" at bounding box center [784, 353] width 288 height 31
drag, startPoint x: 780, startPoint y: 348, endPoint x: 571, endPoint y: 347, distance: 209.0
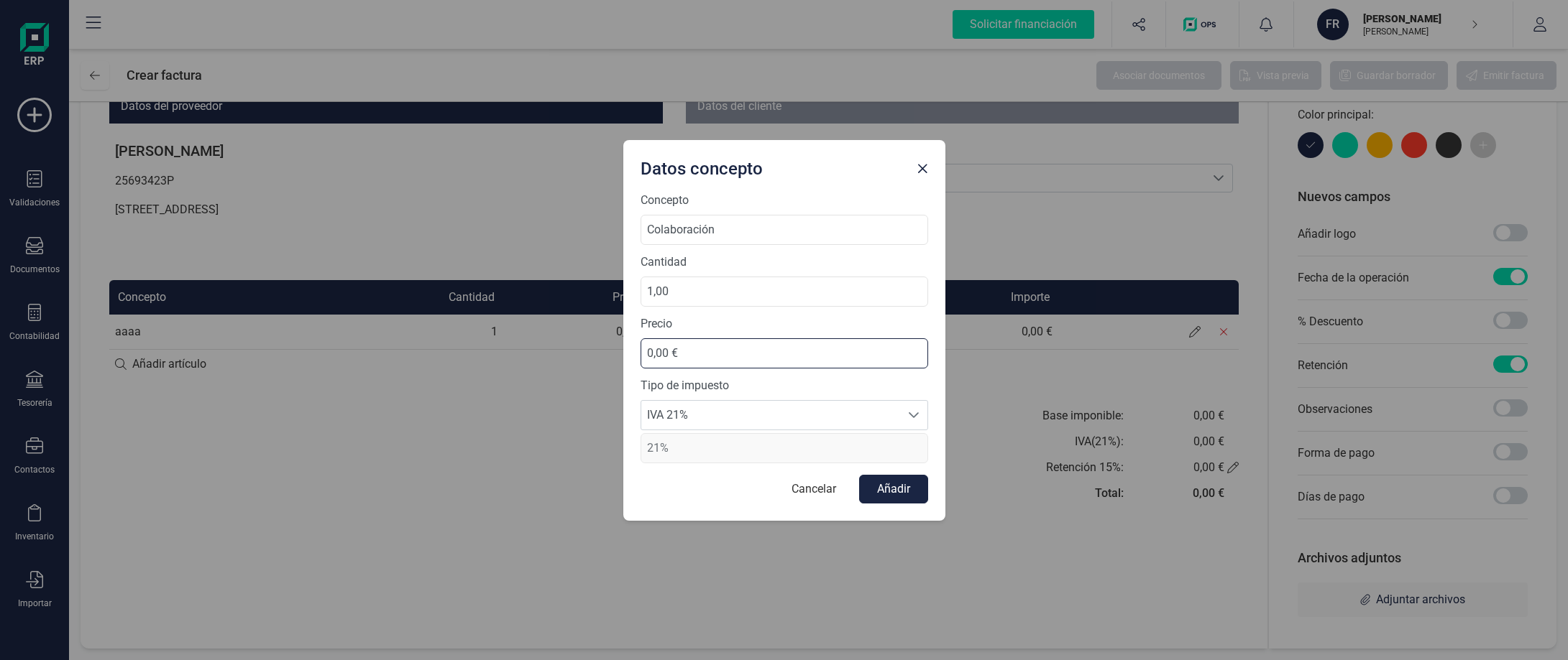
click at [571, 347] on div "Datos concepto Concepto Colaboración Cantidad 1,00 Precio 0,00 € Tipo de impues…" at bounding box center [784, 330] width 1568 height 660
type input "1.000,00 €"
click at [889, 486] on button "Añadir" at bounding box center [893, 489] width 69 height 29
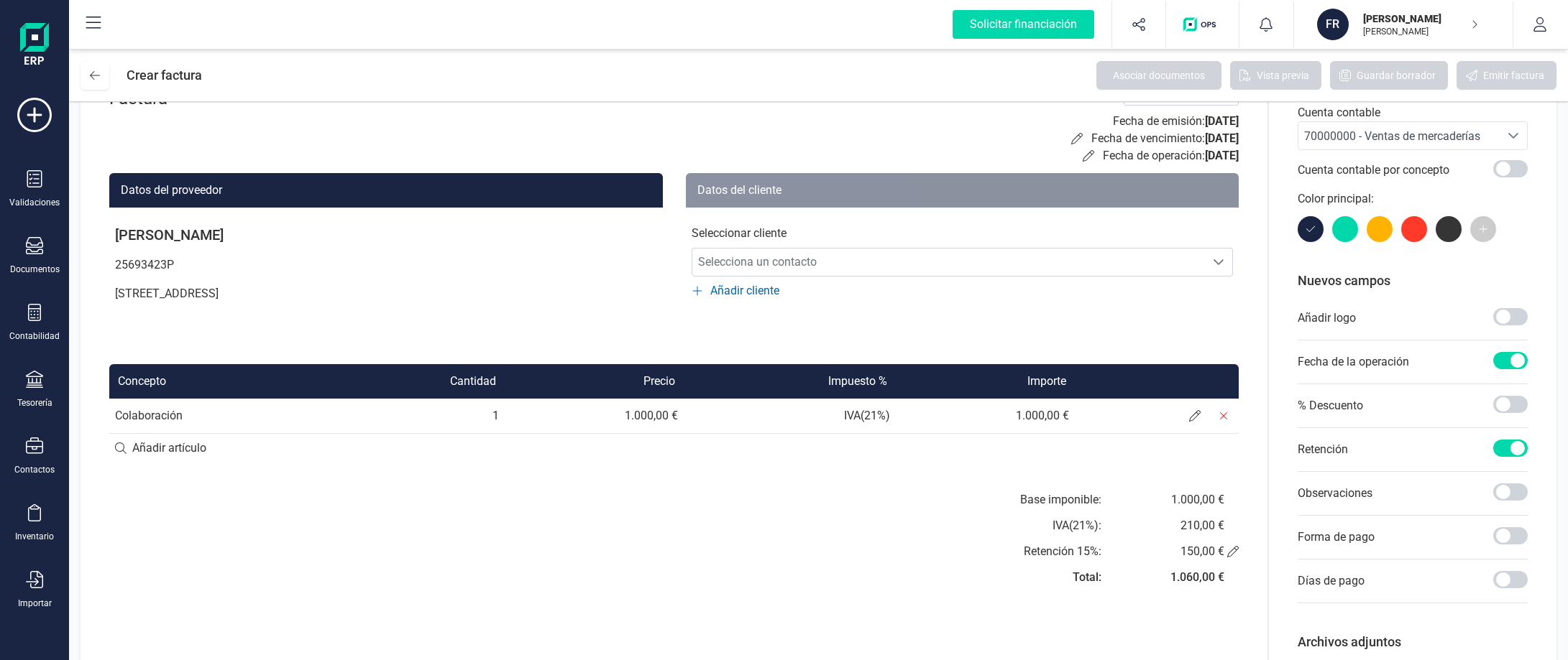
scroll to position [31, 0]
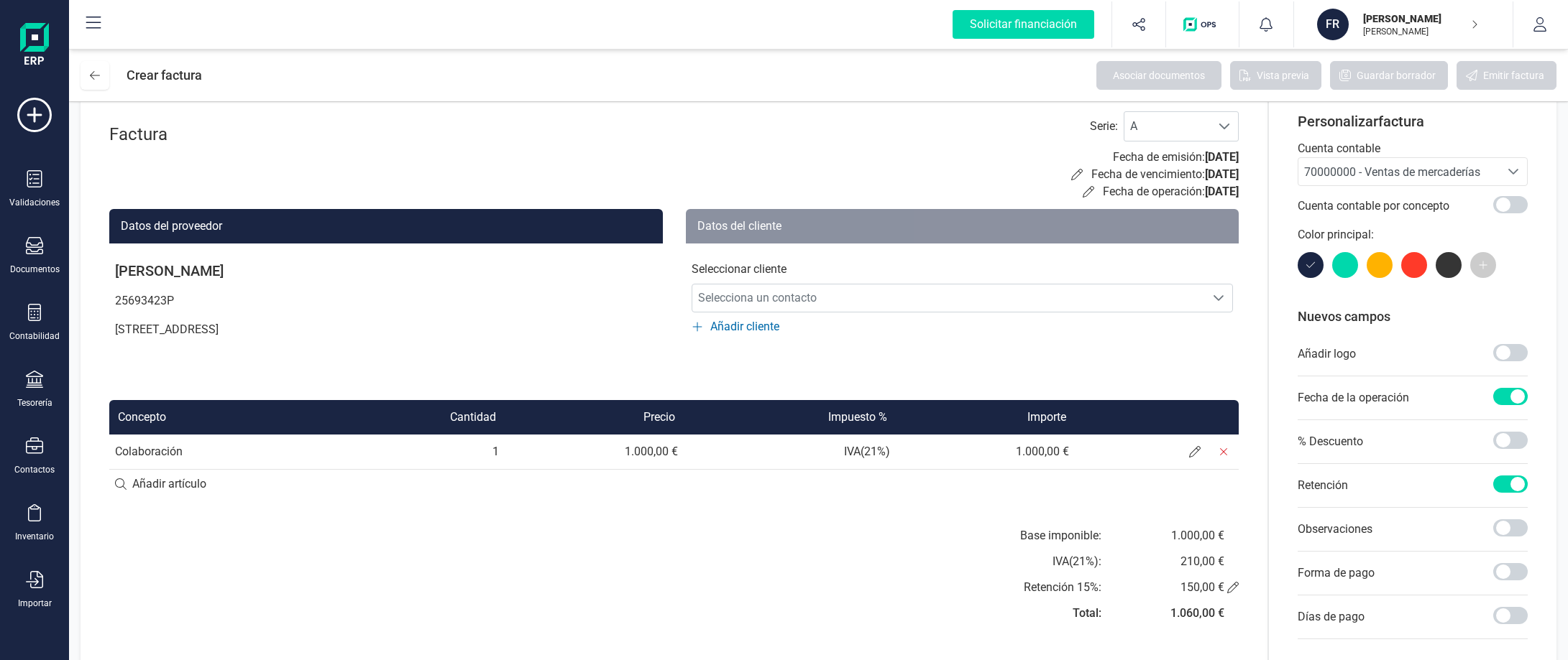
click at [314, 323] on p "Paseo del Limonar 11, Portal 2, 3º A, 29016" at bounding box center [386, 330] width 554 height 29
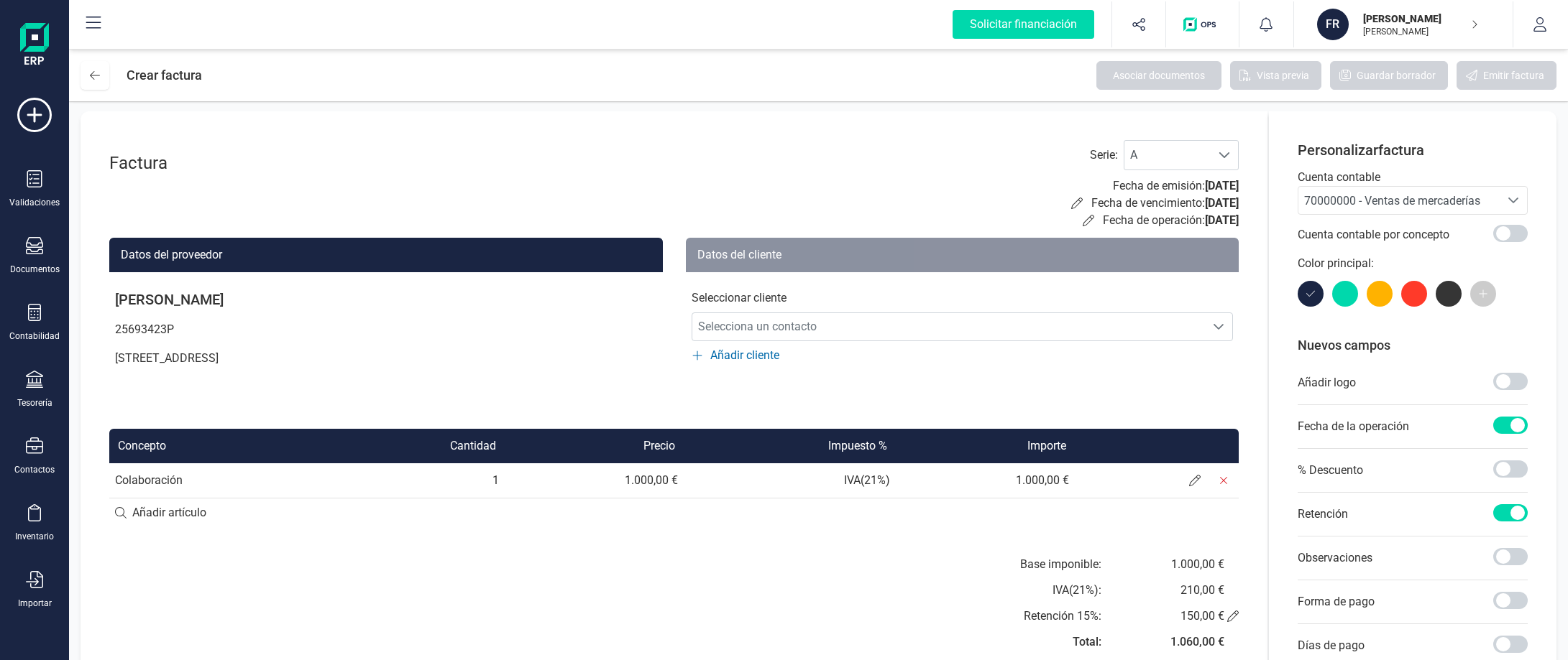
scroll to position [0, 0]
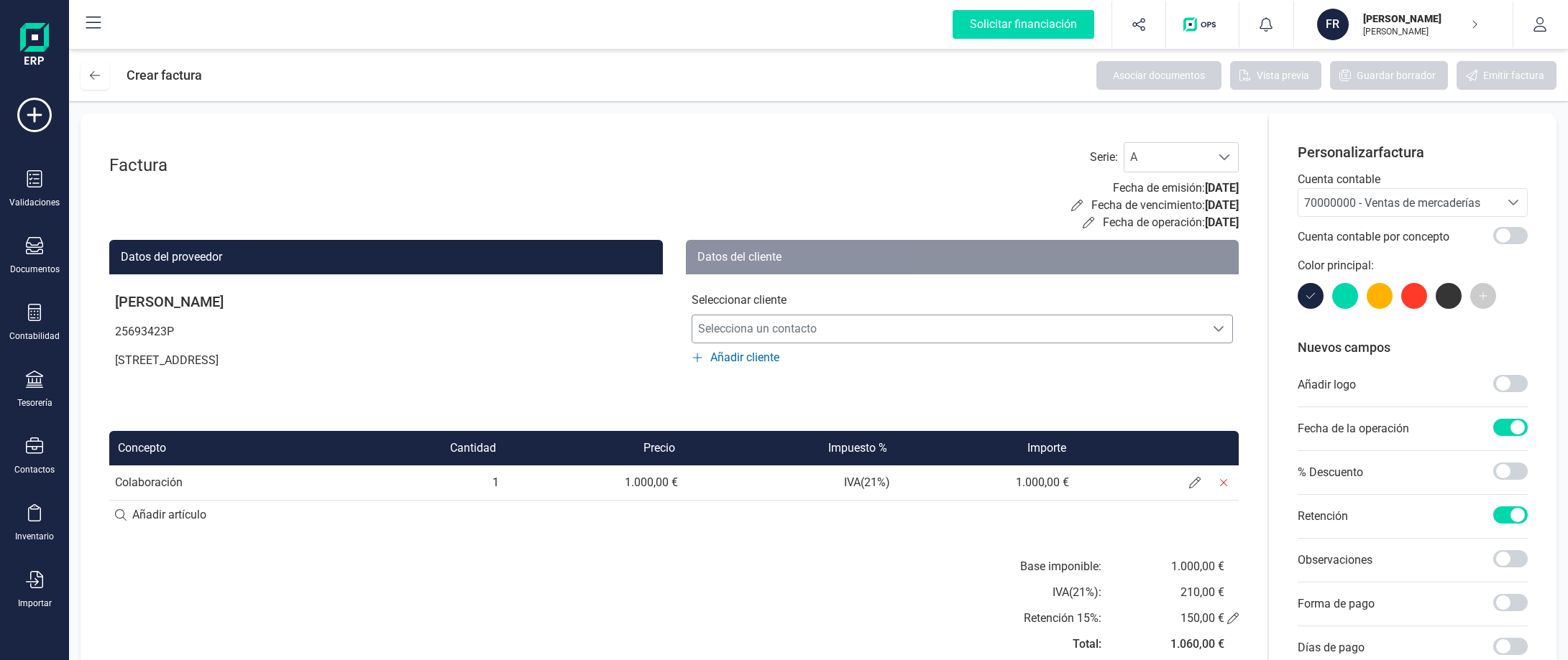
click at [1106, 318] on span "Selecciona un contacto" at bounding box center [949, 329] width 513 height 29
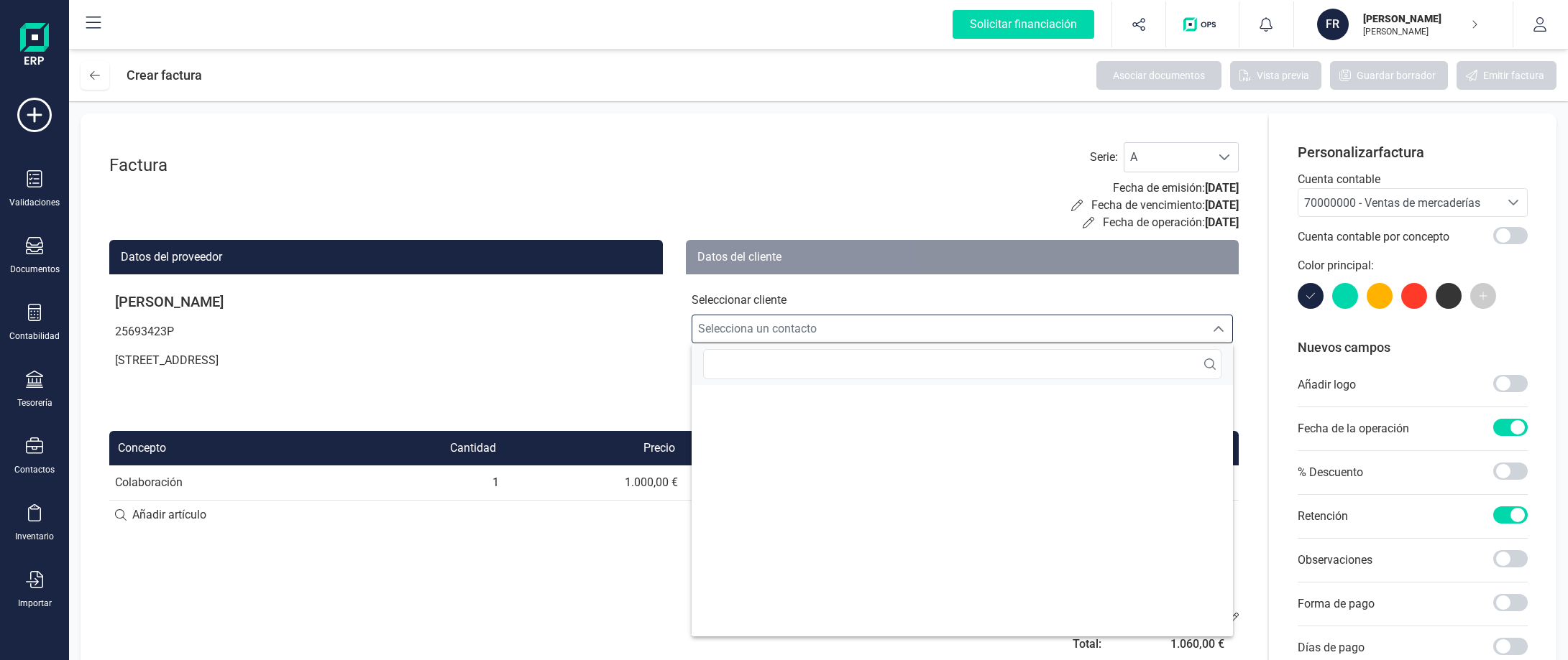
click at [974, 176] on div "Factura Serie : A A Fecha de emisión: 06/10/2025 Fecha de vencimiento: 06/10/20…" at bounding box center [673, 187] width 1129 height 89
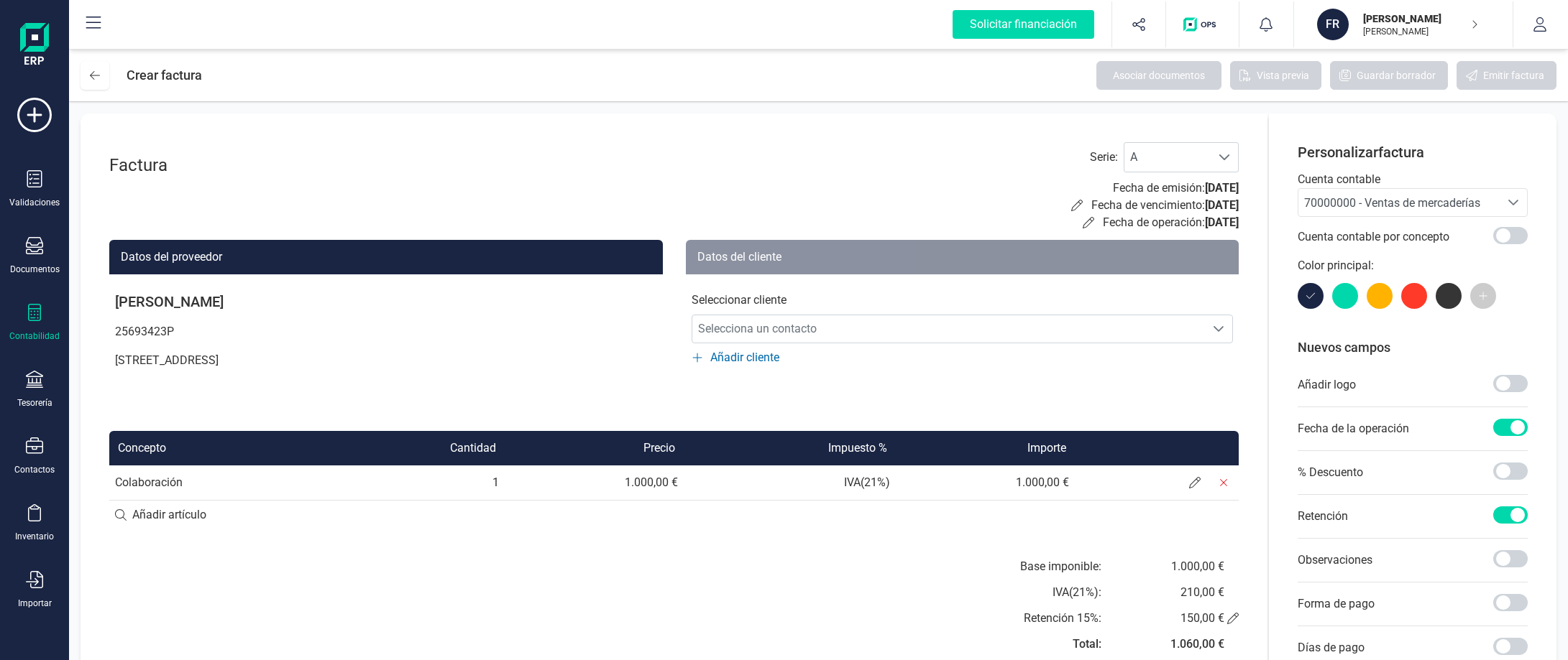
click at [30, 316] on icon at bounding box center [35, 313] width 17 height 17
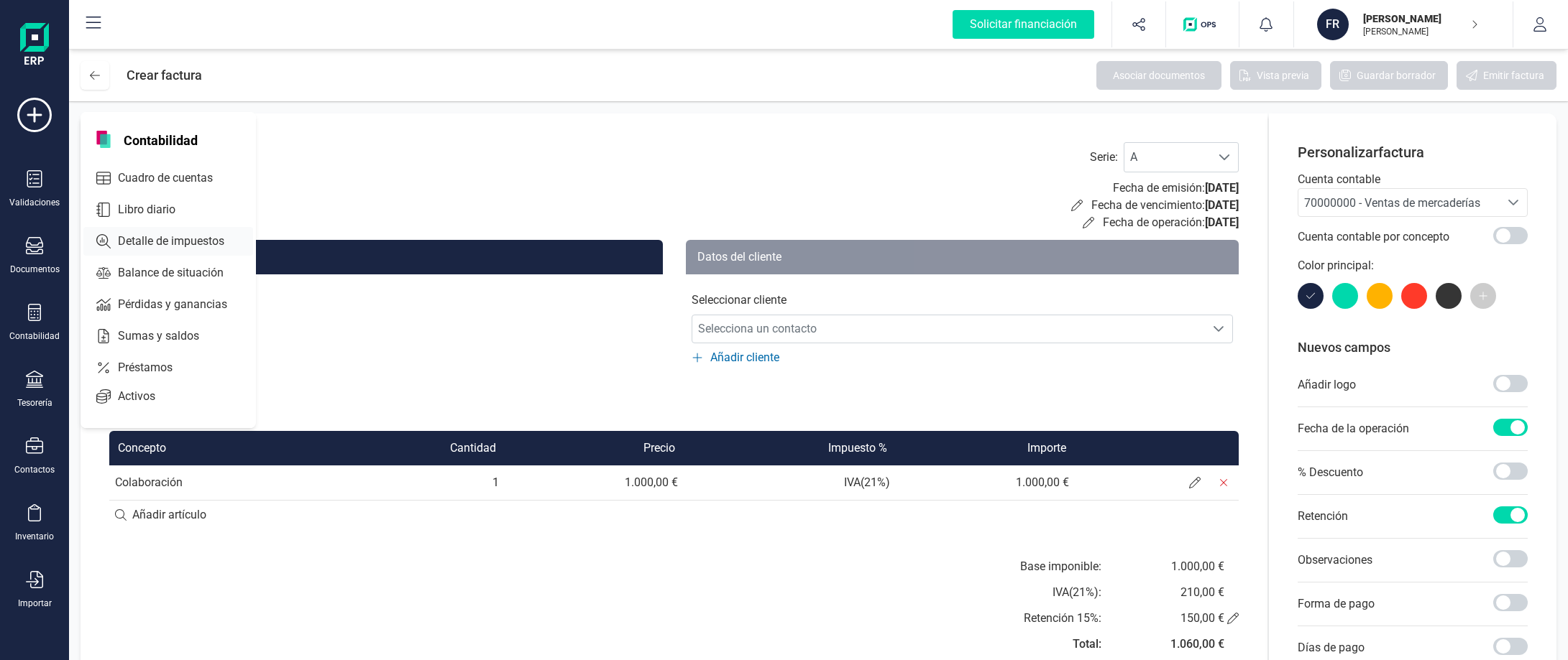
click at [148, 241] on span "Detalle de impuestos" at bounding box center [181, 241] width 138 height 17
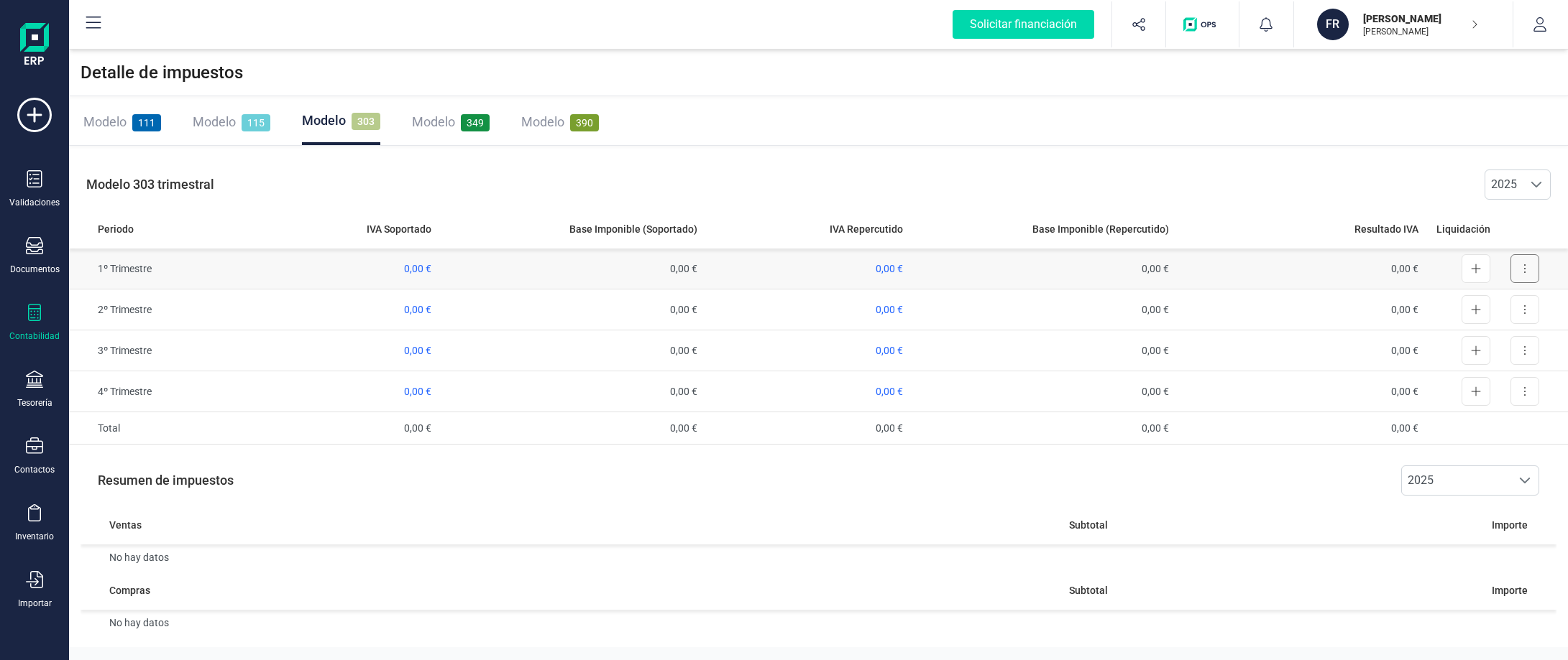
click at [1533, 274] on button at bounding box center [1524, 268] width 29 height 29
click at [1502, 302] on span "Exportar detalle" at bounding box center [1491, 304] width 71 height 14
click at [1517, 274] on button at bounding box center [1524, 268] width 29 height 29
click at [1523, 273] on icon at bounding box center [1524, 268] width 3 height 11
click at [1476, 269] on icon at bounding box center [1475, 269] width 10 height 10
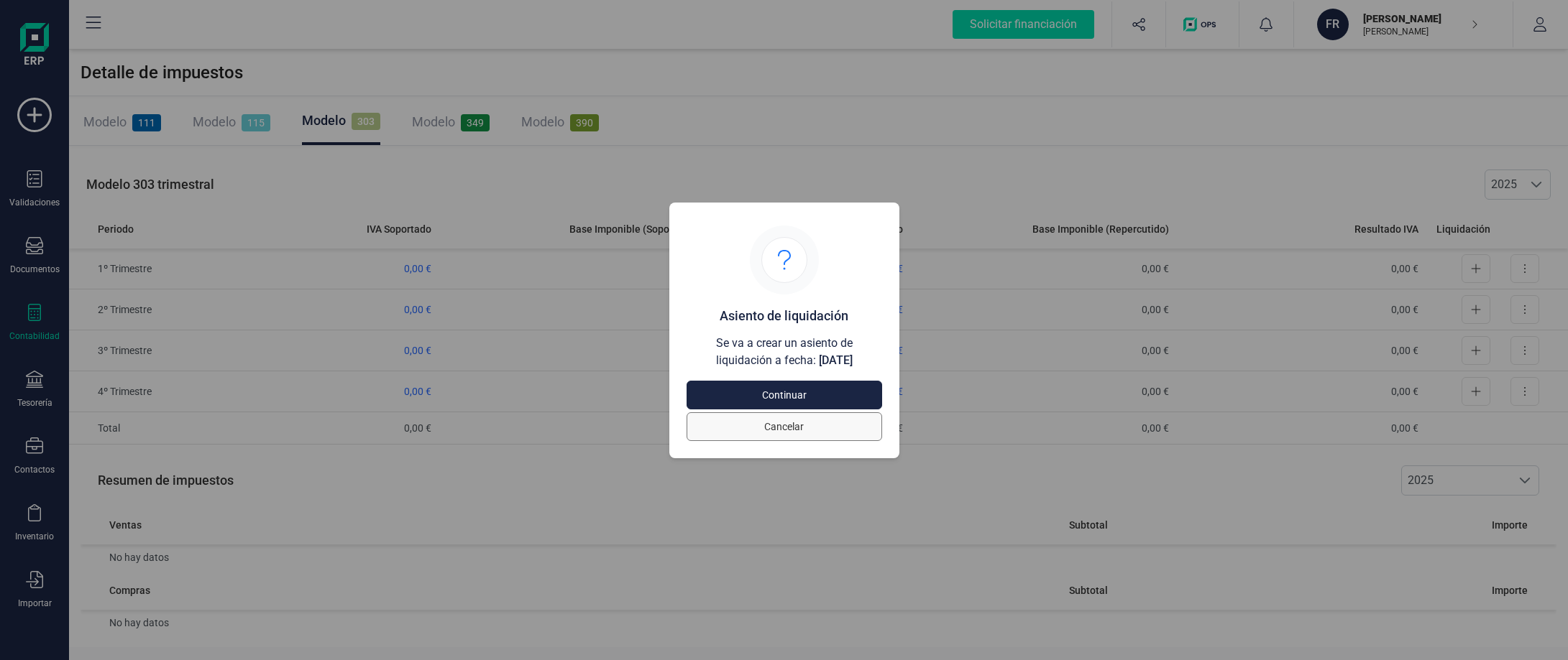
click at [778, 431] on span "Cancelar" at bounding box center [784, 427] width 163 height 14
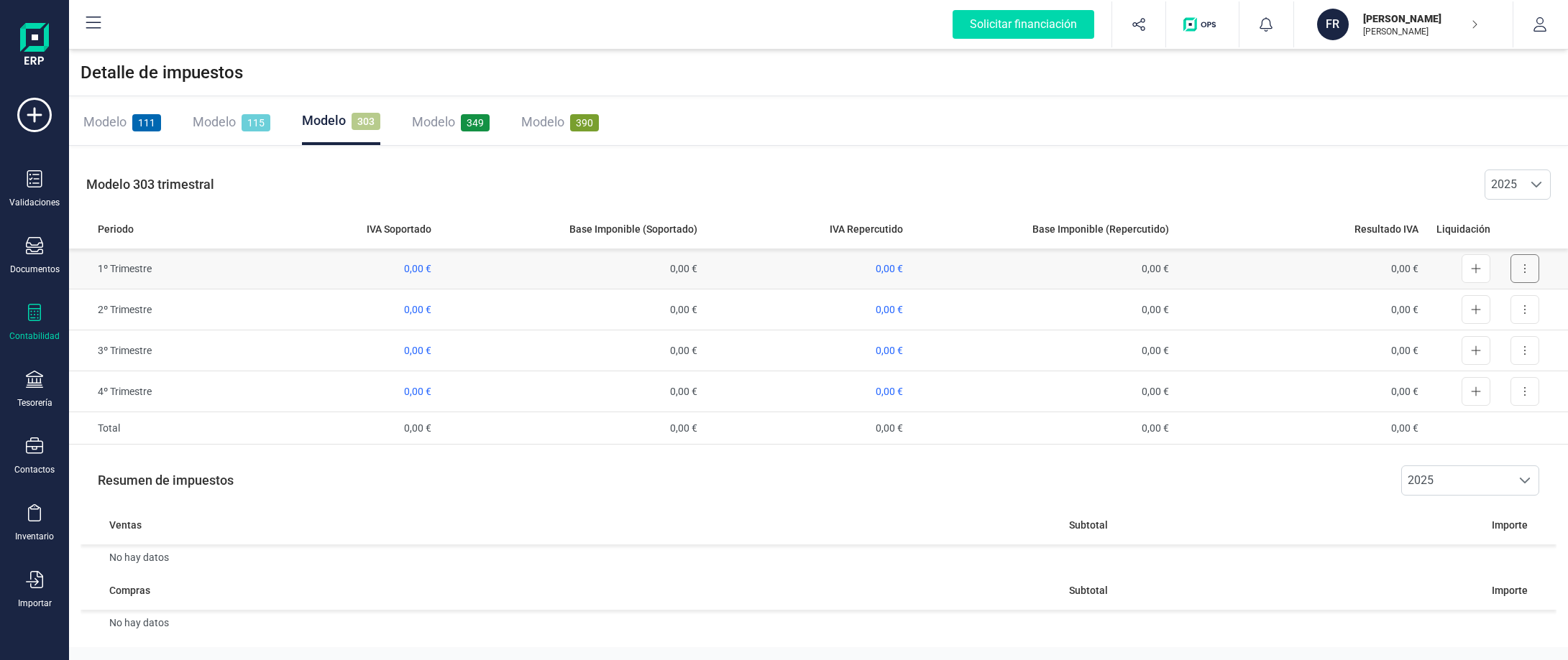
click at [1524, 281] on button at bounding box center [1524, 268] width 29 height 29
click at [1503, 301] on span "Exportar detalle" at bounding box center [1491, 304] width 71 height 14
click at [1540, 188] on span at bounding box center [1536, 184] width 11 height 11
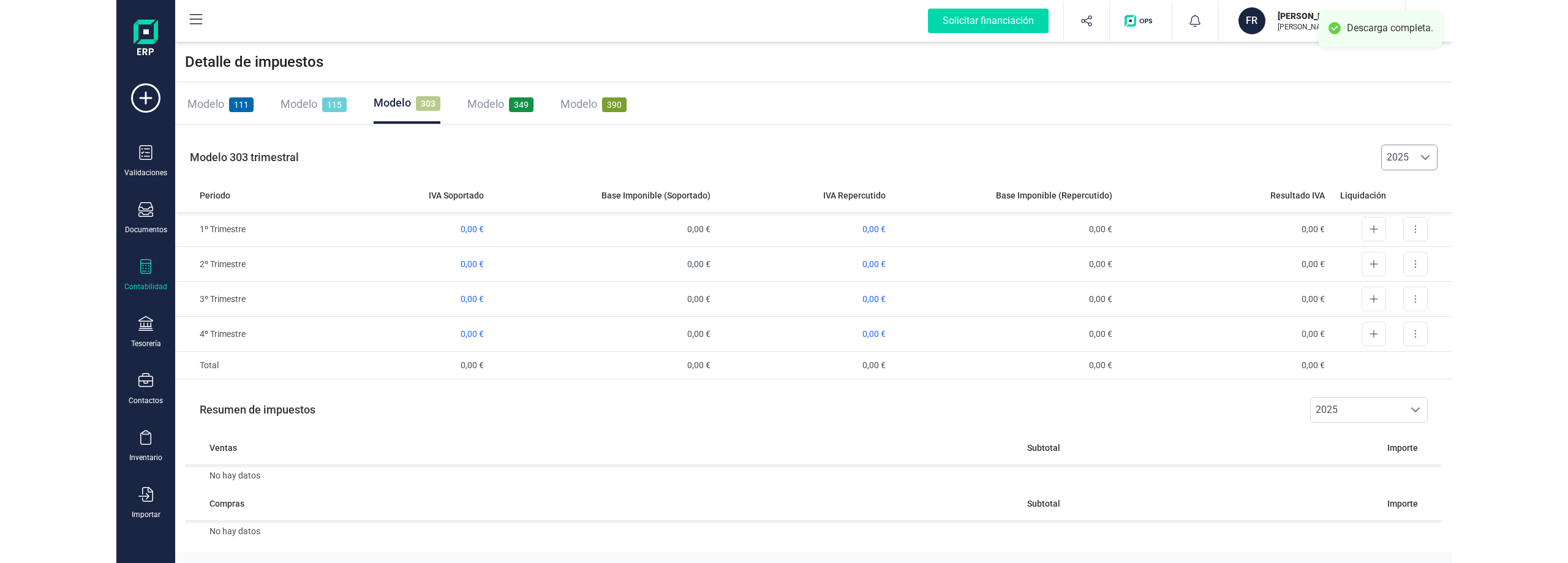
scroll to position [7, 54]
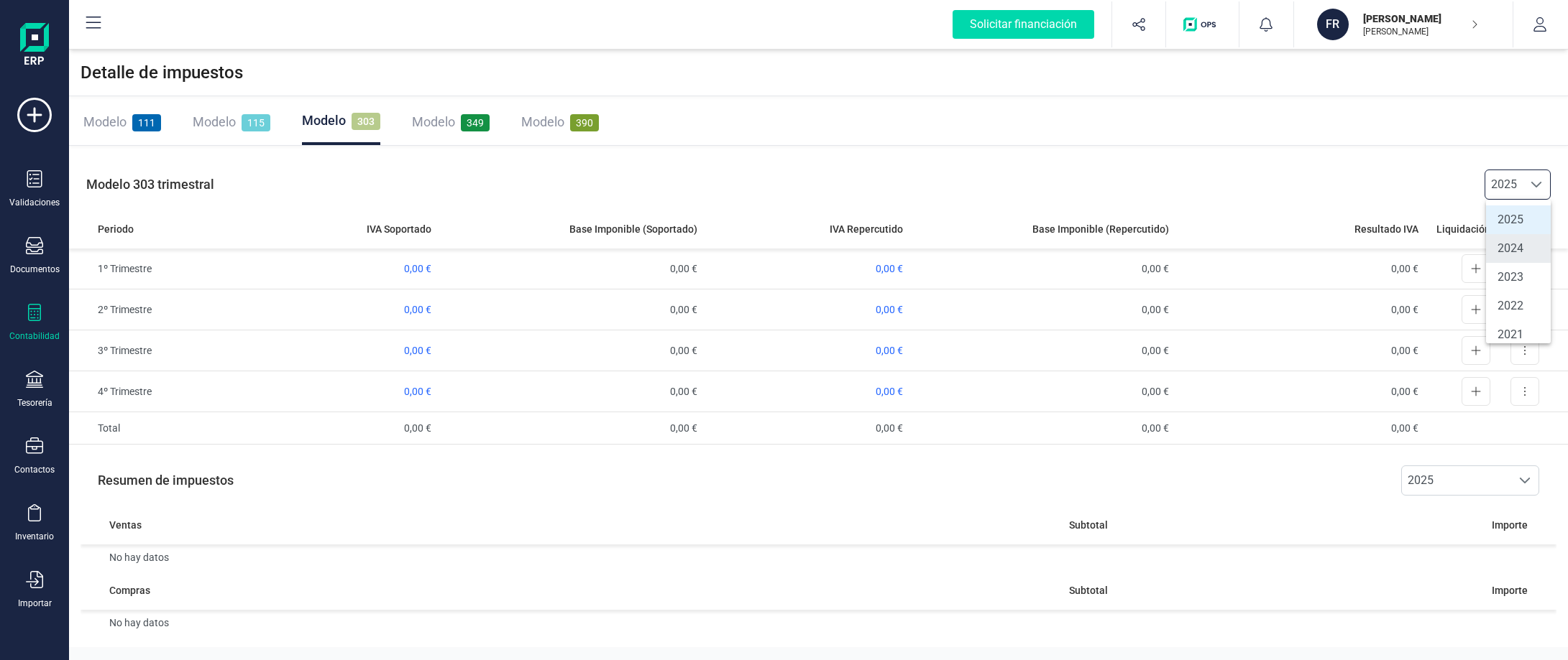
click at [1525, 244] on li "2024" at bounding box center [1518, 248] width 65 height 29
click at [1543, 170] on div at bounding box center [1536, 184] width 27 height 29
click at [1523, 214] on li "2025" at bounding box center [1518, 219] width 65 height 29
click at [254, 122] on span "115" at bounding box center [255, 123] width 29 height 17
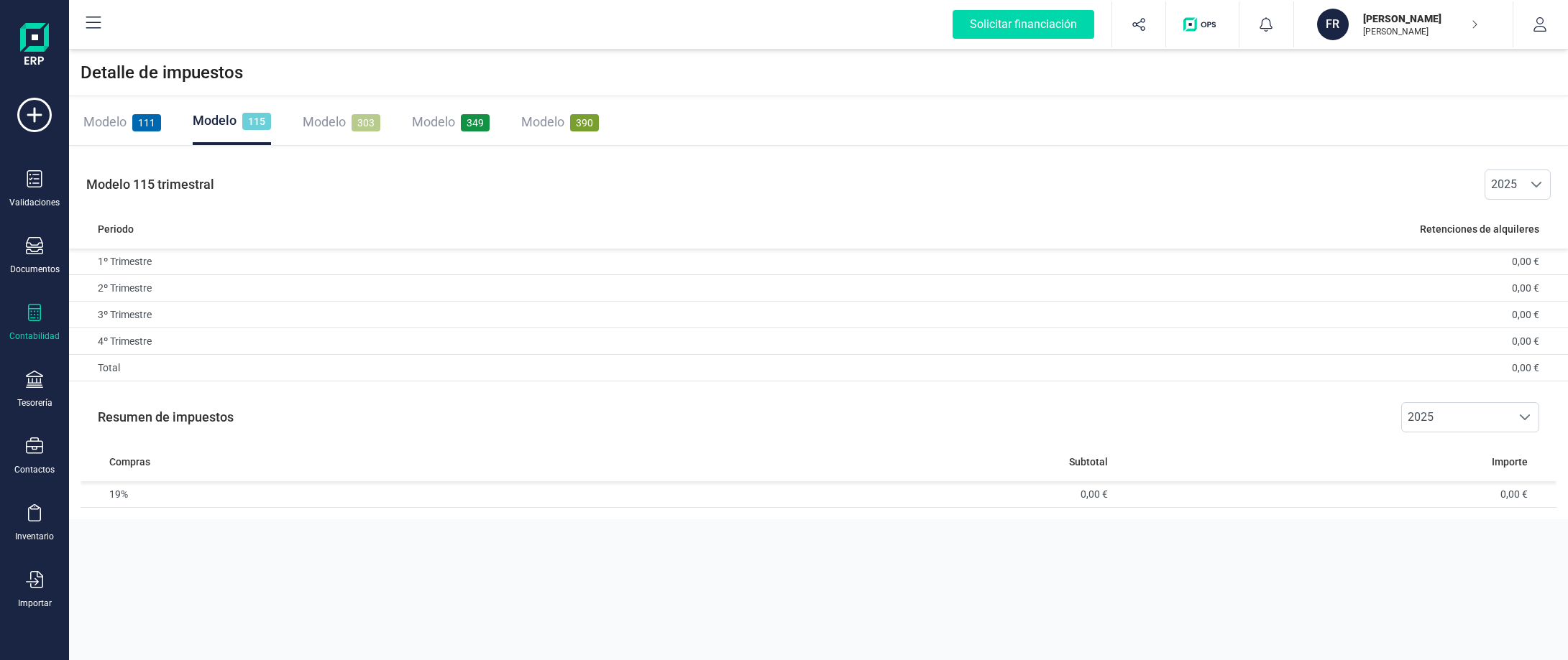
click at [377, 118] on span "303" at bounding box center [366, 123] width 29 height 17
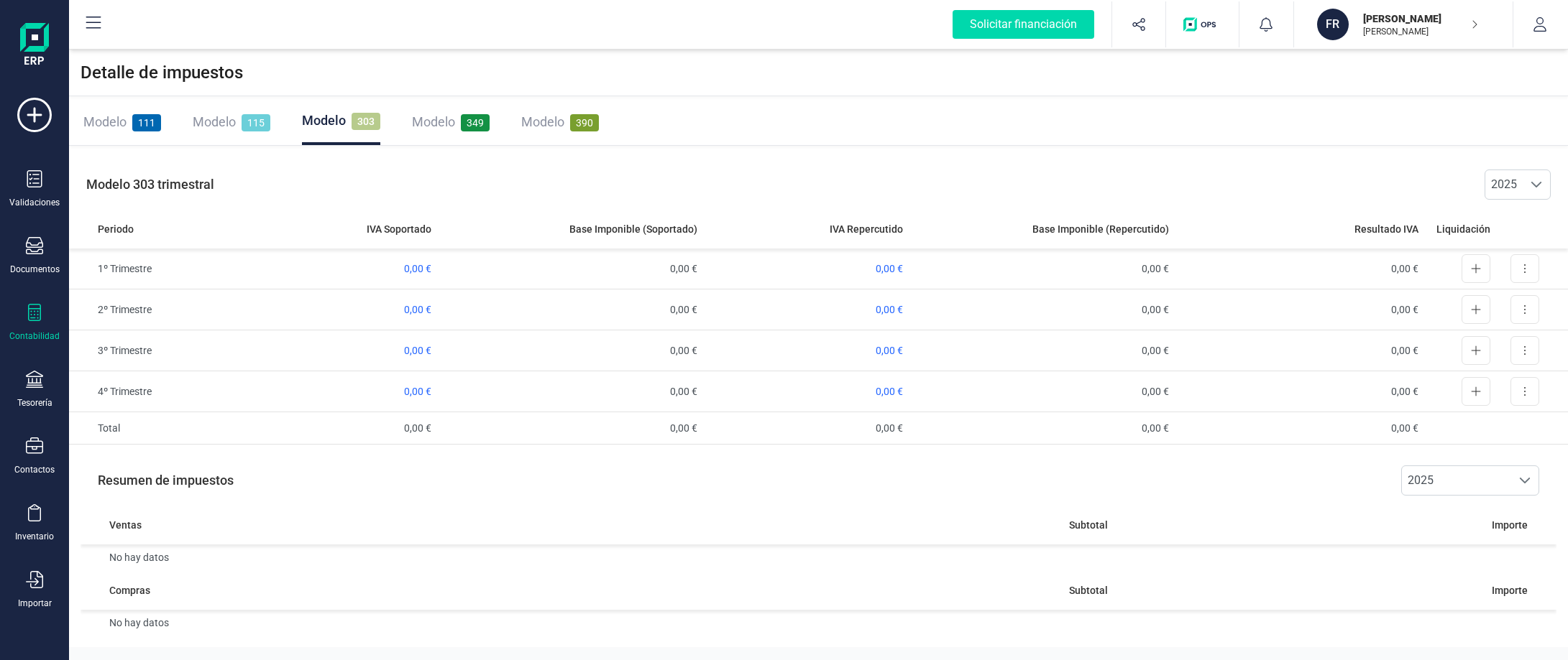
click at [472, 121] on span "349" at bounding box center [475, 123] width 29 height 17
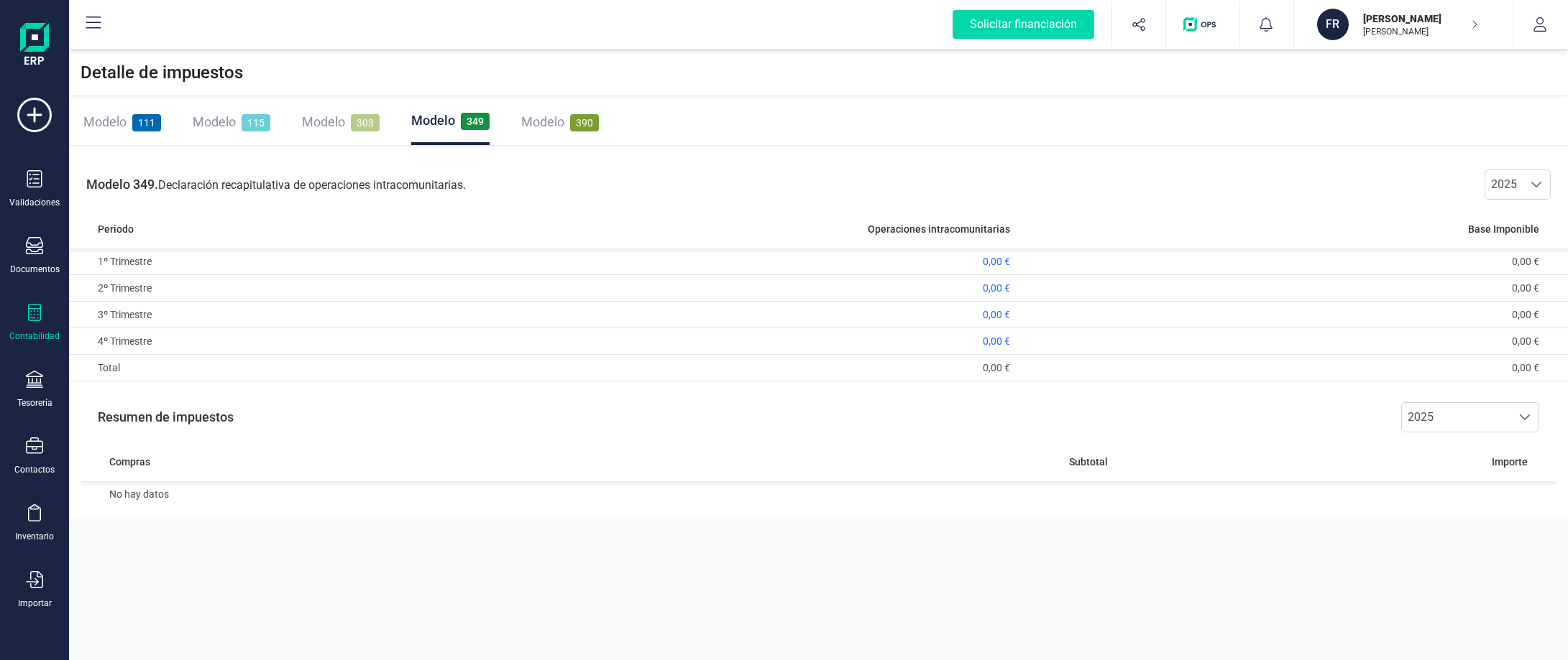
click at [588, 122] on span "390" at bounding box center [584, 123] width 29 height 17
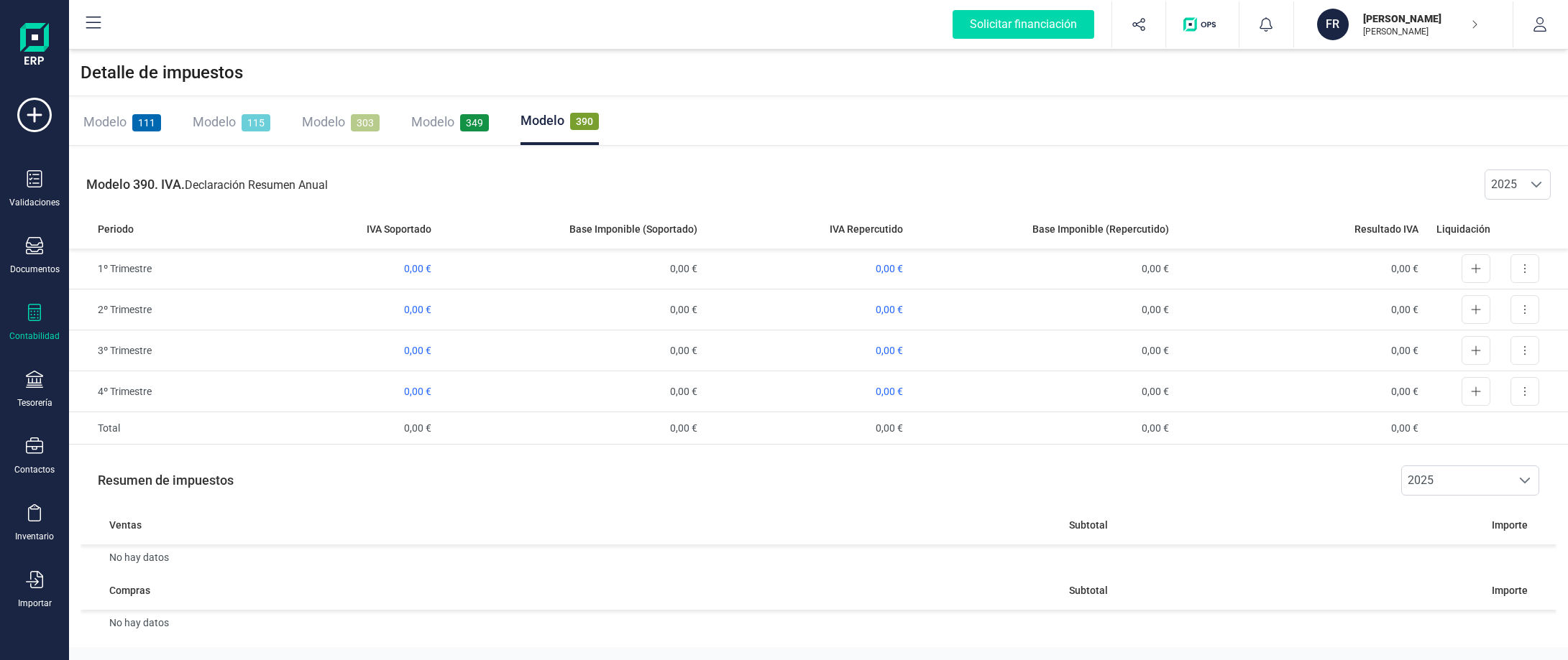
click at [552, 113] on span "Modelo" at bounding box center [542, 120] width 44 height 15
click at [36, 398] on div "Tesorería" at bounding box center [35, 403] width 35 height 11
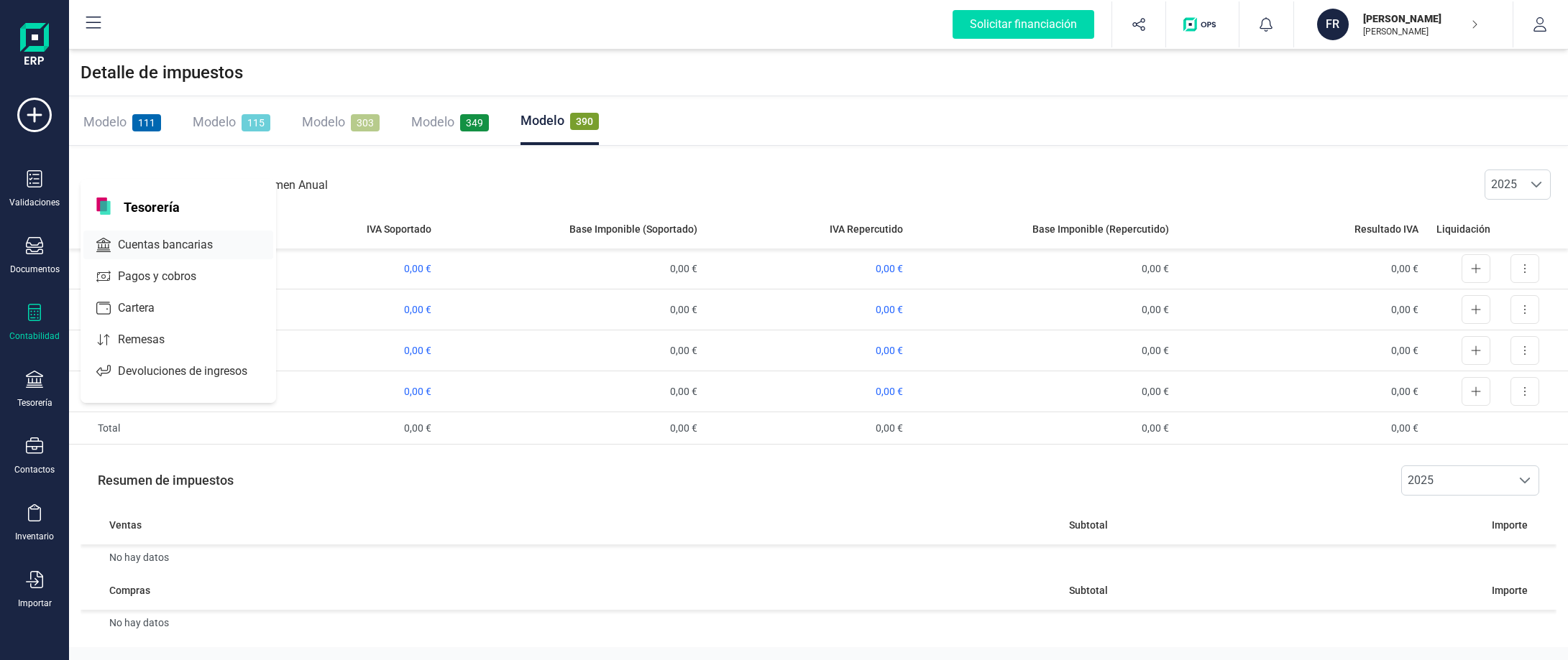
click at [131, 245] on span "Cuentas bancarias" at bounding box center [175, 245] width 127 height 17
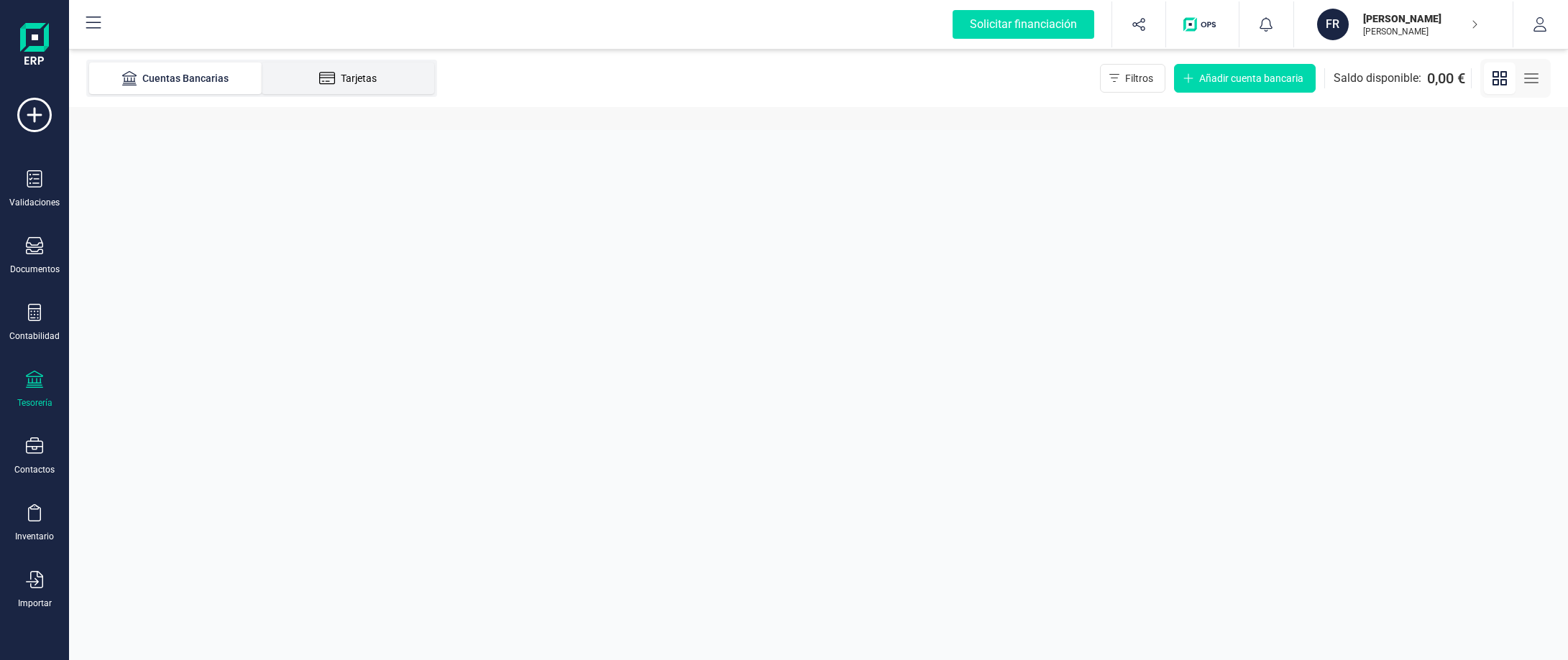
click at [349, 84] on div "Tarjetas" at bounding box center [348, 78] width 115 height 14
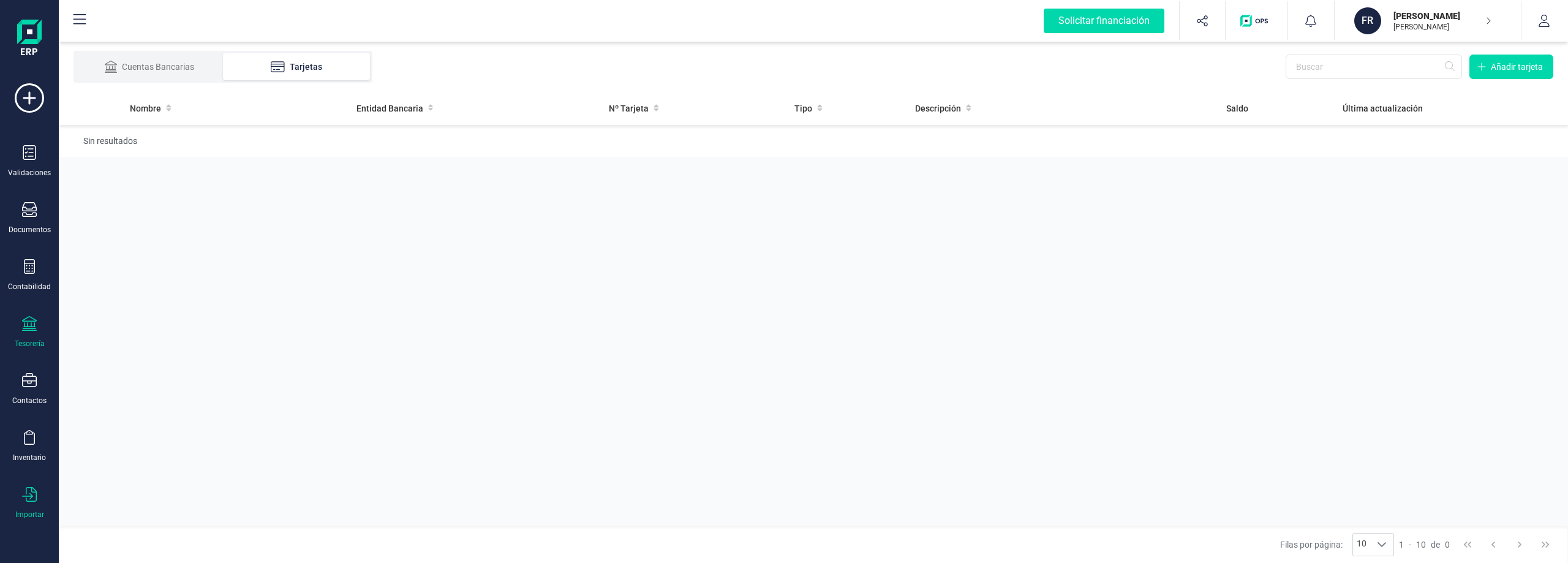
click at [39, 514] on div "Importar" at bounding box center [30, 515] width 29 height 10
click at [128, 436] on span "Contactos" at bounding box center [130, 434] width 71 height 15
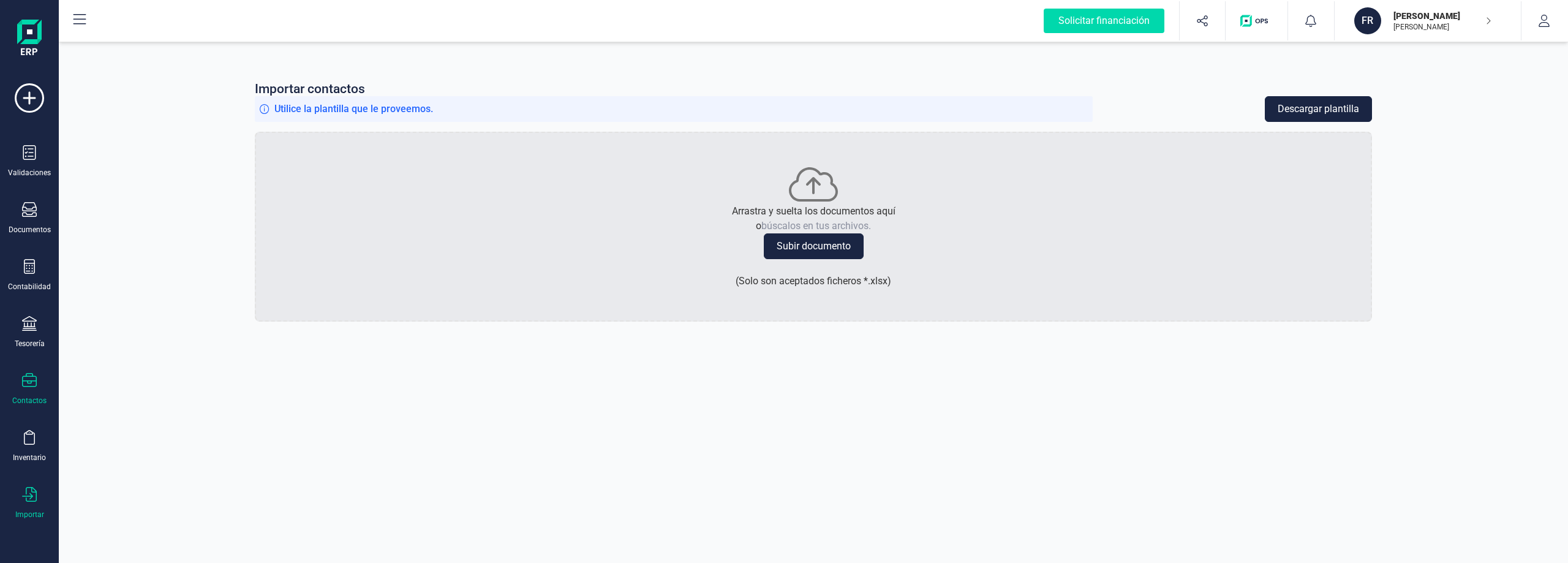
click at [398, 468] on div "Importar contactos Utilice la plantilla que le proveemos. Descargar plantilla A…" at bounding box center [814, 303] width 1510 height 521
click at [48, 231] on div "Documentos" at bounding box center [30, 230] width 42 height 10
click at [105, 253] on span "Tickets" at bounding box center [124, 254] width 58 height 15
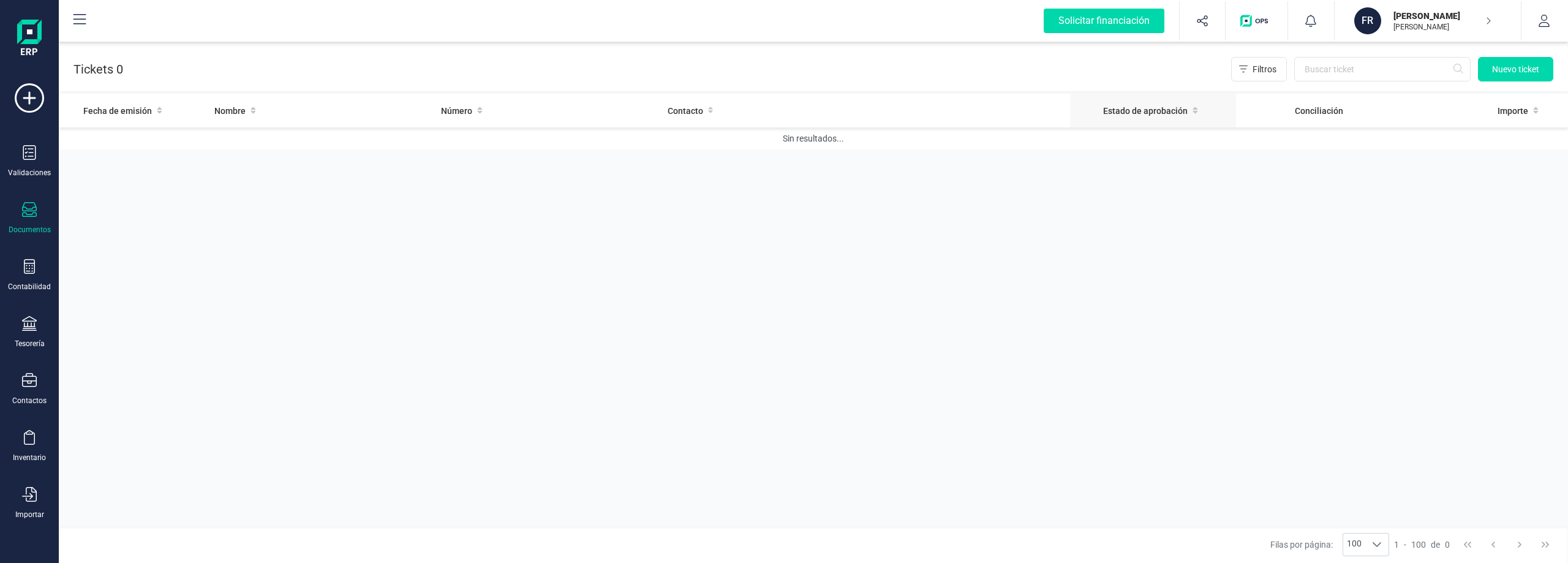
click at [1138, 110] on span "Estado de aprobación" at bounding box center [1145, 111] width 84 height 12
click at [155, 119] on th "Fecha de emisión" at bounding box center [134, 110] width 151 height 34
click at [180, 163] on div "Fecha de emisión Nombre Número Contacto Estado de aprobación Conciliación Impor…" at bounding box center [814, 311] width 1510 height 435
click at [1335, 75] on button "Nuevo ticket" at bounding box center [1516, 69] width 75 height 25
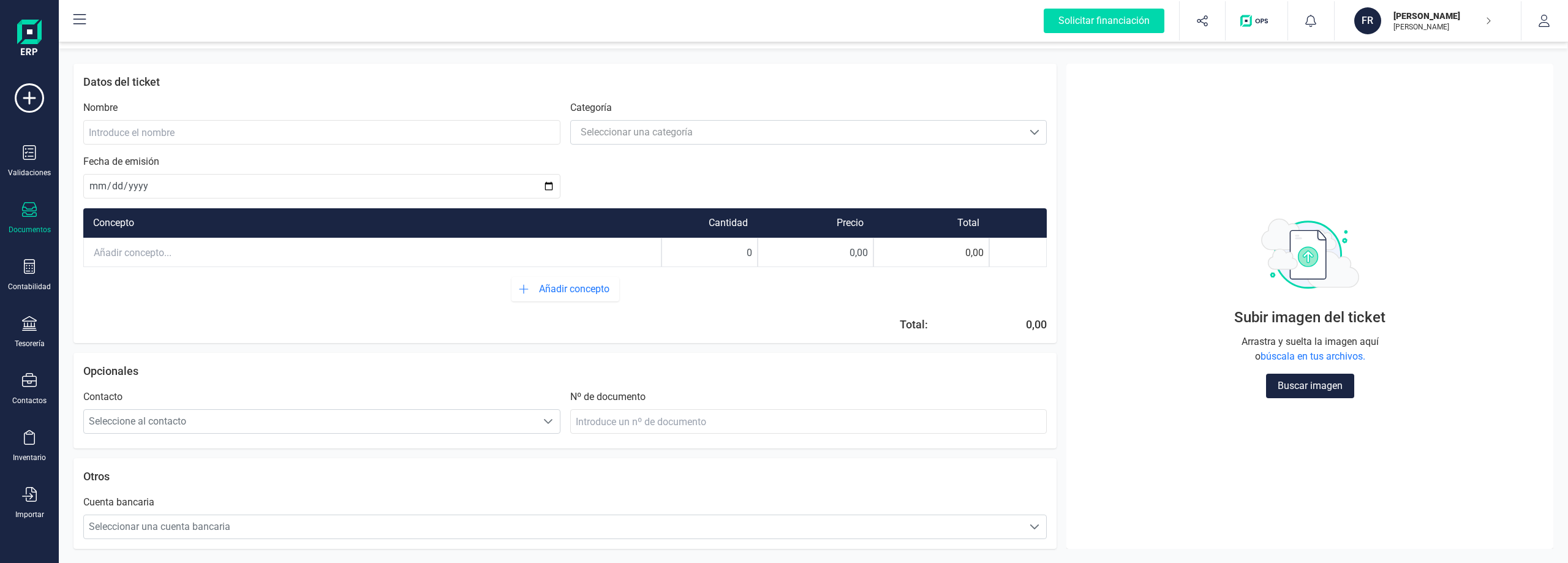
scroll to position [43, 0]
click at [1321, 380] on div "Buscar imagen" at bounding box center [1310, 386] width 88 height 25
click at [1319, 391] on div "Buscar imagen" at bounding box center [1310, 386] width 88 height 25
click at [22, 31] on img at bounding box center [29, 39] width 25 height 40
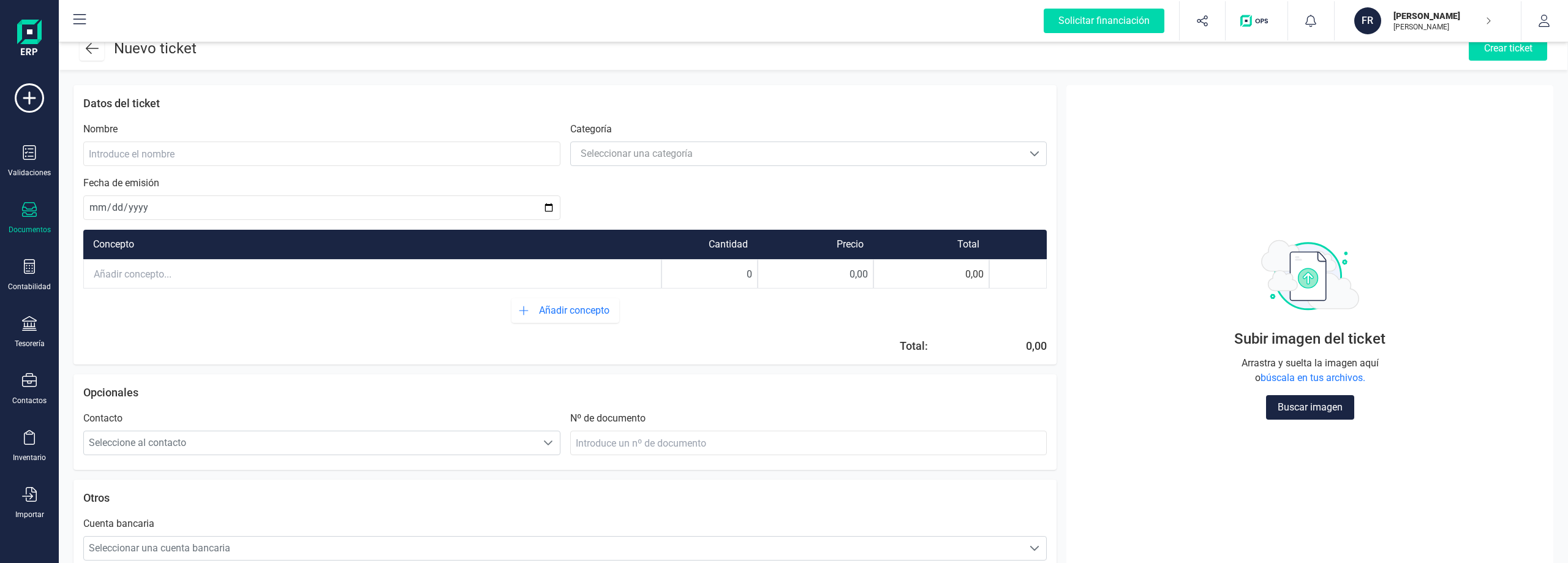
scroll to position [0, 0]
